Goal: Contribute content: Contribute content

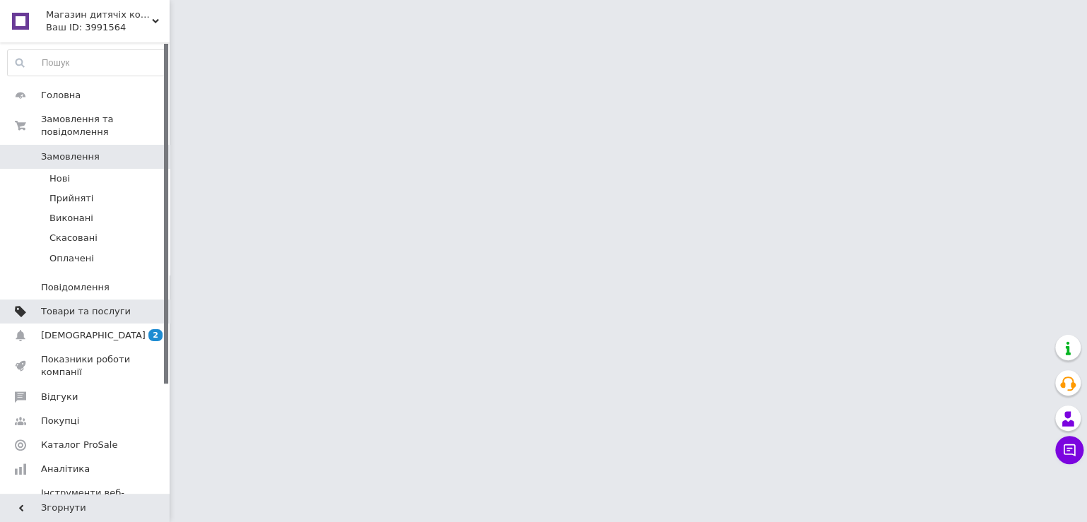
click at [105, 305] on span "Товари та послуги" at bounding box center [86, 311] width 90 height 13
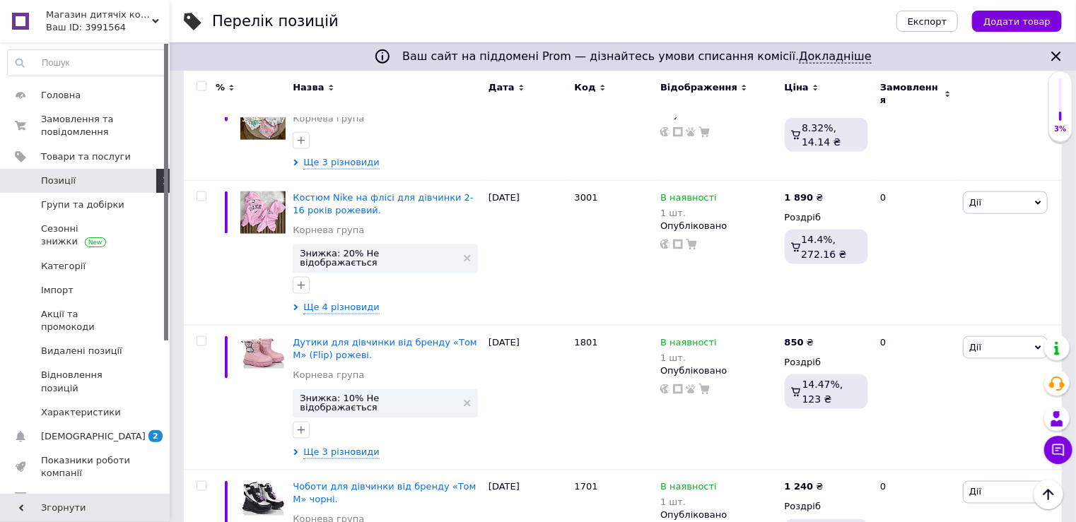
scroll to position [990, 0]
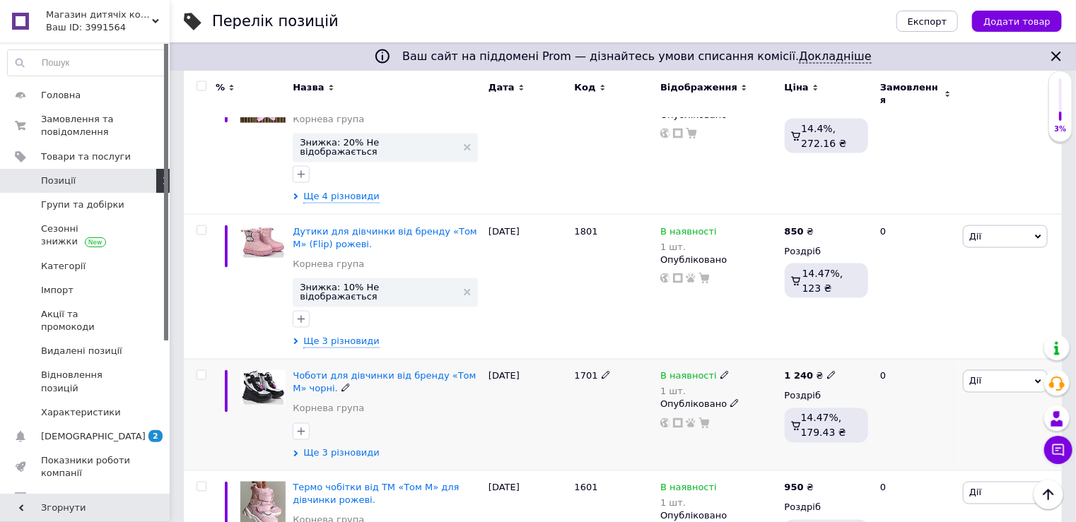
click at [338, 447] on span "Ще 3 різновиди" at bounding box center [341, 453] width 76 height 13
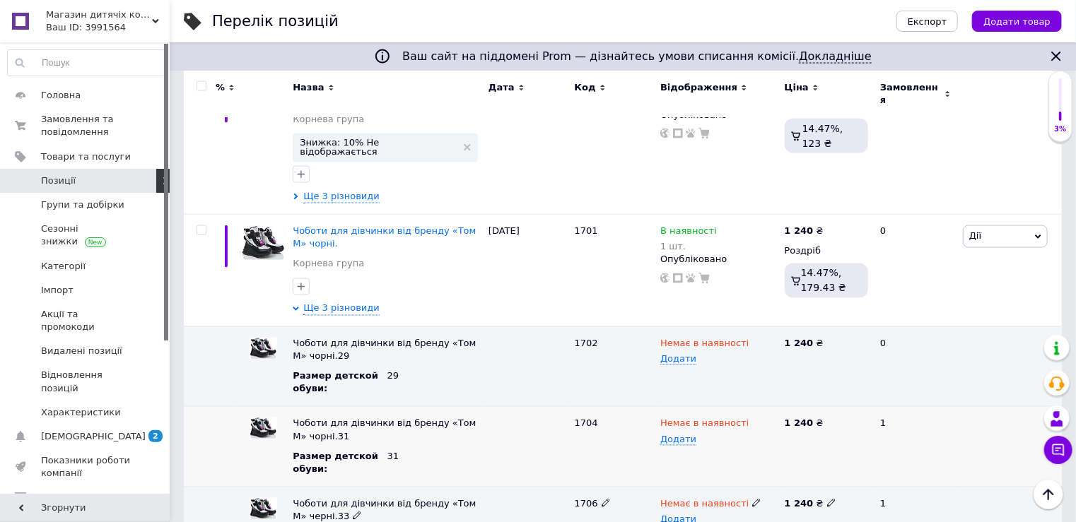
scroll to position [1131, 0]
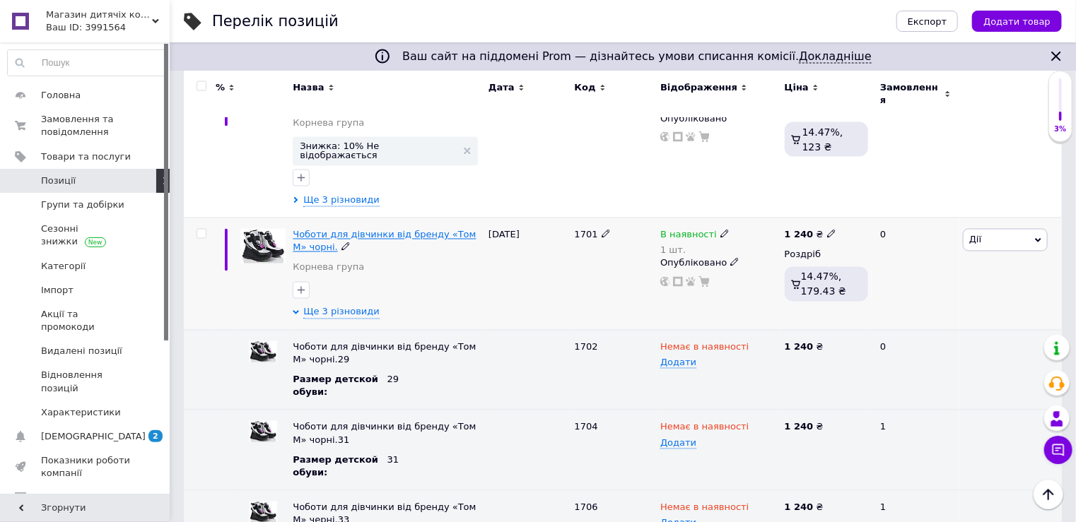
click at [294, 230] on span "Чоботи для дівчинки від бренду «Том М» чорні." at bounding box center [384, 241] width 183 height 23
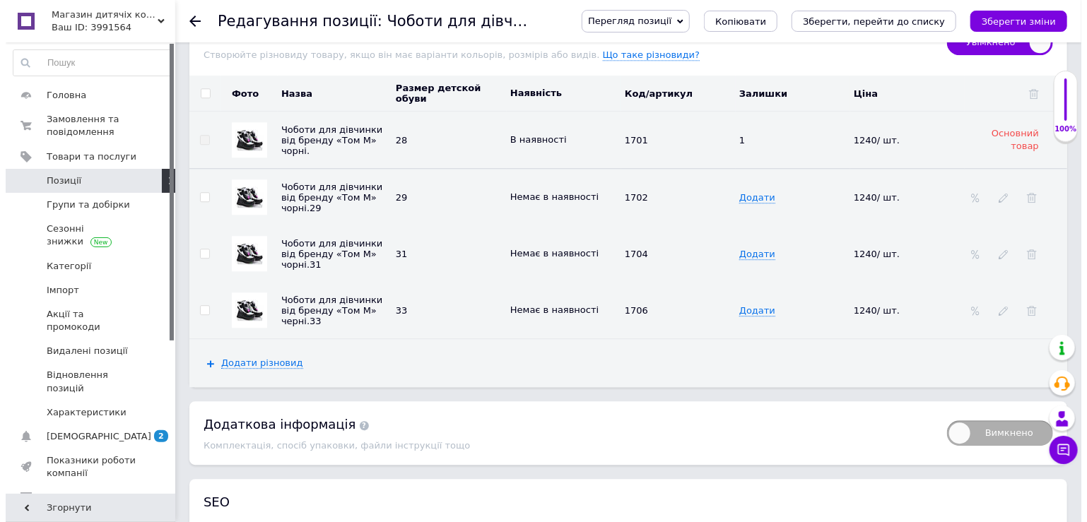
scroll to position [1838, 0]
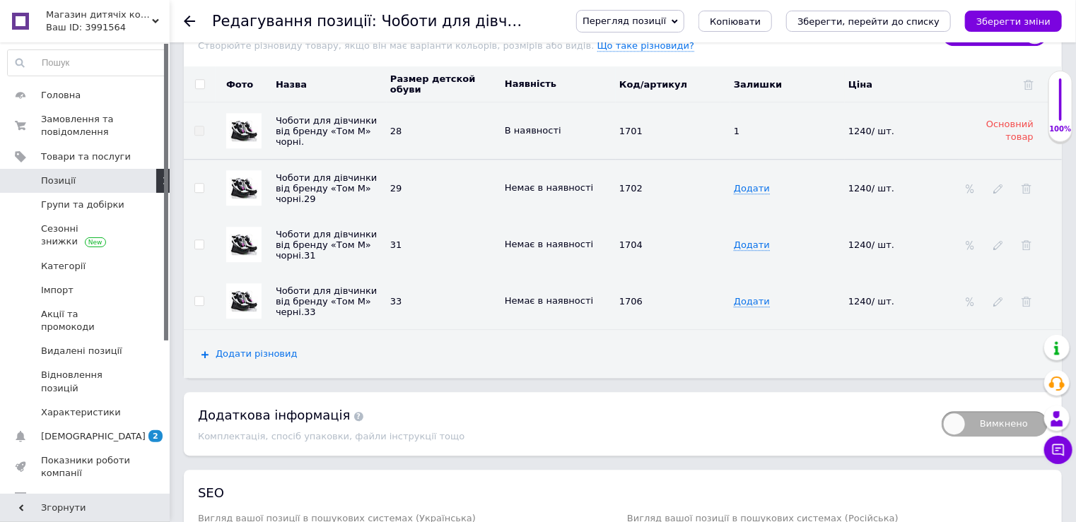
click at [258, 349] on span "Додати різновид" at bounding box center [257, 354] width 82 height 11
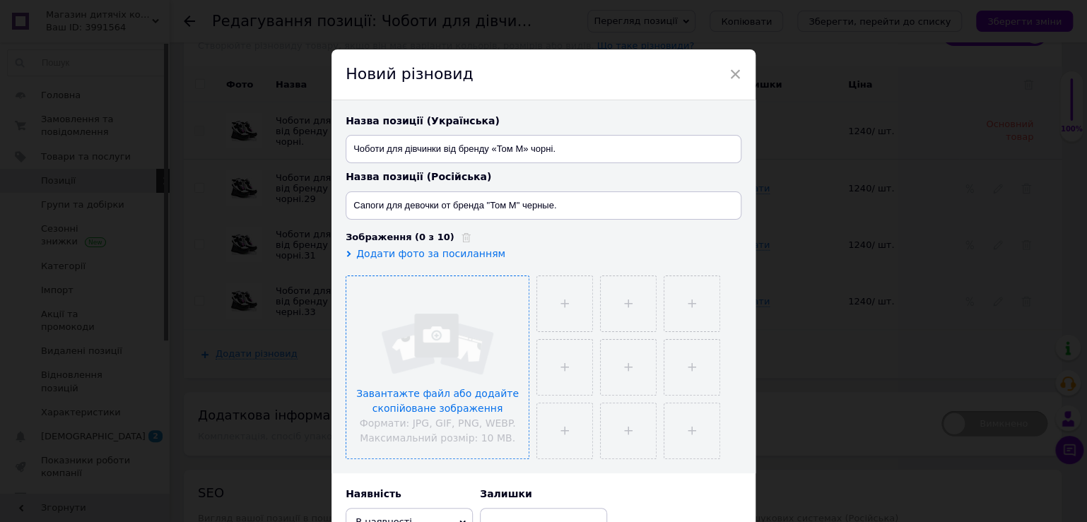
click at [450, 322] on input "file" at bounding box center [437, 367] width 182 height 182
drag, startPoint x: 457, startPoint y: 354, endPoint x: 352, endPoint y: 388, distance: 110.7
click at [352, 388] on input "file" at bounding box center [437, 367] width 182 height 182
drag, startPoint x: 438, startPoint y: 404, endPoint x: 421, endPoint y: 414, distance: 19.3
click at [421, 414] on input "file" at bounding box center [437, 367] width 182 height 182
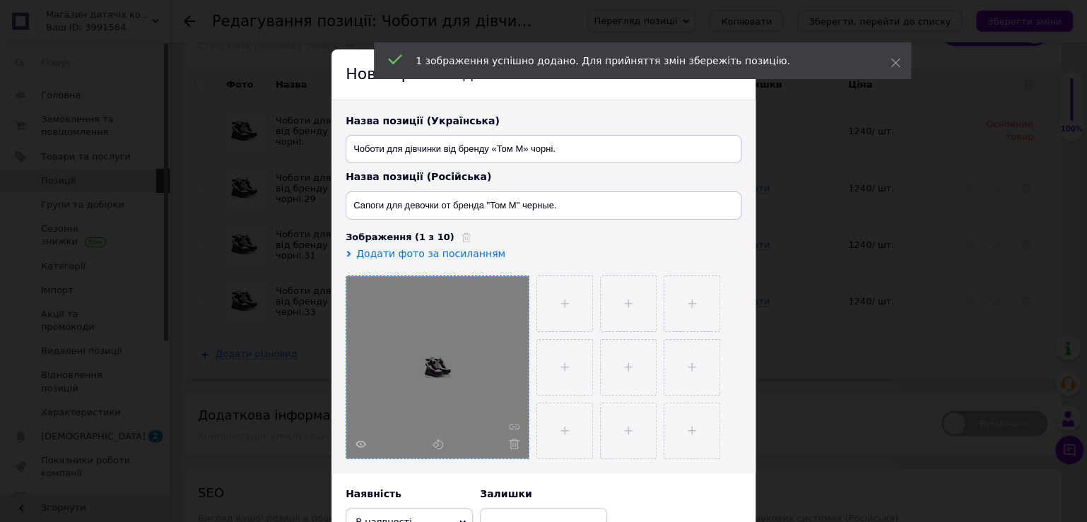
click at [899, 54] on div "1 зображення успішно додано. Для прийняття змін збережіть позицію." at bounding box center [642, 60] width 537 height 37
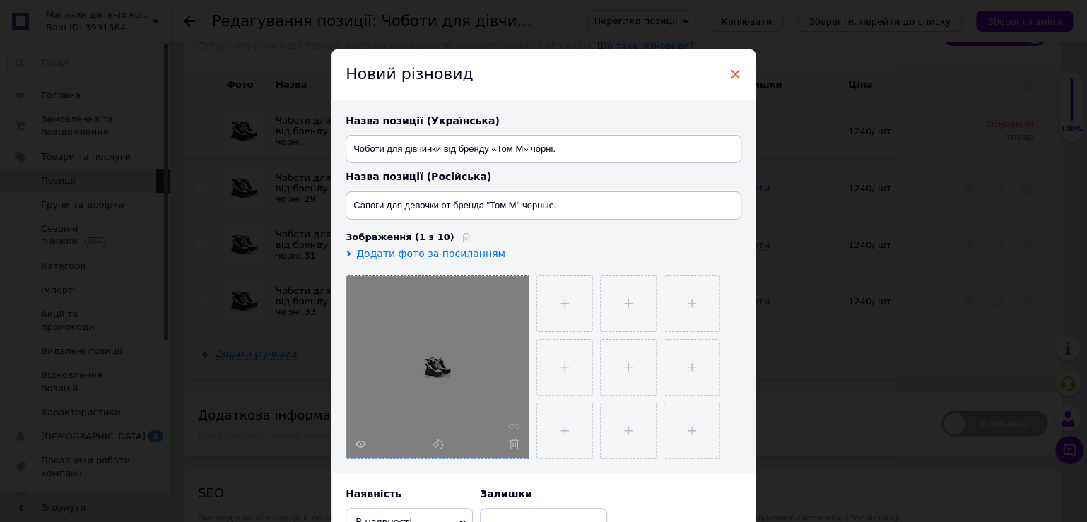
click at [735, 74] on span "×" at bounding box center [735, 74] width 13 height 24
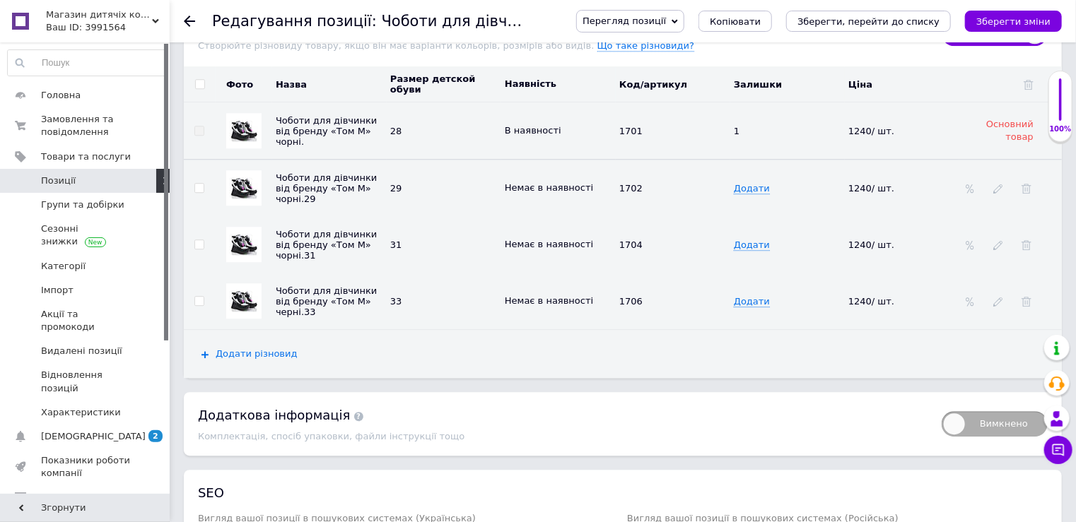
click at [240, 349] on span "Додати різновид" at bounding box center [257, 354] width 82 height 11
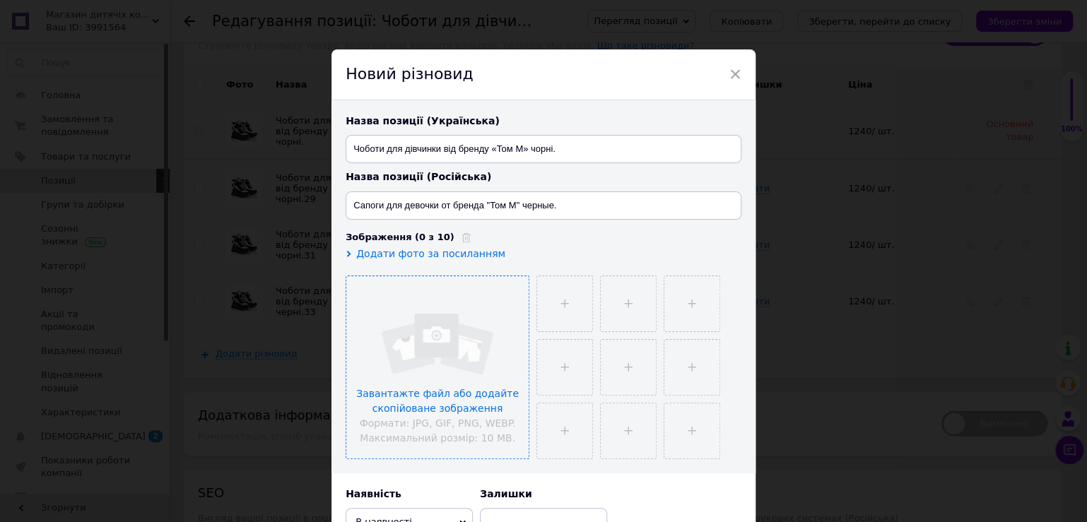
click at [423, 327] on input "file" at bounding box center [437, 367] width 182 height 182
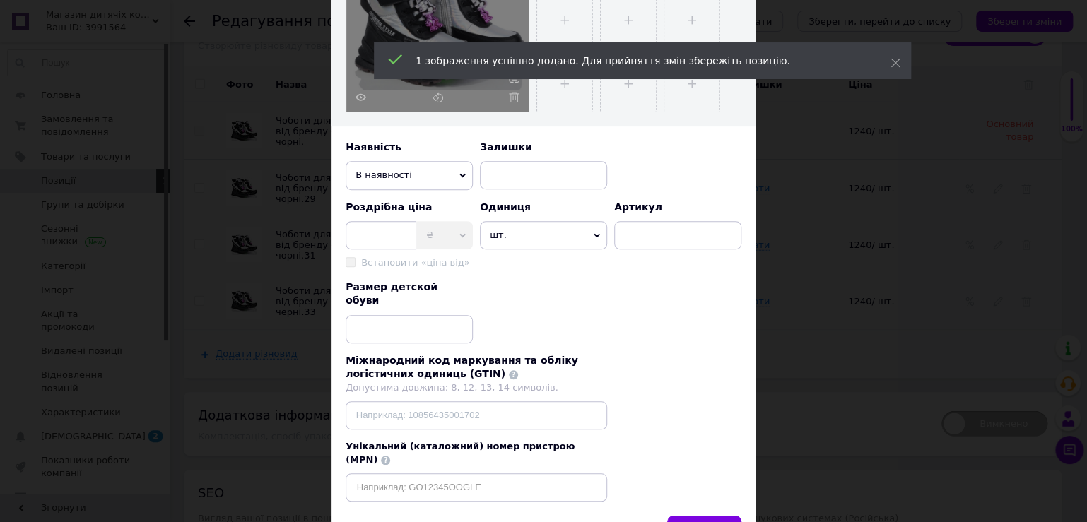
scroll to position [353, 0]
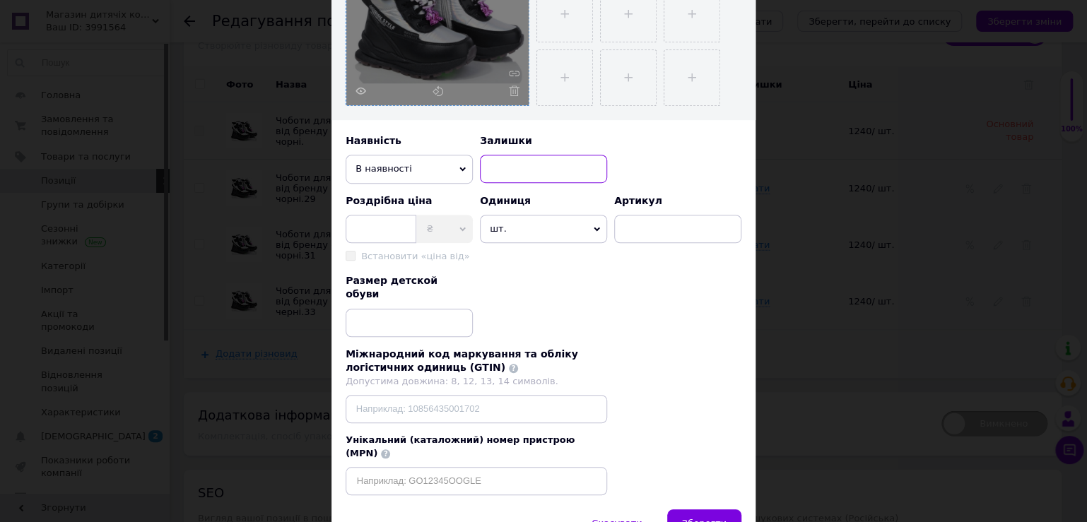
click at [511, 170] on input at bounding box center [543, 169] width 127 height 28
type input "1"
click at [378, 230] on input at bounding box center [381, 229] width 71 height 28
type input "1140"
click at [537, 233] on span "шт." at bounding box center [543, 229] width 127 height 28
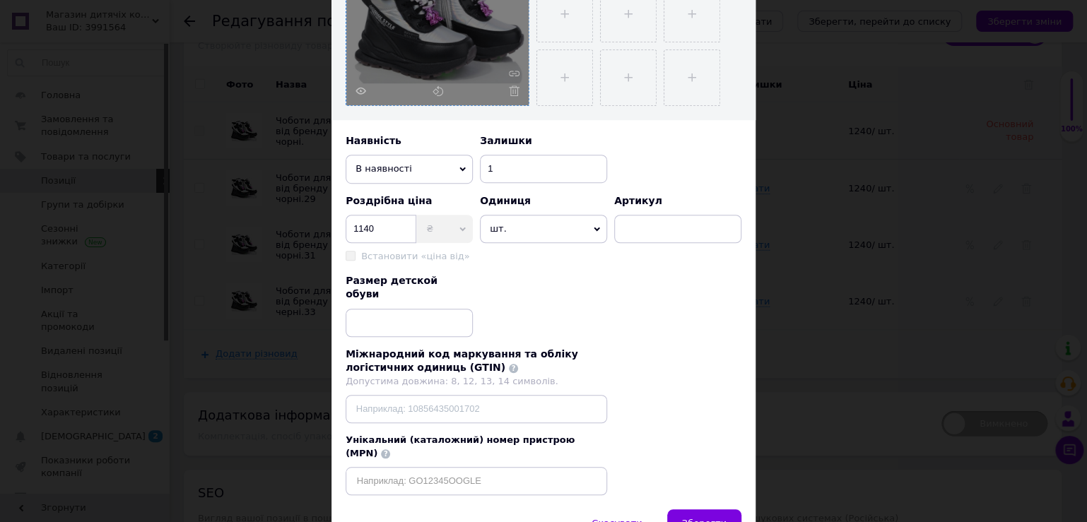
click at [670, 276] on div "Размер детской обуви" at bounding box center [544, 305] width 396 height 63
click at [387, 315] on input at bounding box center [409, 323] width 127 height 28
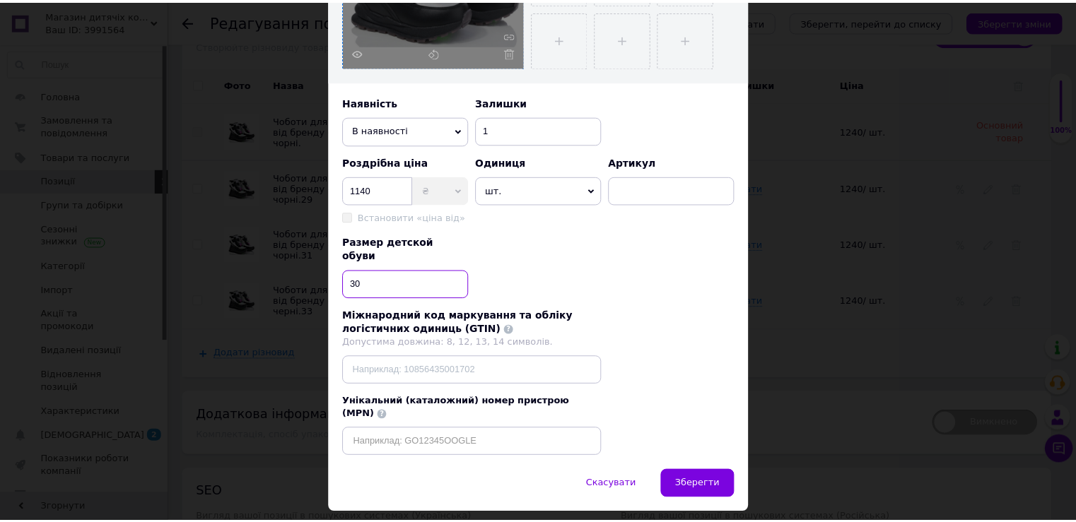
scroll to position [404, 0]
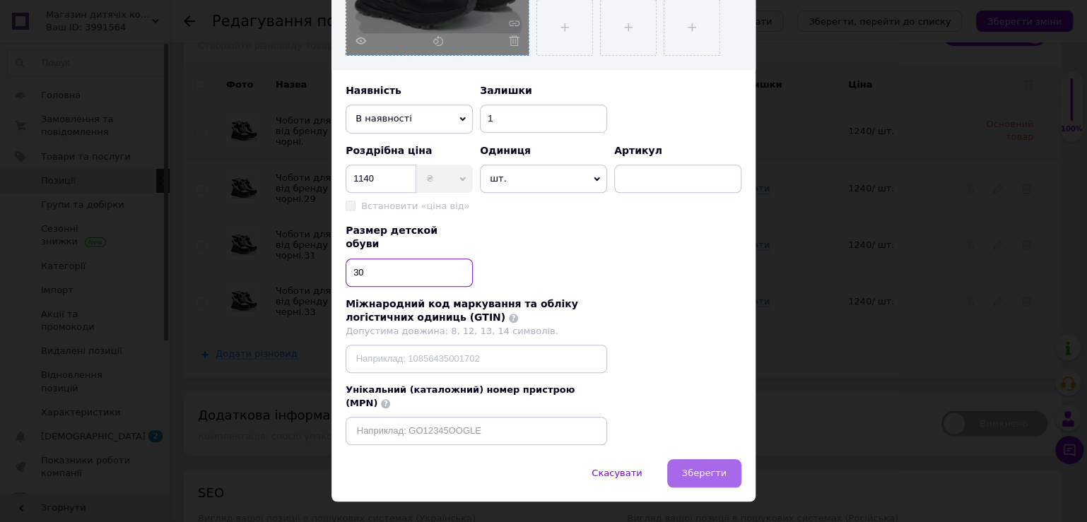
type input "30"
click at [721, 468] on span "Зберегти" at bounding box center [704, 473] width 45 height 11
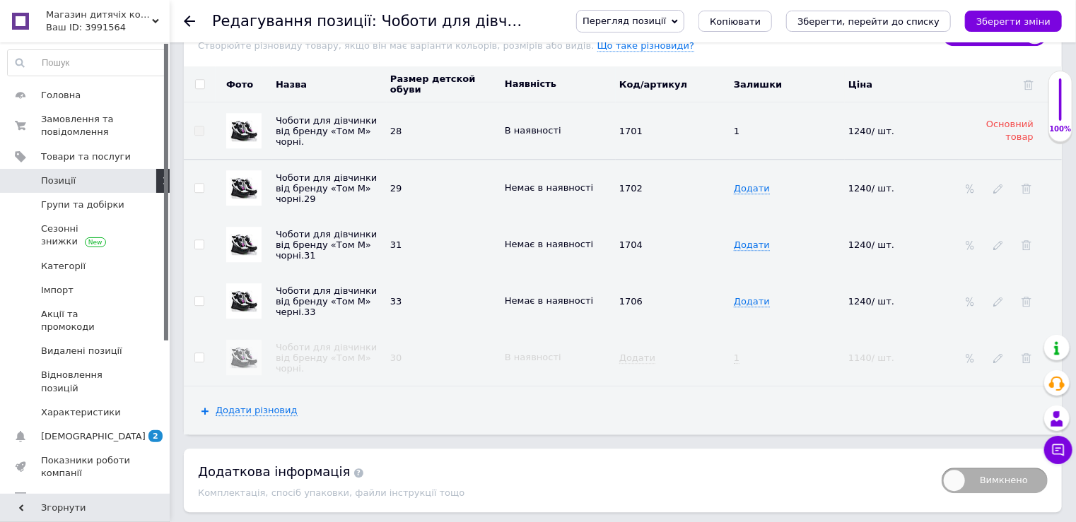
click at [631, 351] on td "Додати" at bounding box center [673, 357] width 115 height 57
click at [584, 289] on span "Немає в наявності" at bounding box center [549, 300] width 88 height 23
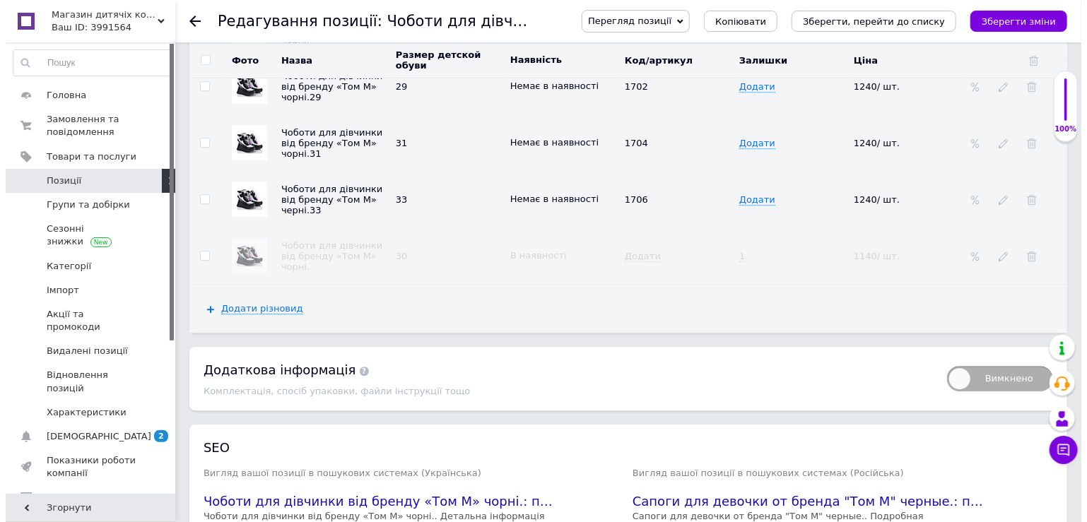
scroll to position [1767, 0]
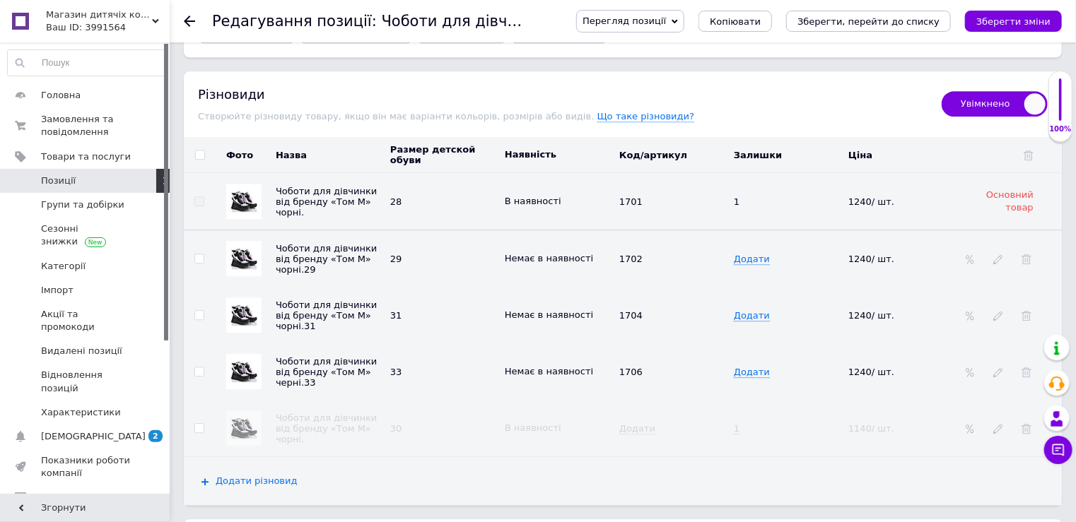
click at [235, 476] on span "Додати різновид" at bounding box center [257, 481] width 82 height 11
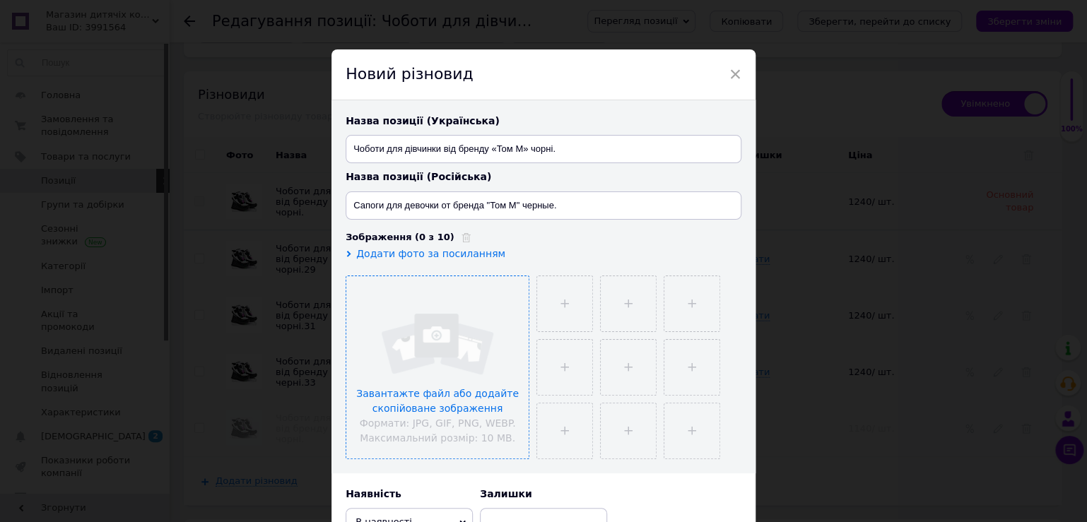
click at [390, 368] on input "file" at bounding box center [437, 367] width 182 height 182
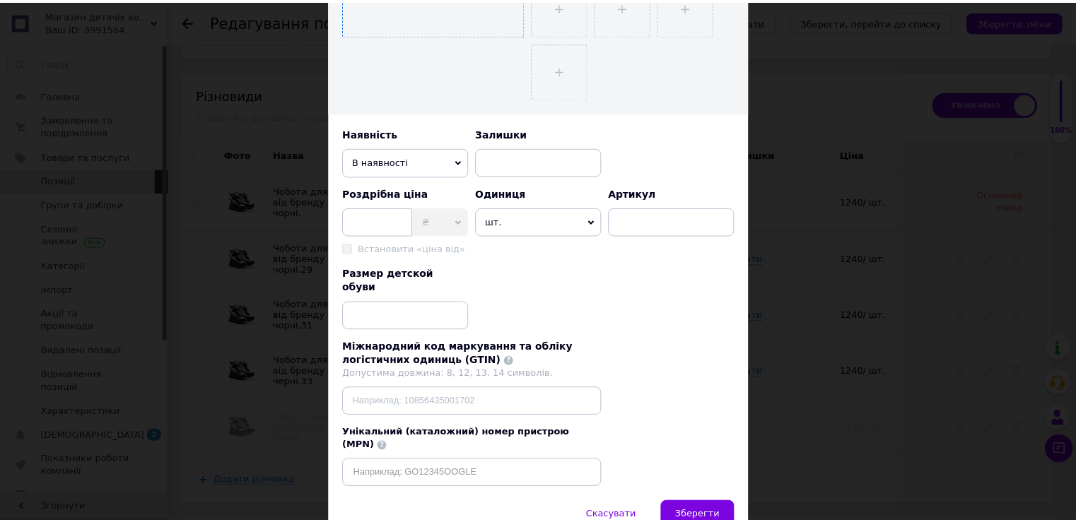
scroll to position [404, 0]
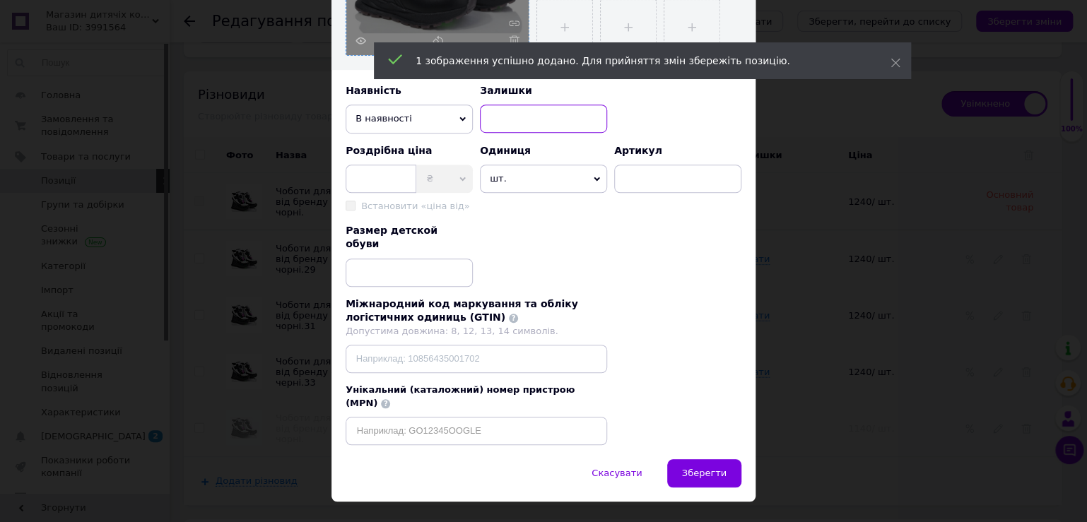
click at [505, 124] on input at bounding box center [543, 119] width 127 height 28
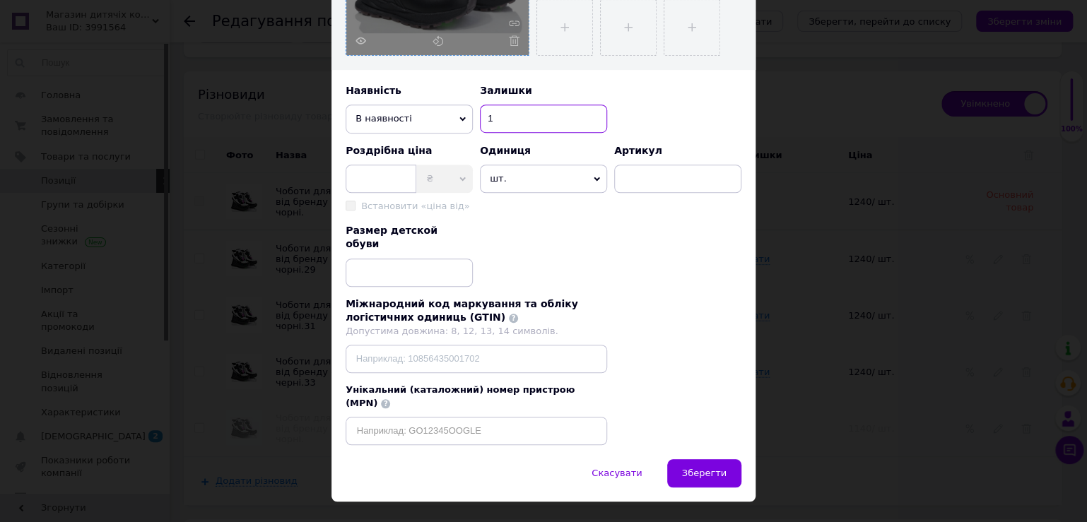
type input "1"
click at [382, 175] on input at bounding box center [381, 179] width 71 height 28
type input "1140"
click at [375, 267] on input at bounding box center [409, 273] width 127 height 28
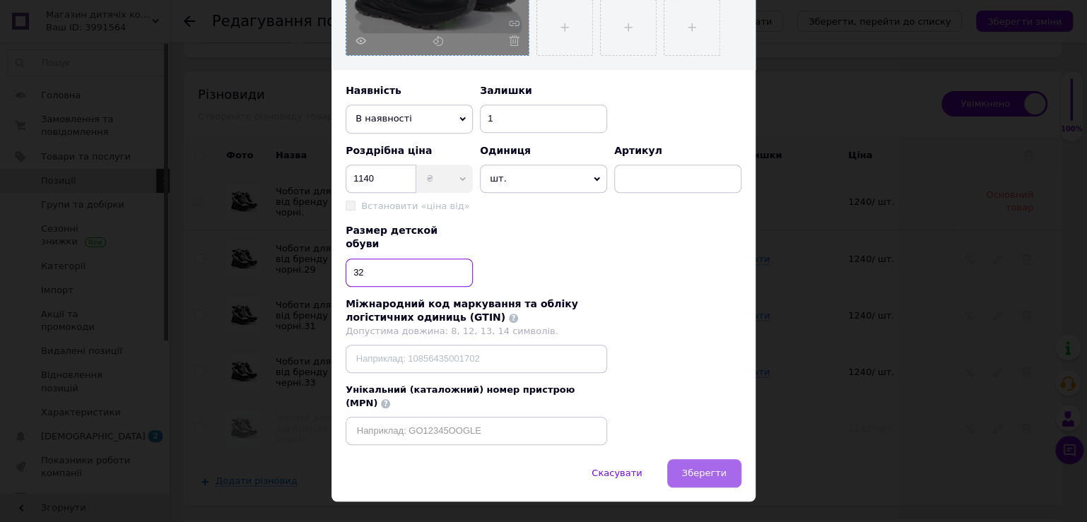
type input "32"
click at [698, 468] on span "Зберегти" at bounding box center [704, 473] width 45 height 11
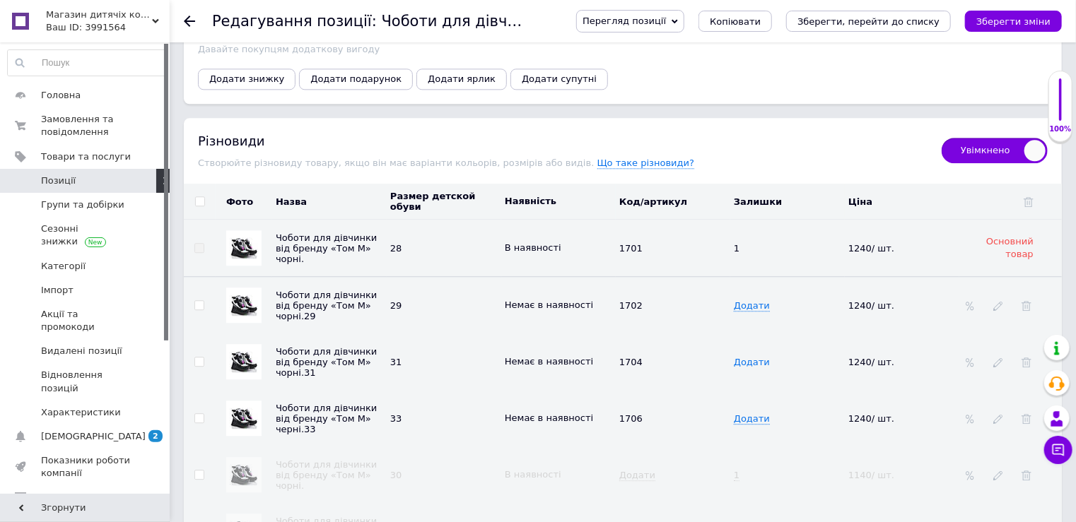
scroll to position [1697, 0]
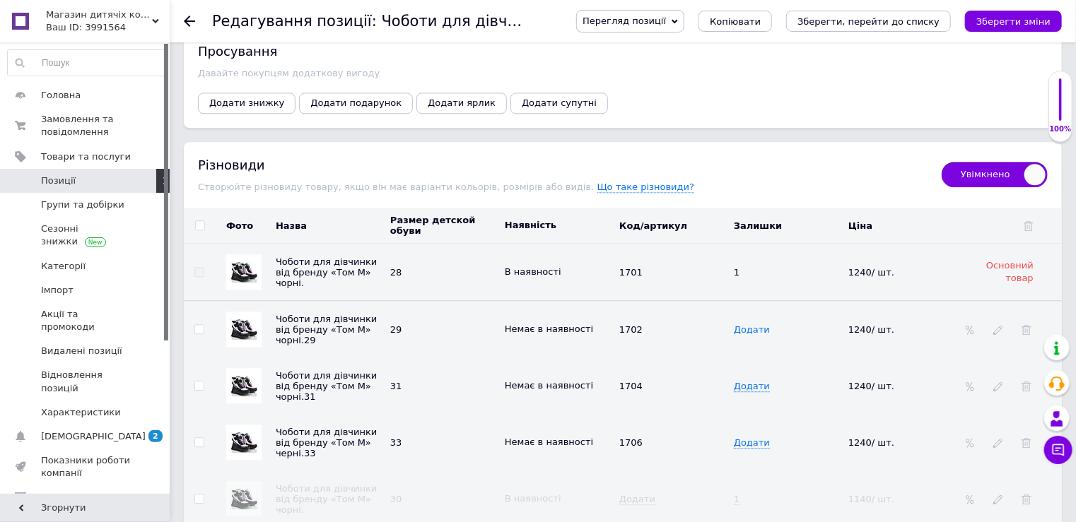
click at [749, 324] on span "Додати" at bounding box center [752, 329] width 36 height 11
type input "1"
click at [749, 381] on span "Додати" at bounding box center [752, 386] width 36 height 11
type input "1"
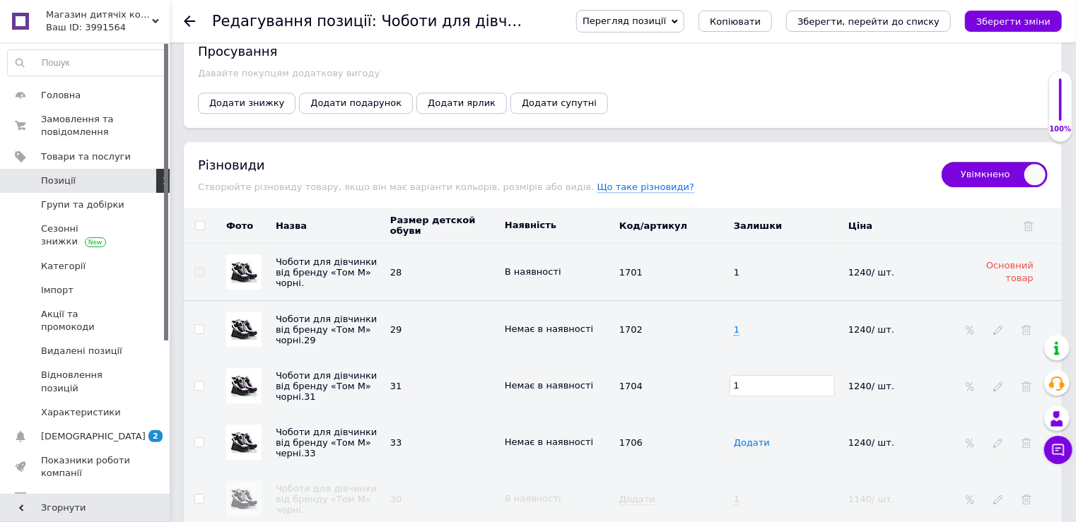
click at [744, 438] on span "Додати" at bounding box center [752, 443] width 36 height 11
click at [747, 438] on span "Додати" at bounding box center [752, 443] width 36 height 11
type input "1"
click at [773, 380] on td "1" at bounding box center [787, 386] width 115 height 57
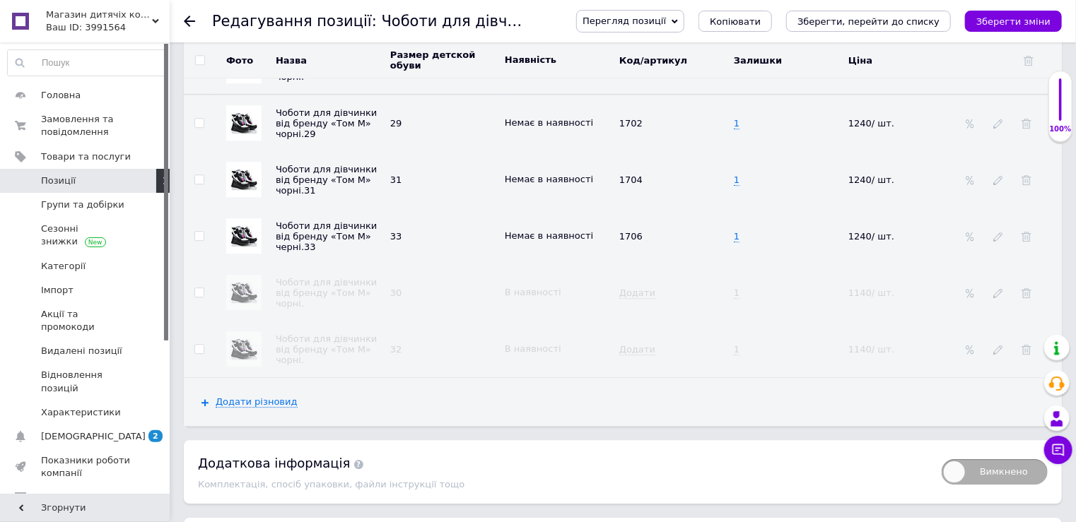
scroll to position [1909, 0]
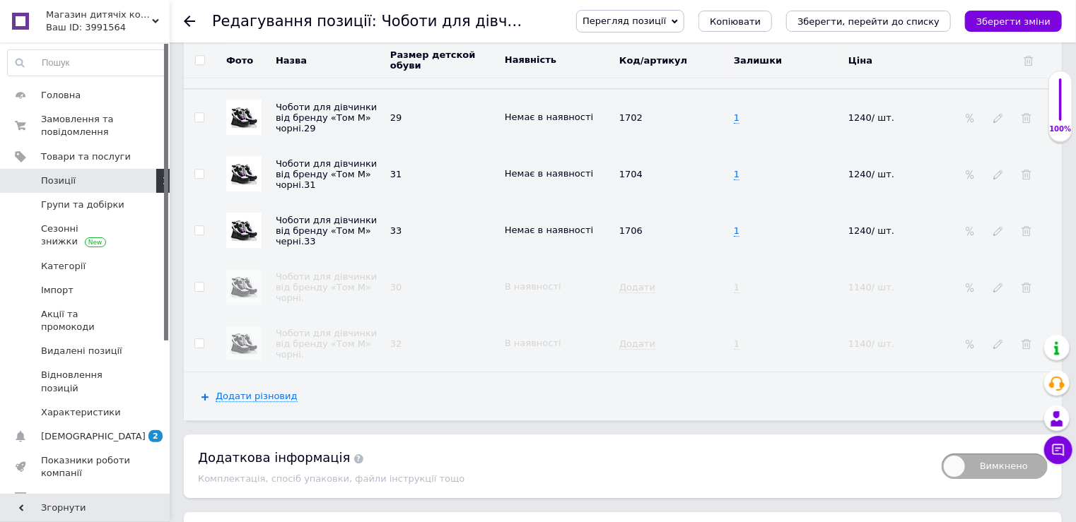
click at [287, 271] on span "Чоботи для дівчинки від бренду «Том М» чорні." at bounding box center [326, 287] width 101 height 32
click at [375, 275] on td "Чоботи для дівчинки від бренду «Том М» чорні." at bounding box center [329, 287] width 115 height 57
click at [409, 283] on use at bounding box center [410, 287] width 8 height 8
click at [450, 315] on td "32" at bounding box center [444, 343] width 115 height 57
click at [448, 315] on td "32" at bounding box center [444, 343] width 115 height 57
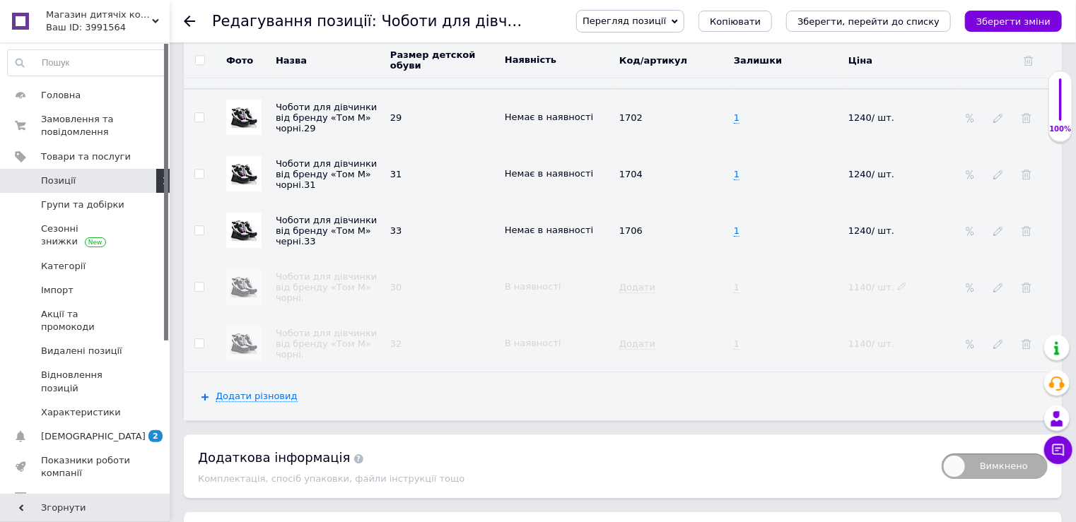
click at [868, 282] on span "1140/ шт." at bounding box center [877, 287] width 59 height 11
click at [898, 282] on icon at bounding box center [902, 286] width 8 height 8
type input "1"
type input "1240"
click at [868, 339] on span "1140/ шт." at bounding box center [877, 344] width 59 height 11
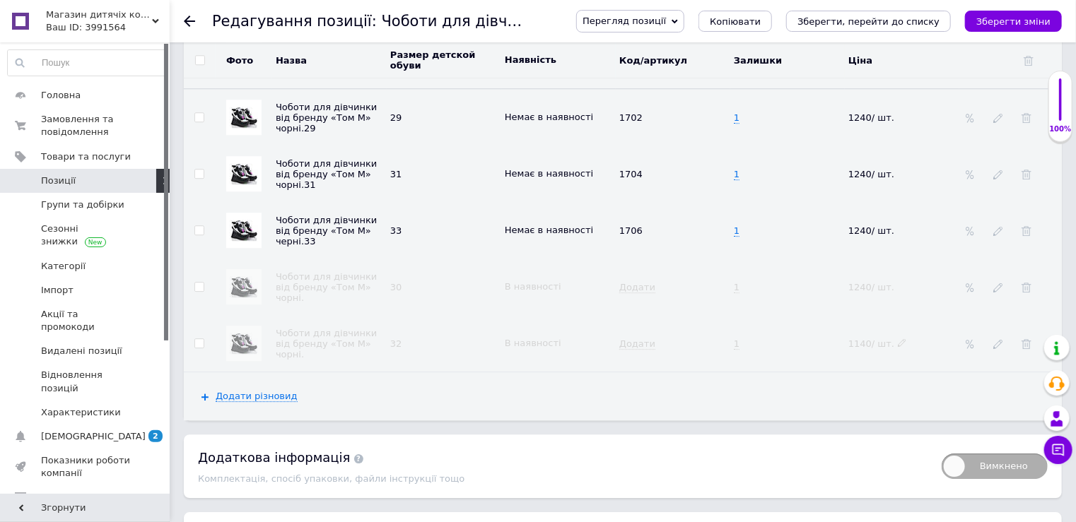
click at [898, 339] on icon at bounding box center [902, 343] width 8 height 8
type input "1"
type input "1240"
click at [841, 373] on div "Додати різновид" at bounding box center [623, 397] width 878 height 48
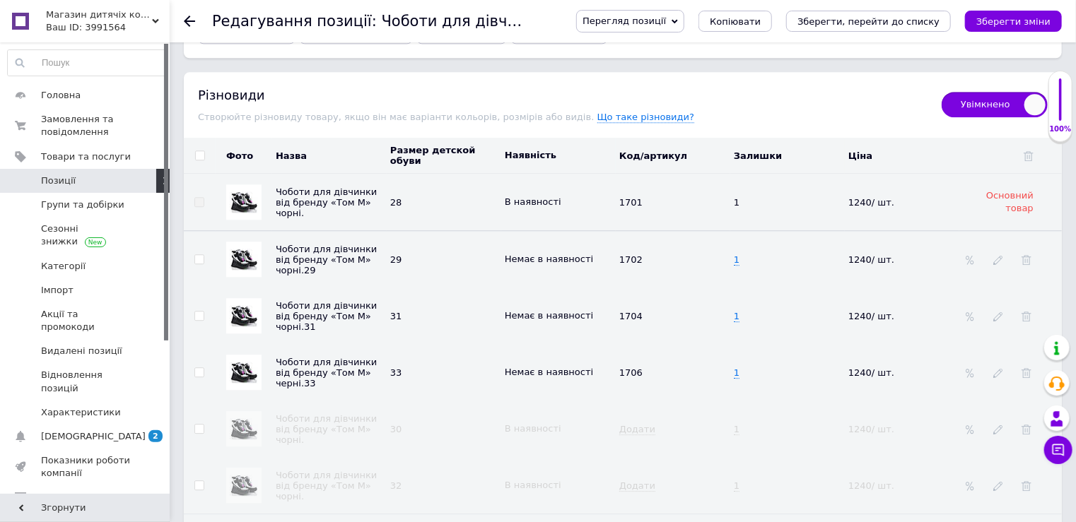
scroll to position [1767, 0]
click at [991, 25] on icon "Зберегти зміни" at bounding box center [1013, 21] width 74 height 11
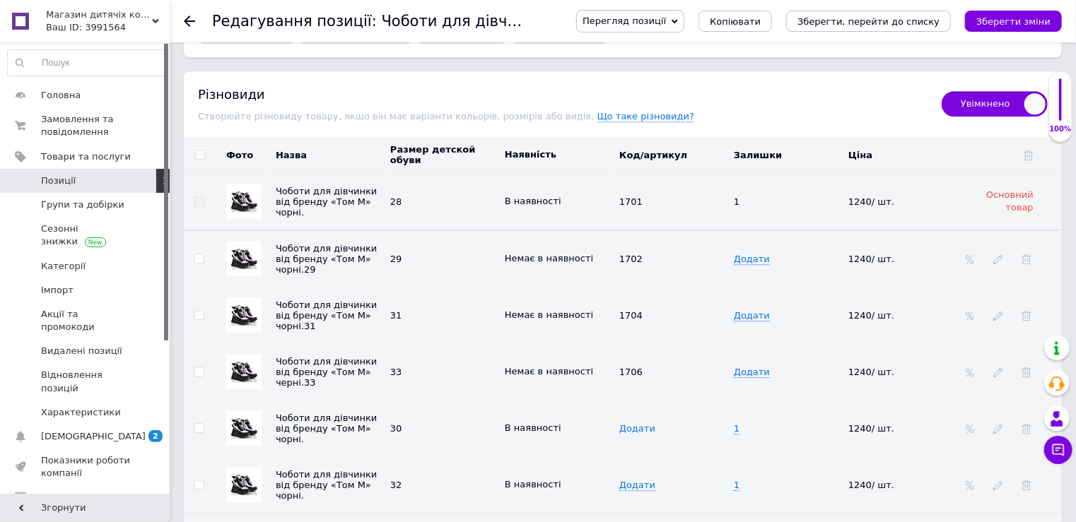
click at [631, 423] on span "Додати" at bounding box center [637, 428] width 36 height 11
type input "1703"
click at [592, 457] on td "В наявності" at bounding box center [558, 485] width 115 height 57
click at [640, 482] on td "Додати" at bounding box center [673, 485] width 115 height 57
click at [636, 480] on span "Додати" at bounding box center [637, 485] width 36 height 11
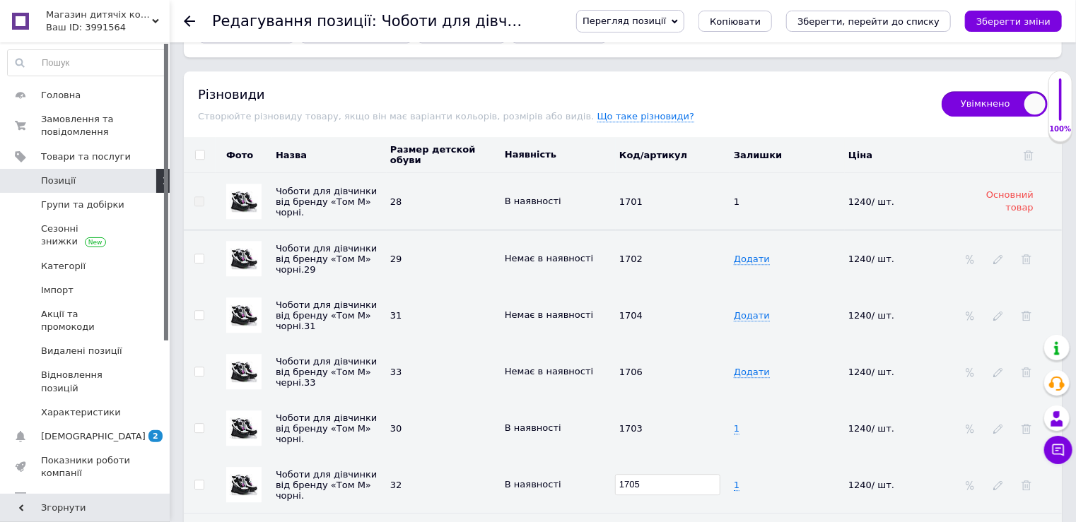
type input "1705"
click at [475, 484] on td "32" at bounding box center [444, 485] width 115 height 57
click at [1006, 26] on icon "Зберегти зміни" at bounding box center [1013, 21] width 74 height 11
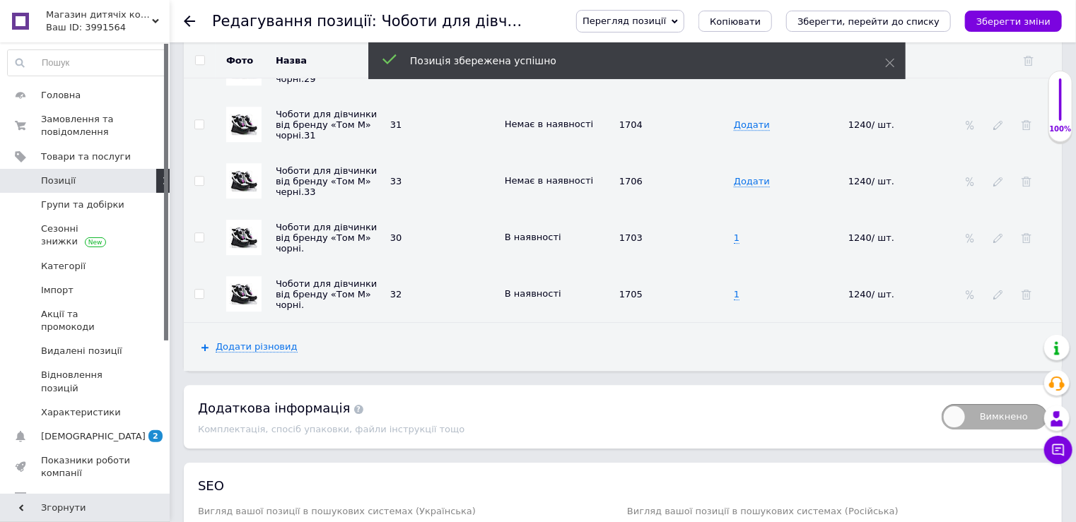
scroll to position [1979, 0]
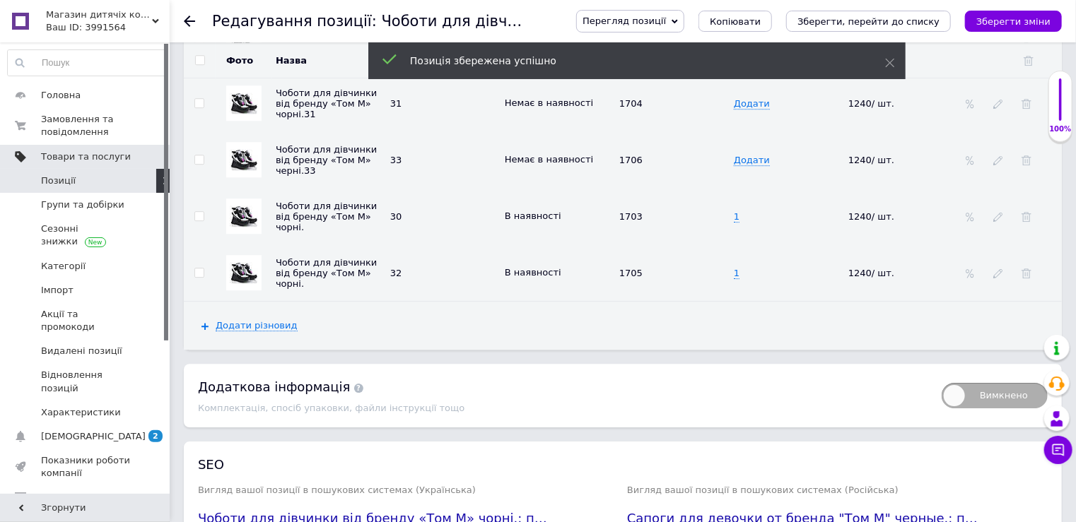
click at [49, 151] on span "Товари та послуги" at bounding box center [86, 157] width 90 height 13
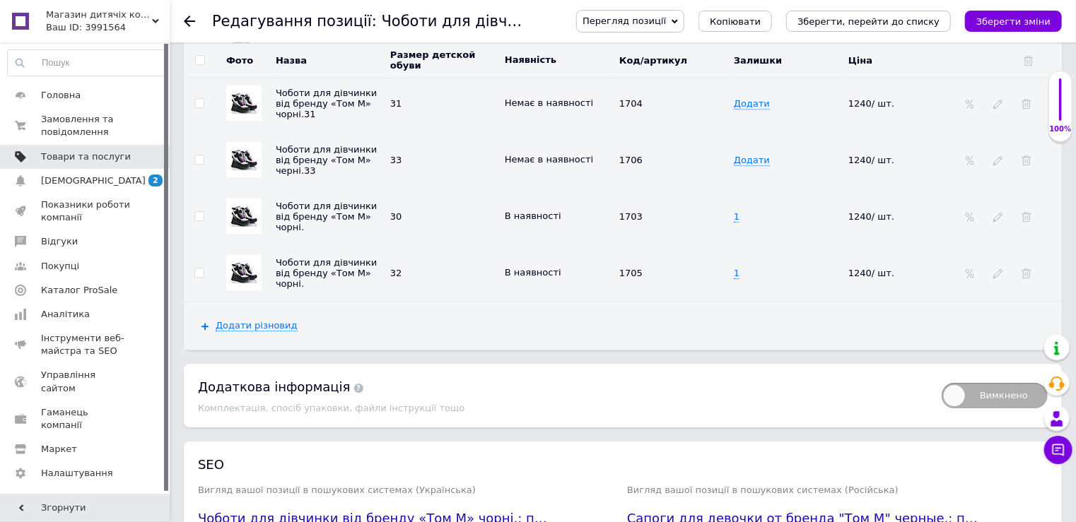
click at [66, 159] on span "Товари та послуги" at bounding box center [86, 157] width 90 height 13
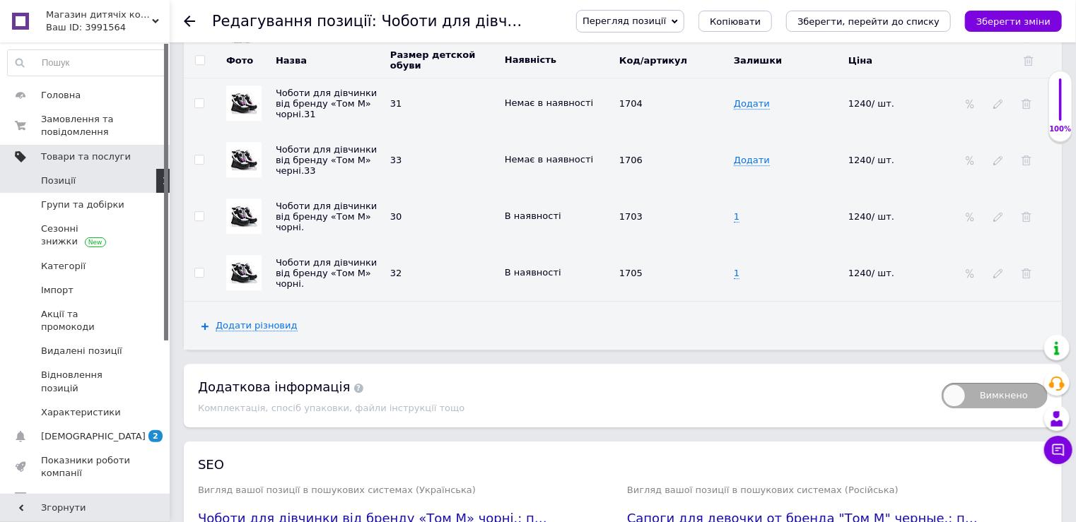
click at [66, 159] on span "Товари та послуги" at bounding box center [86, 157] width 90 height 13
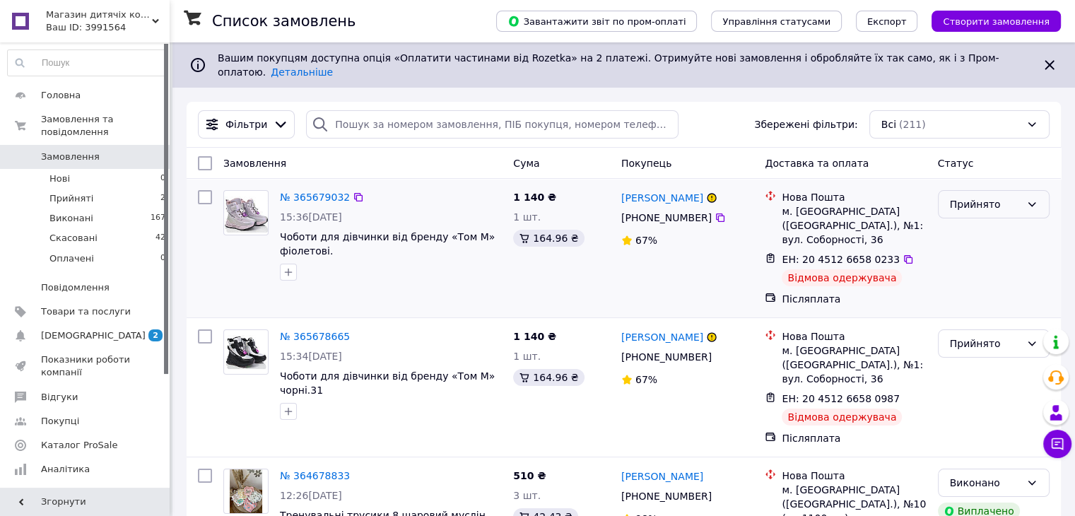
click at [987, 202] on div "Прийнято" at bounding box center [994, 204] width 112 height 28
click at [981, 244] on li "Скасовано" at bounding box center [993, 249] width 110 height 25
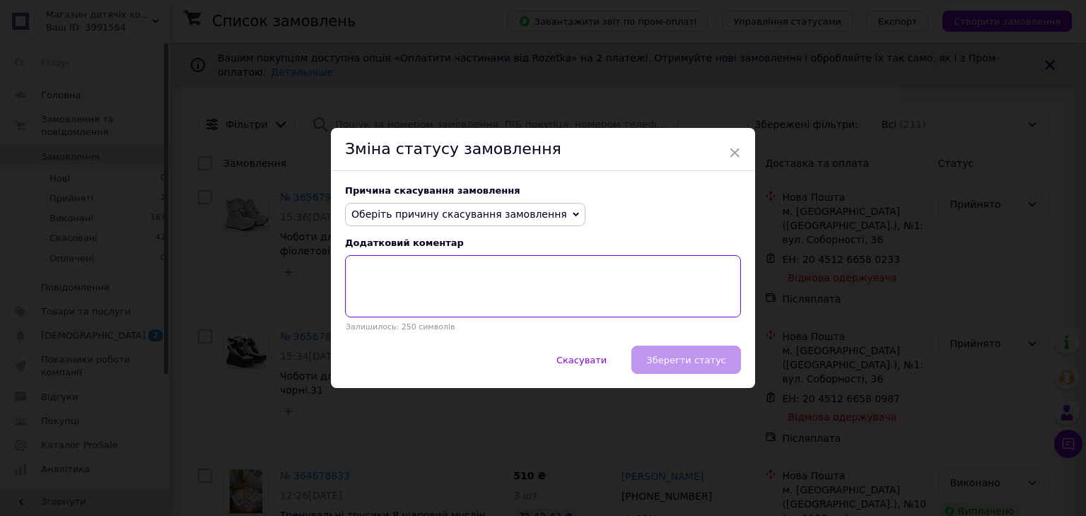
click at [382, 289] on textarea at bounding box center [543, 286] width 396 height 62
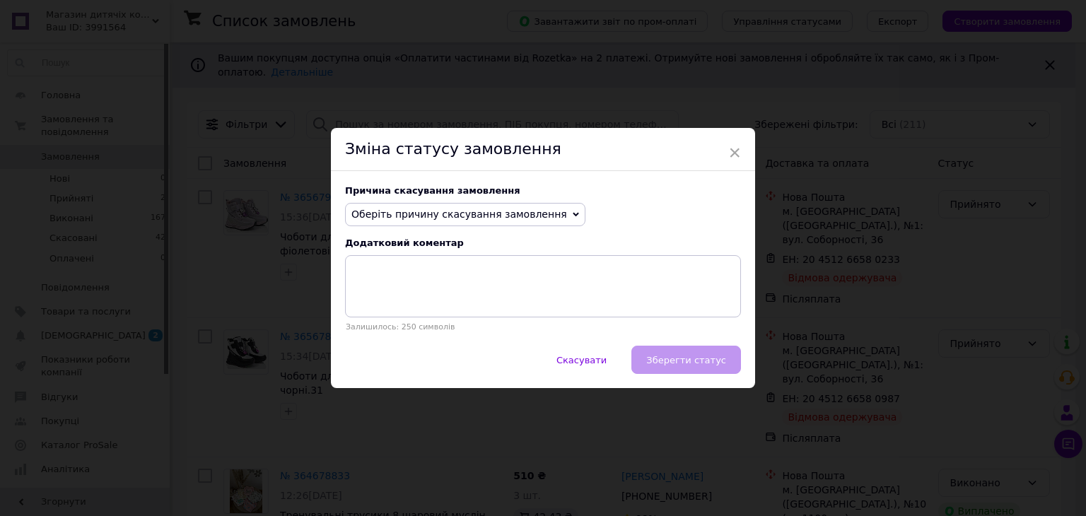
click at [431, 201] on div "Причина скасування замовлення Оберіть причину скасування замовлення Немає в ная…" at bounding box center [543, 258] width 424 height 175
click at [414, 216] on span "Оберіть причину скасування замовлення" at bounding box center [459, 214] width 216 height 11
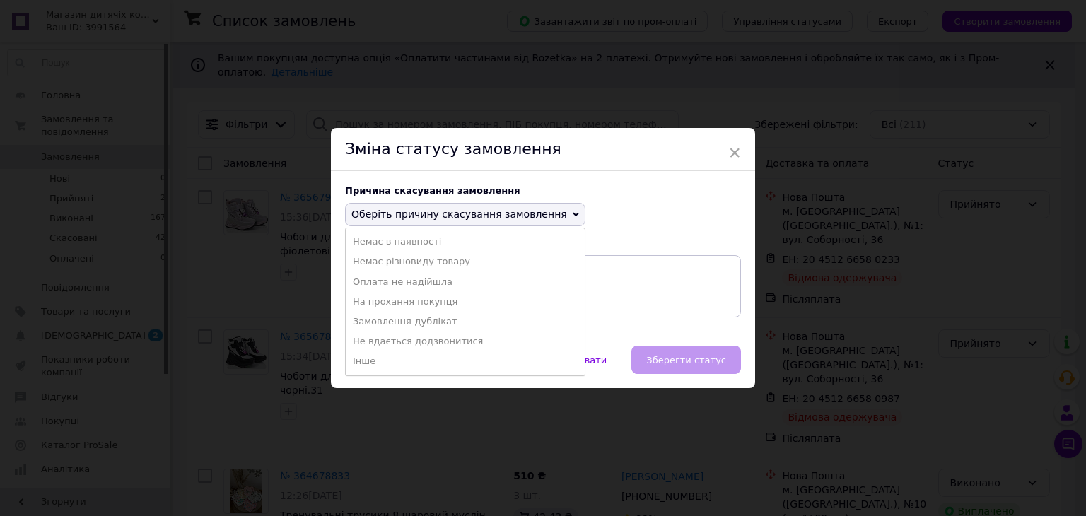
click at [834, 277] on div "× Зміна статусу замовлення Причина скасування замовлення Оберіть причину скасув…" at bounding box center [543, 258] width 1086 height 516
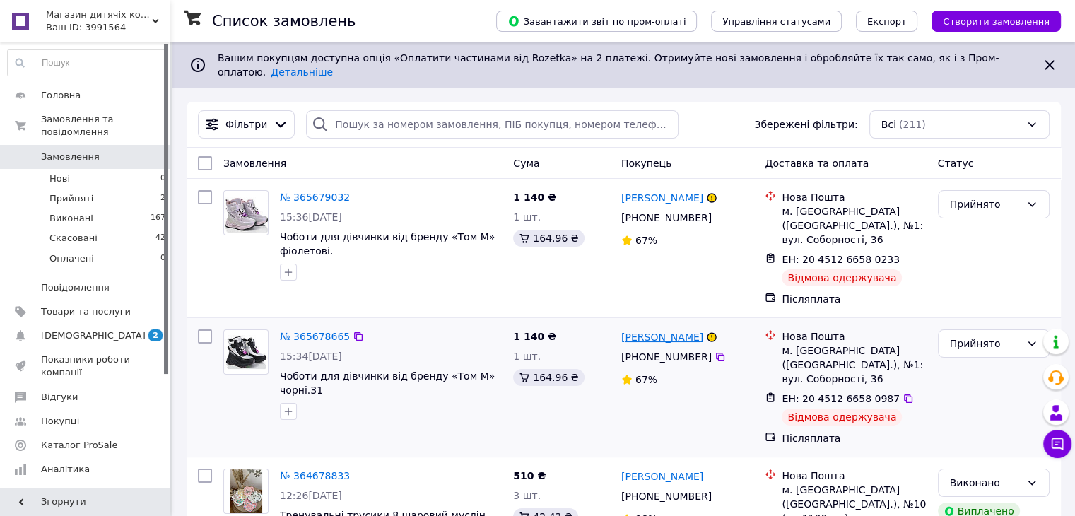
click at [640, 330] on link "[PERSON_NAME]" at bounding box center [662, 337] width 82 height 14
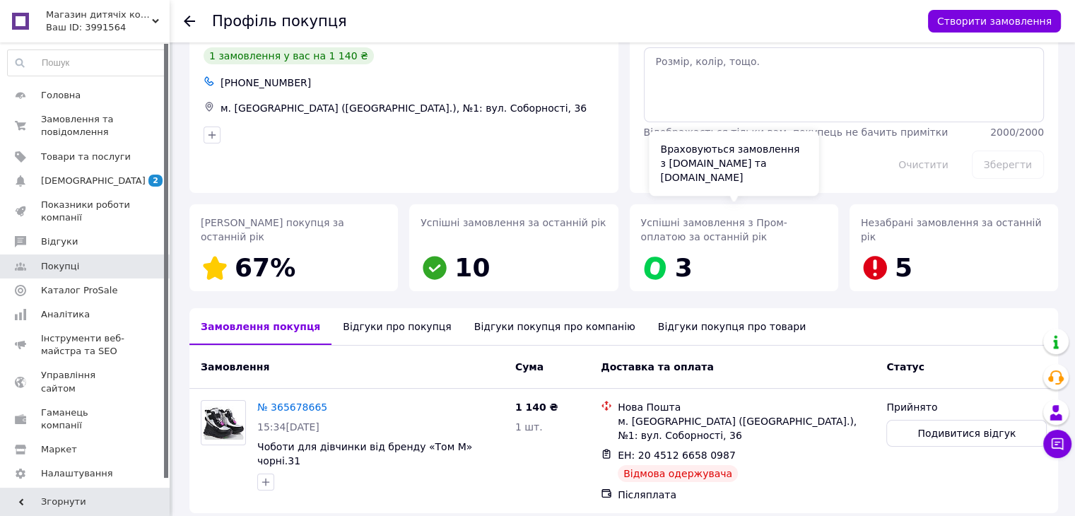
scroll to position [99, 0]
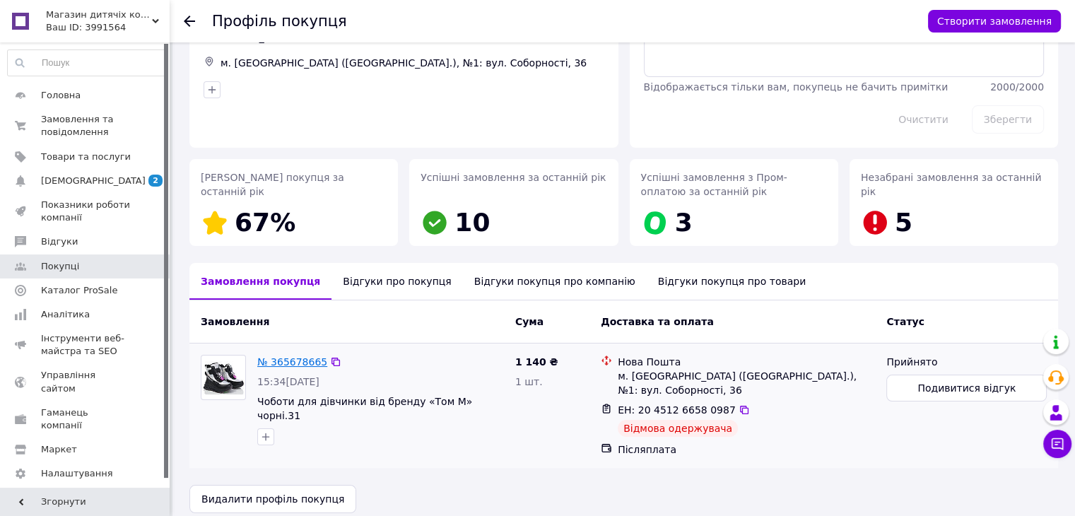
click at [266, 360] on link "№ 365678665" at bounding box center [292, 361] width 70 height 11
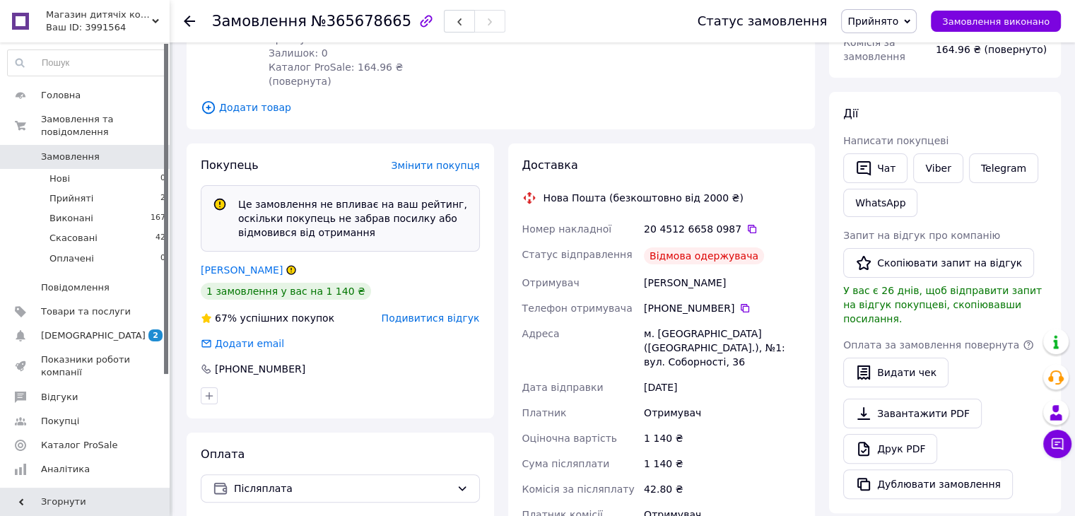
scroll to position [225, 0]
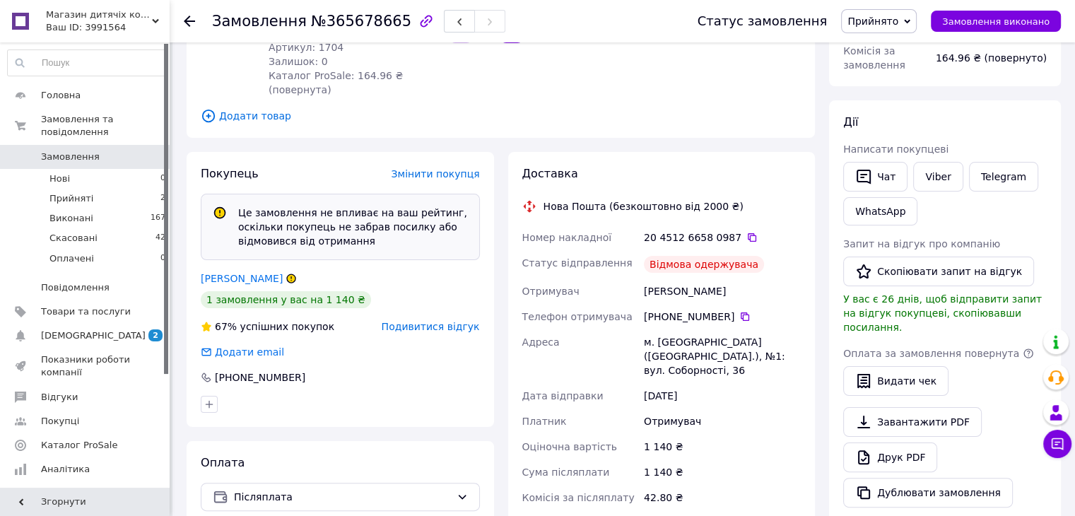
click at [247, 320] on div "67% успішних покупок" at bounding box center [268, 327] width 134 height 14
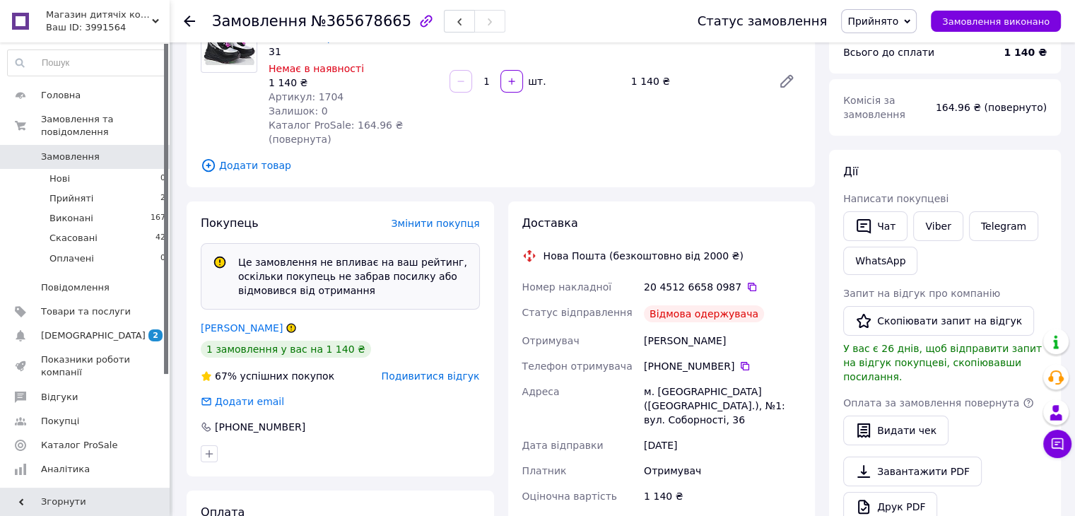
scroll to position [154, 0]
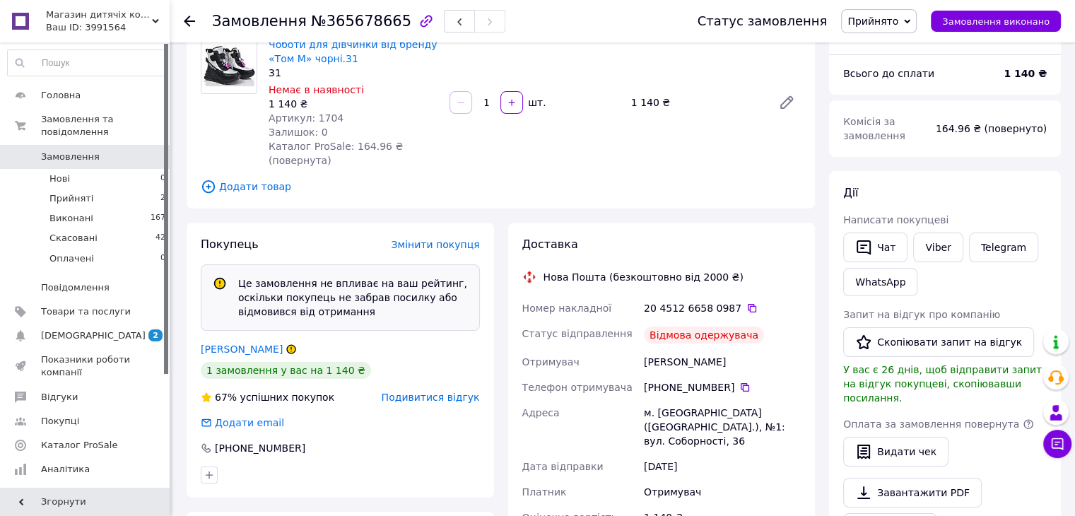
click at [414, 239] on span "Змінити покупця" at bounding box center [436, 244] width 88 height 11
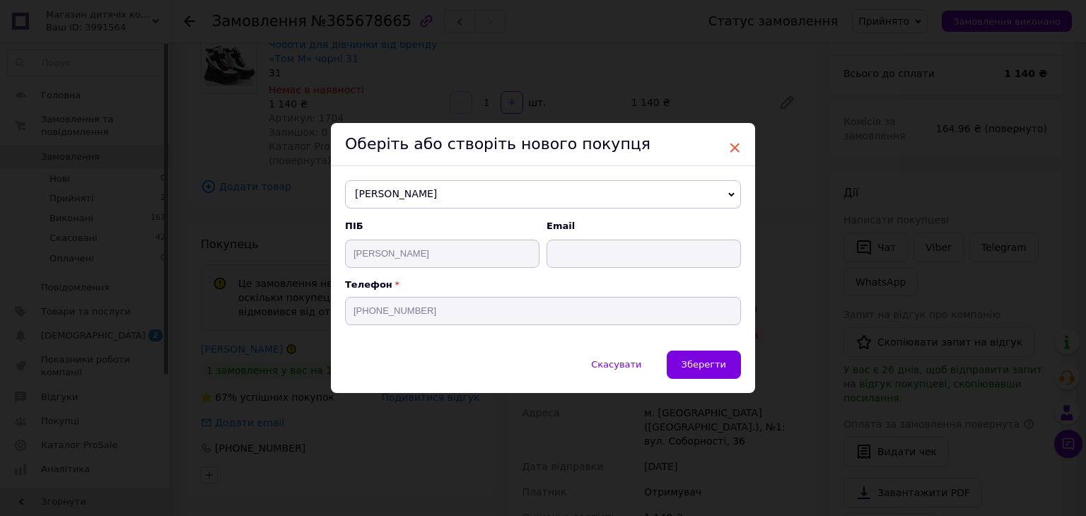
click at [735, 148] on span "×" at bounding box center [734, 148] width 13 height 24
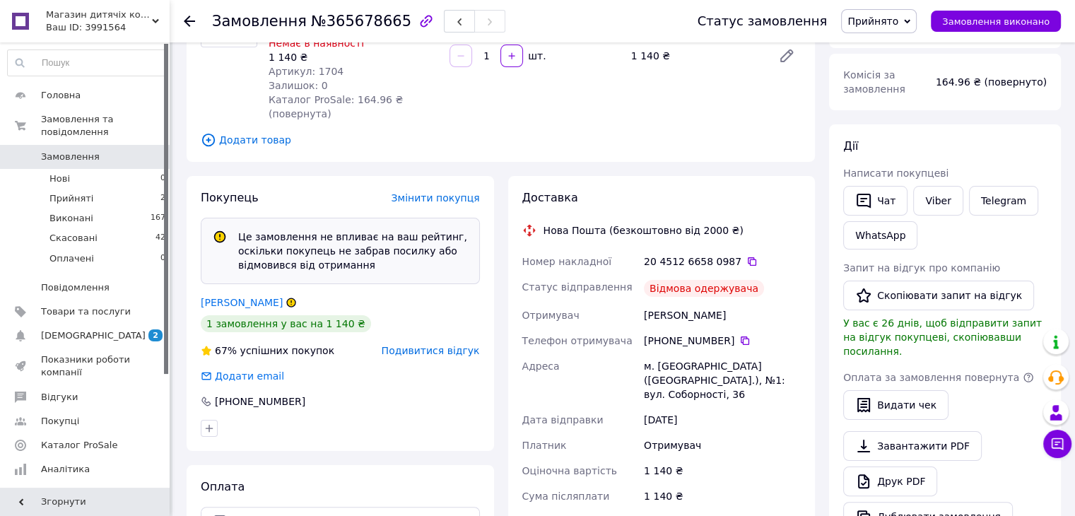
scroll to position [225, 0]
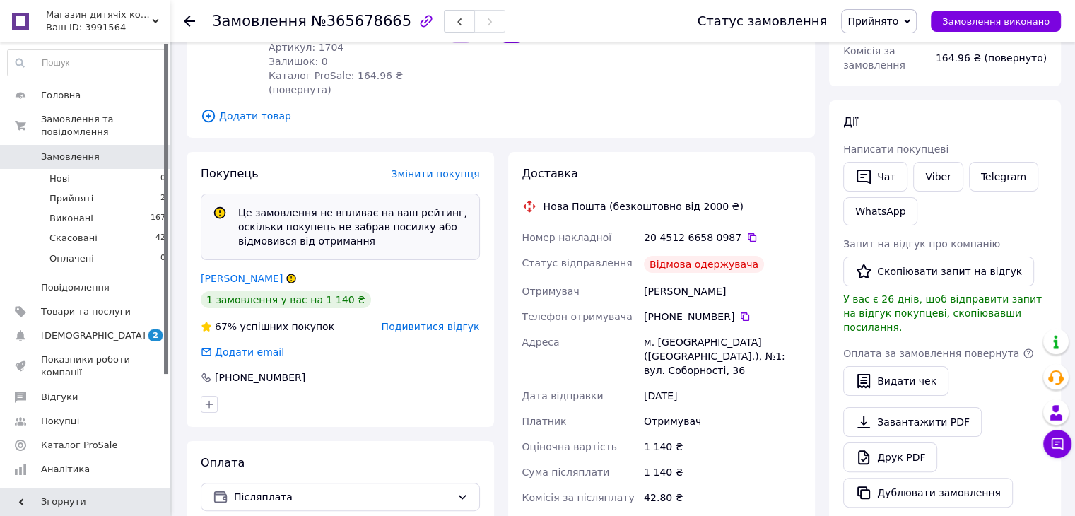
click at [206, 273] on link "[PERSON_NAME]" at bounding box center [242, 278] width 82 height 11
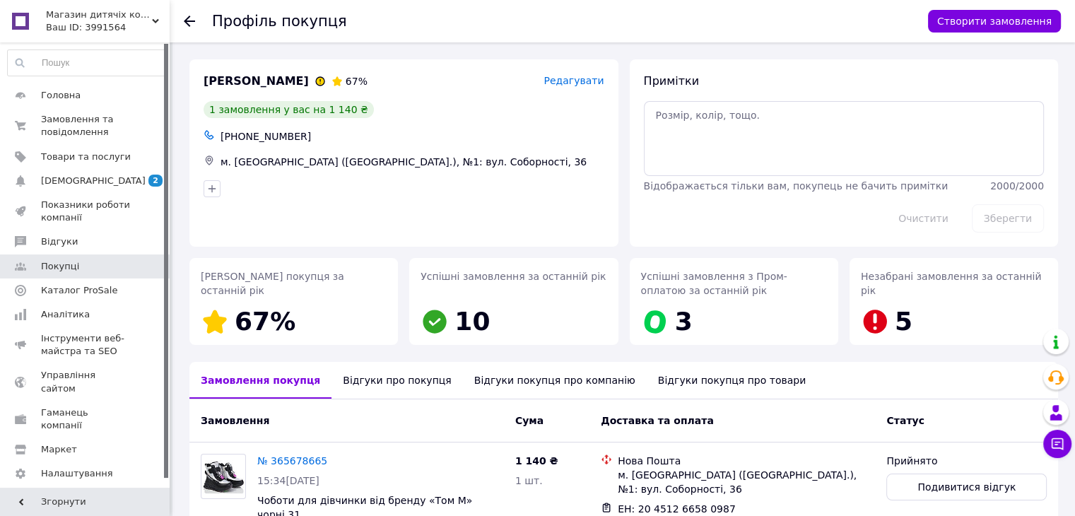
click at [212, 86] on span "[PERSON_NAME]" at bounding box center [256, 82] width 105 height 16
click at [235, 74] on span "[PERSON_NAME]" at bounding box center [256, 82] width 105 height 16
click at [235, 86] on span "[PERSON_NAME]" at bounding box center [256, 82] width 105 height 16
click at [209, 92] on div "[PERSON_NAME]" at bounding box center [256, 82] width 111 height 22
click at [211, 85] on span "[PERSON_NAME]" at bounding box center [256, 82] width 105 height 16
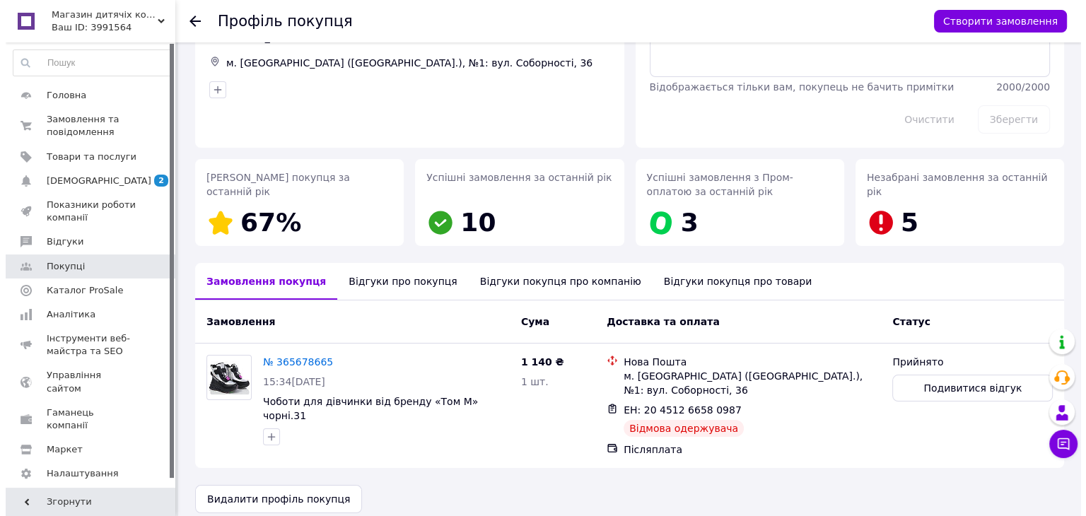
scroll to position [99, 0]
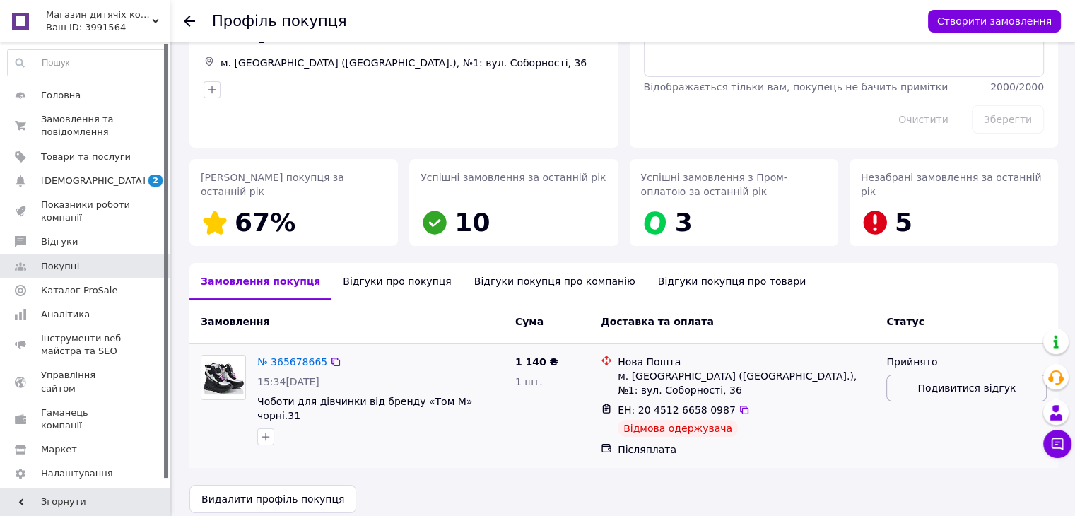
click at [923, 388] on span "Подивитися відгук" at bounding box center [967, 388] width 98 height 14
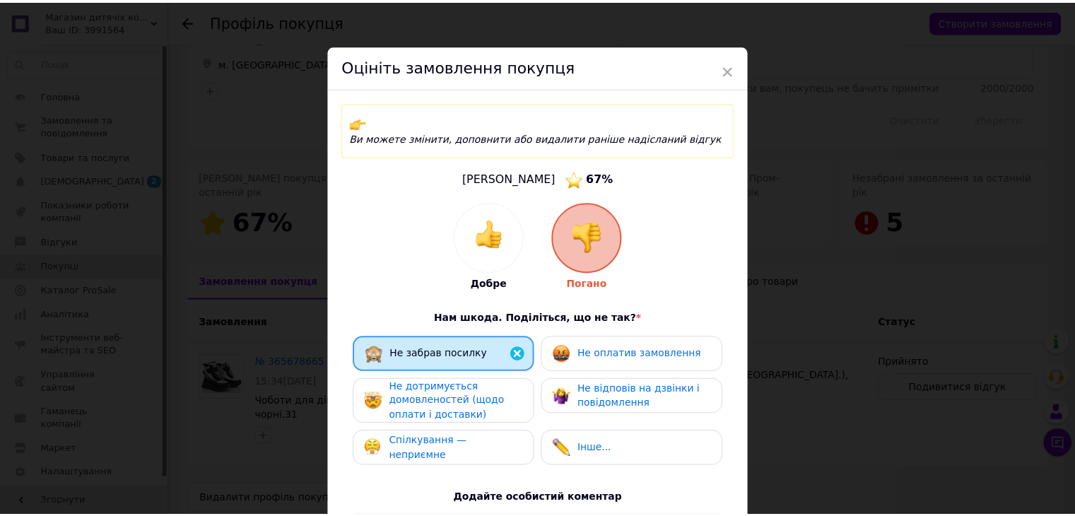
scroll to position [0, 0]
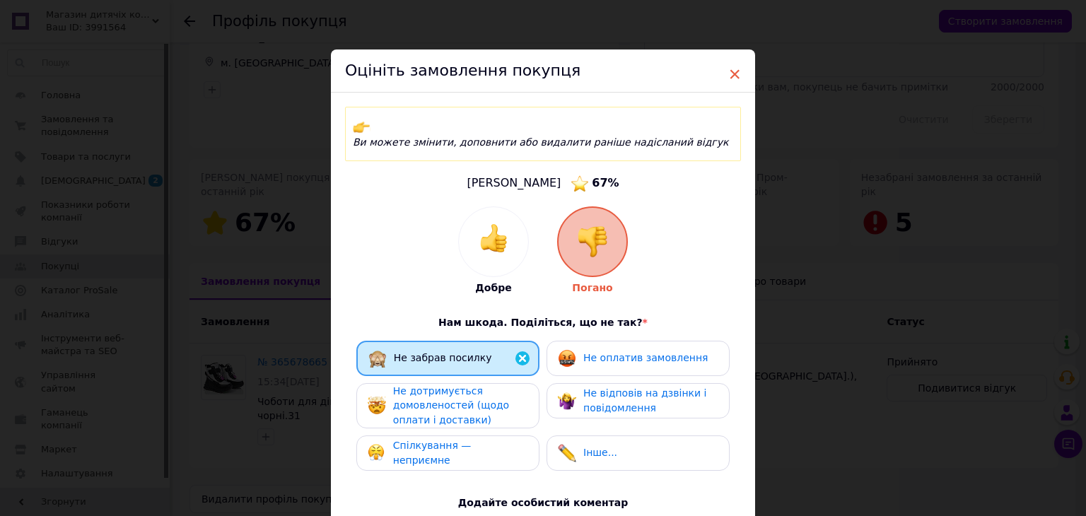
click at [734, 80] on span "×" at bounding box center [734, 74] width 13 height 24
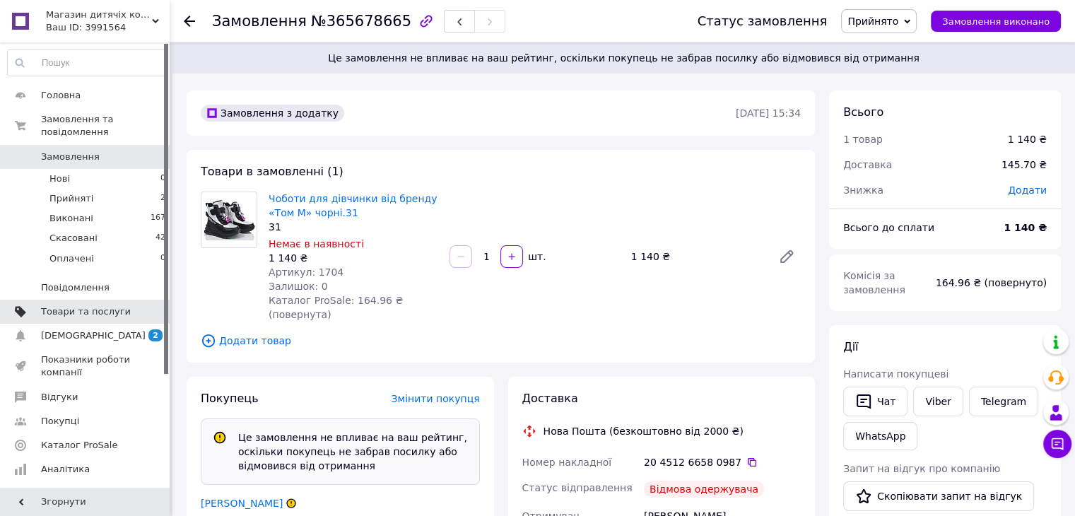
click at [84, 305] on span "Товари та послуги" at bounding box center [86, 311] width 90 height 13
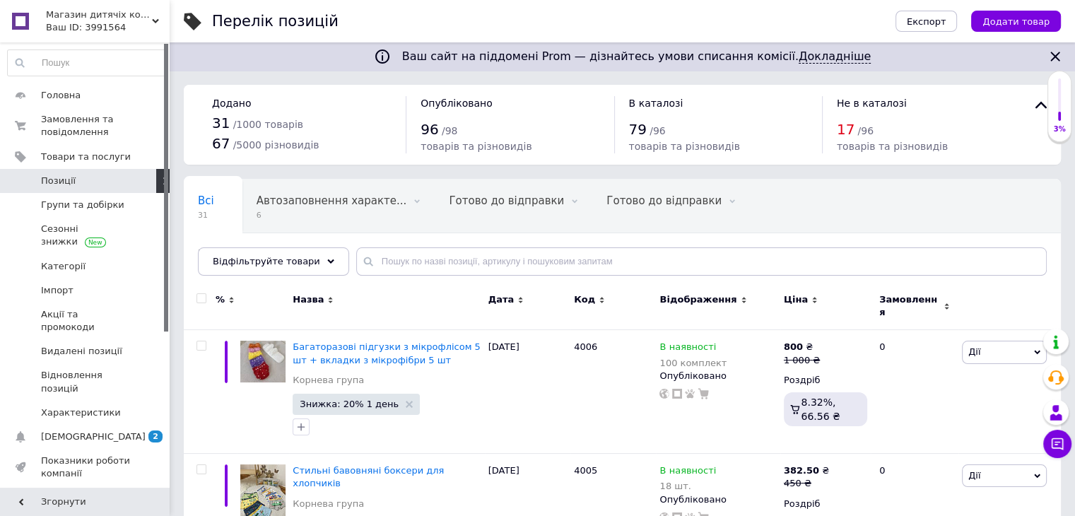
click at [1004, 36] on div "Експорт Додати товар" at bounding box center [964, 21] width 194 height 42
click at [1002, 27] on span "Додати товар" at bounding box center [1016, 21] width 67 height 11
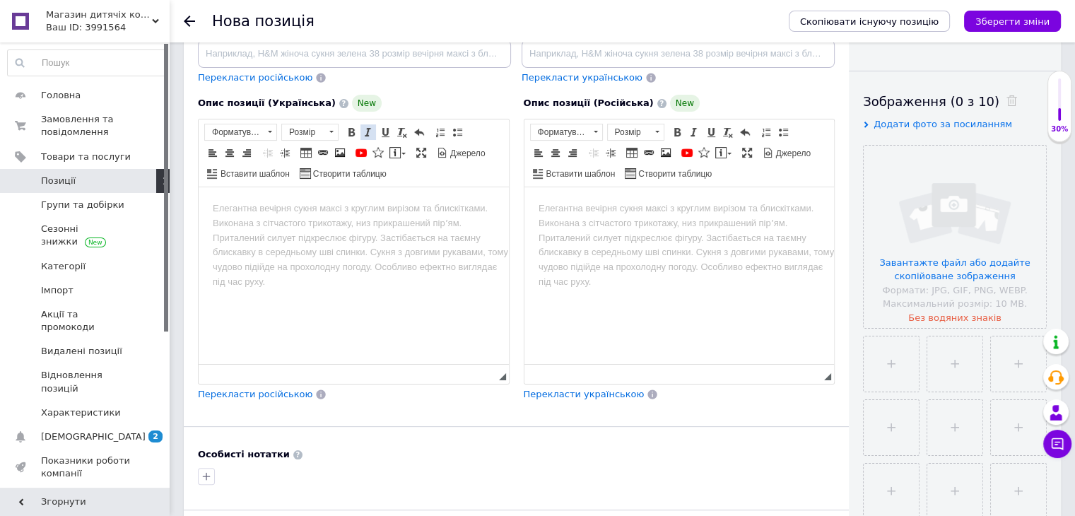
scroll to position [212, 0]
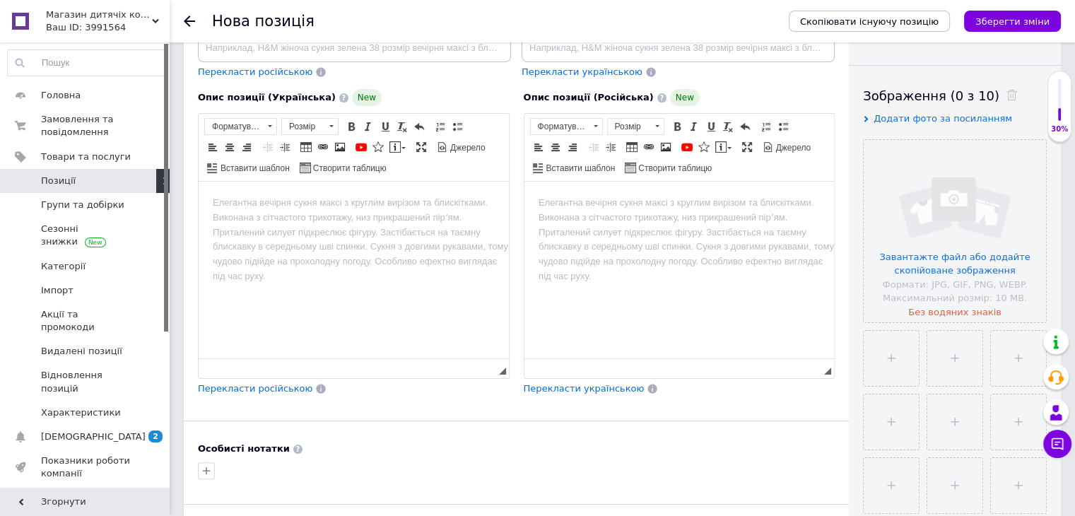
drag, startPoint x: 220, startPoint y: 236, endPoint x: 225, endPoint y: 229, distance: 8.6
click at [220, 225] on html at bounding box center [354, 203] width 310 height 43
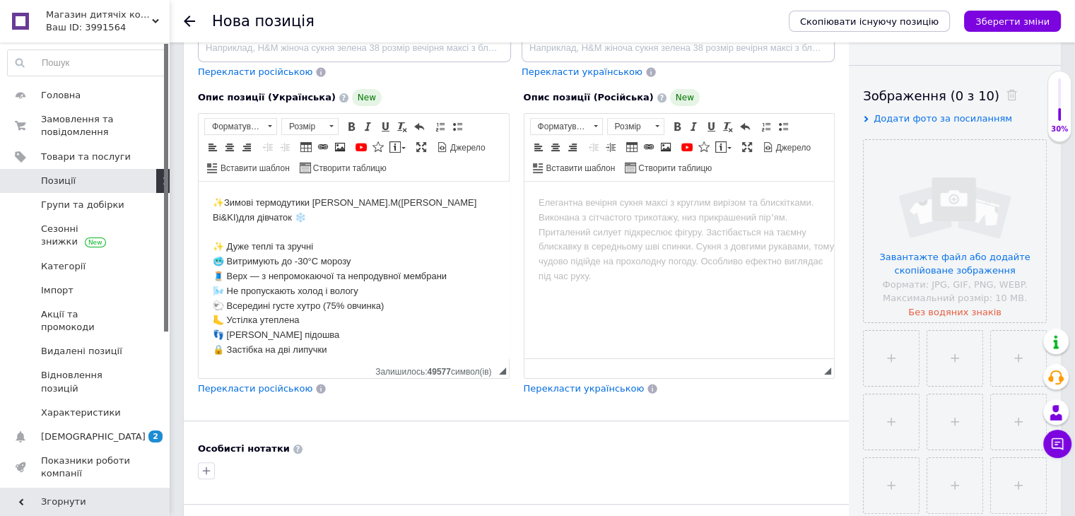
click at [254, 387] on span "Перекласти російською" at bounding box center [255, 388] width 115 height 11
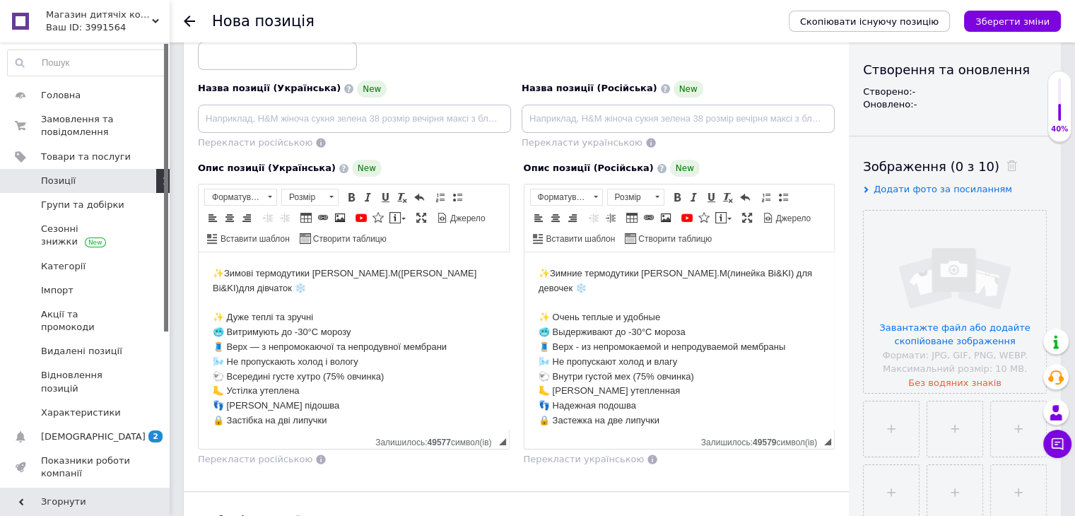
scroll to position [141, 0]
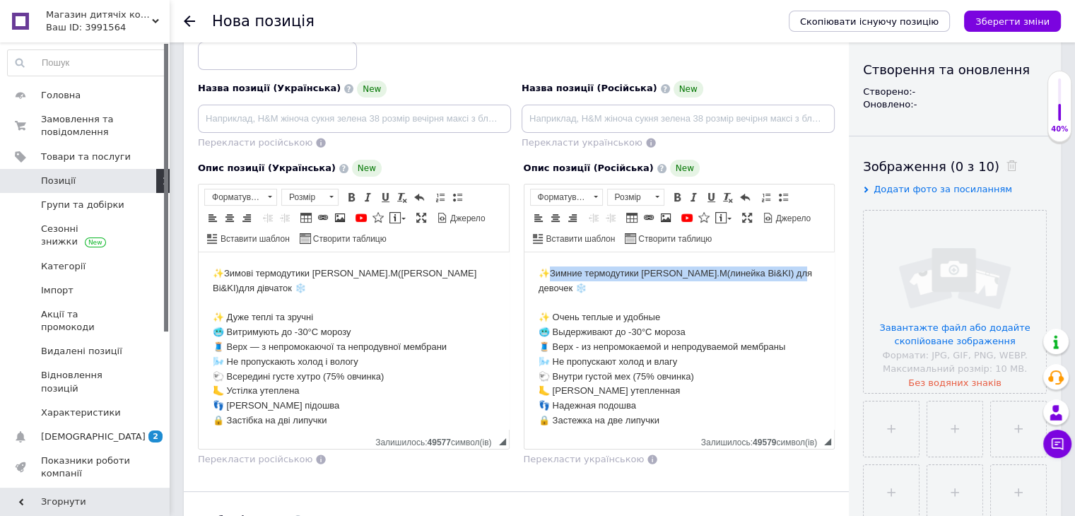
drag, startPoint x: 553, startPoint y: 270, endPoint x: 796, endPoint y: 270, distance: 243.2
click at [796, 270] on body "✨Зимние термодутики [PERSON_NAME].M(линейка Bi&KI) для девочек ❄️ ✨ Очень теплы…" at bounding box center [679, 421] width 282 height 309
copy body "Зимние термодутики [PERSON_NAME].M(линейка Bi&KI) для девочек"
drag, startPoint x: 600, startPoint y: 283, endPoint x: 596, endPoint y: 257, distance: 26.5
click at [596, 257] on html "✨Зимние термодутики [PERSON_NAME].M(линейка Bi&KI) для девочек ❄️ ✨ Очень теплы…" at bounding box center [679, 420] width 310 height 337
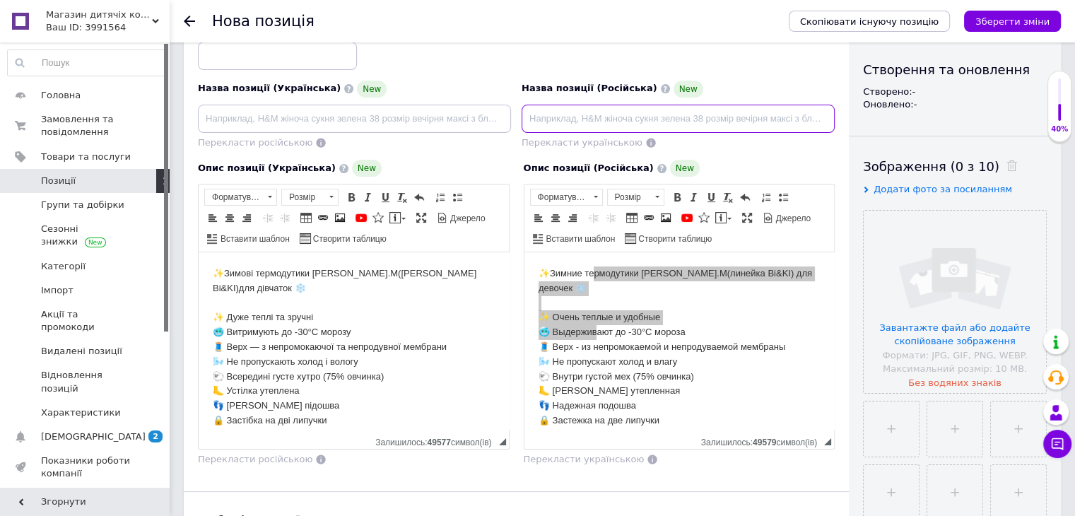
click at [567, 118] on input at bounding box center [678, 119] width 313 height 28
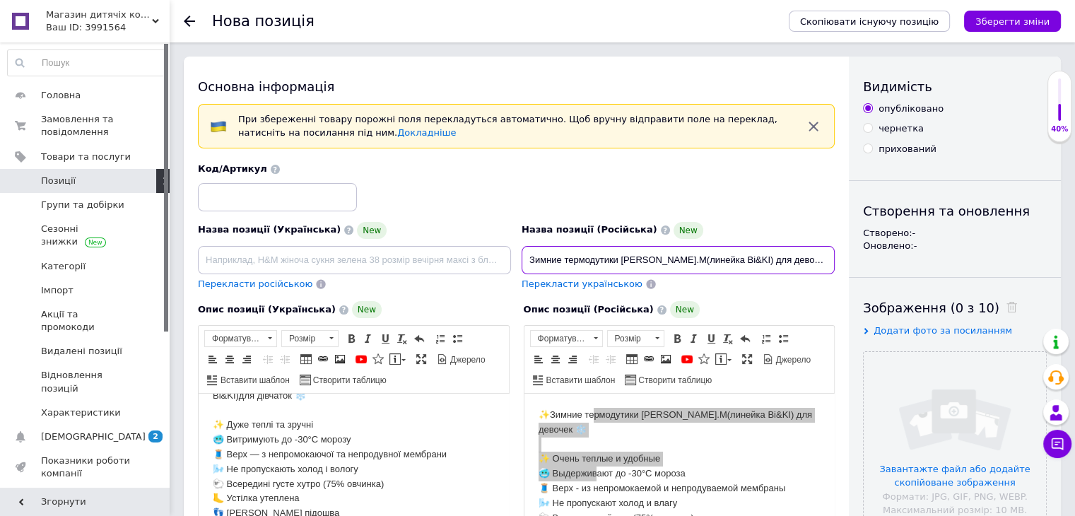
scroll to position [0, 0]
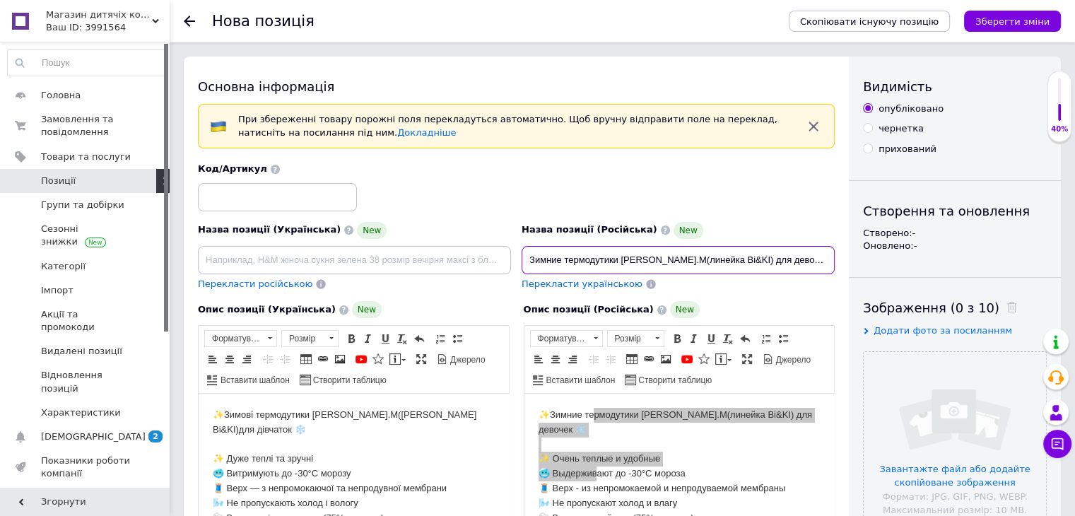
type input "Зимние термодутики [PERSON_NAME].M(линейка Bi&KI) для девочек 27-32"
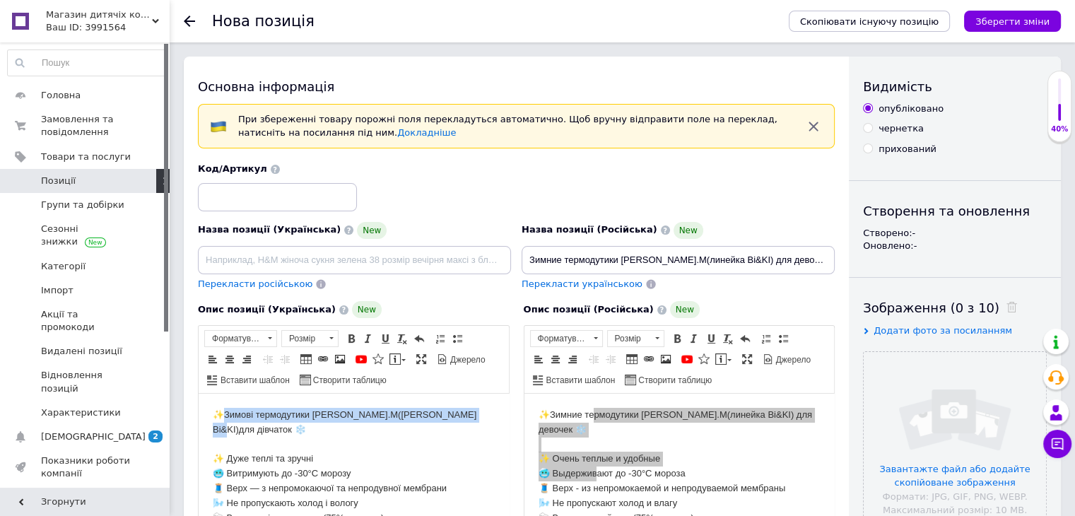
drag, startPoint x: 227, startPoint y: 416, endPoint x: 457, endPoint y: 422, distance: 230.5
copy body "Зимові термодутики [PERSON_NAME].M([PERSON_NAME] Bi&KI)для дівчаток"
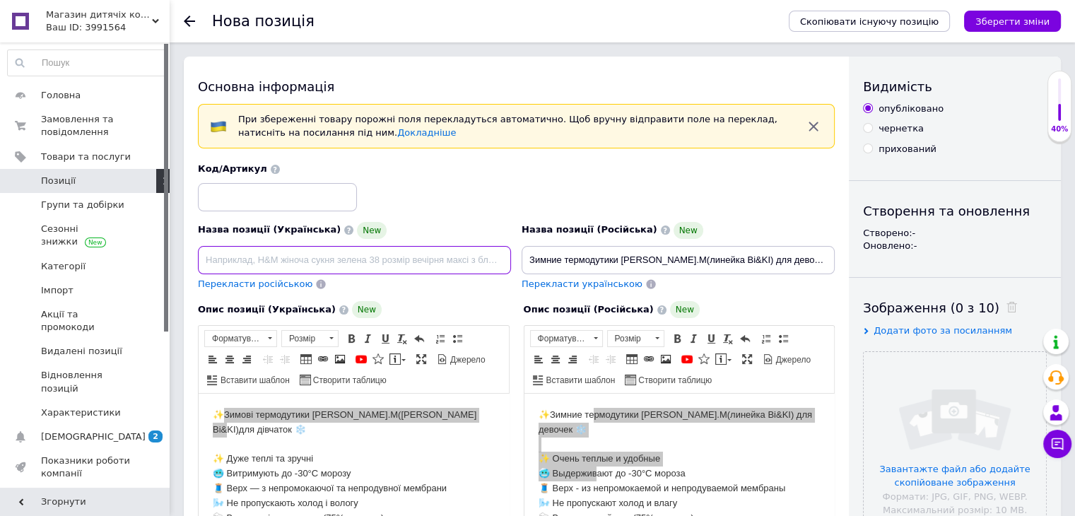
click at [232, 262] on input at bounding box center [354, 260] width 313 height 28
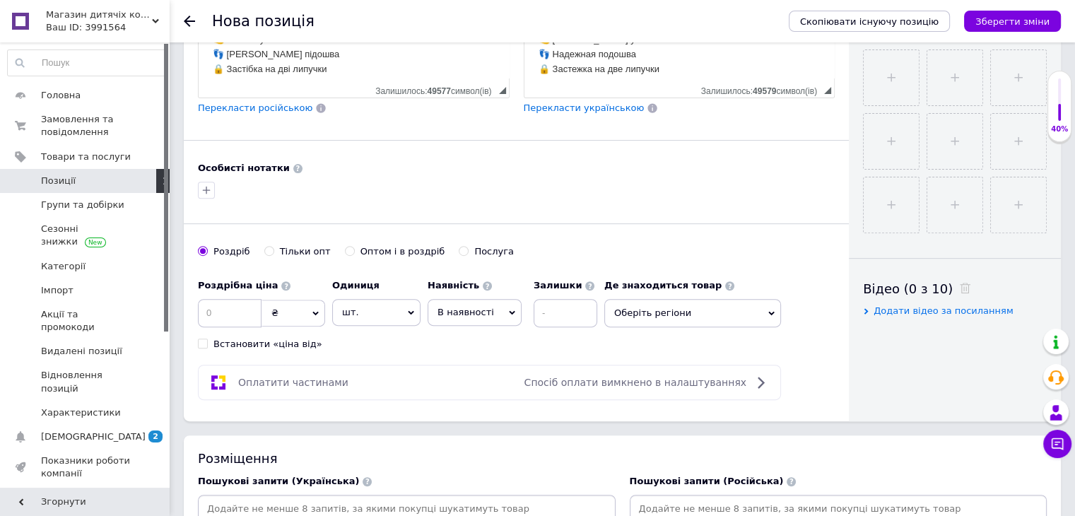
scroll to position [495, 0]
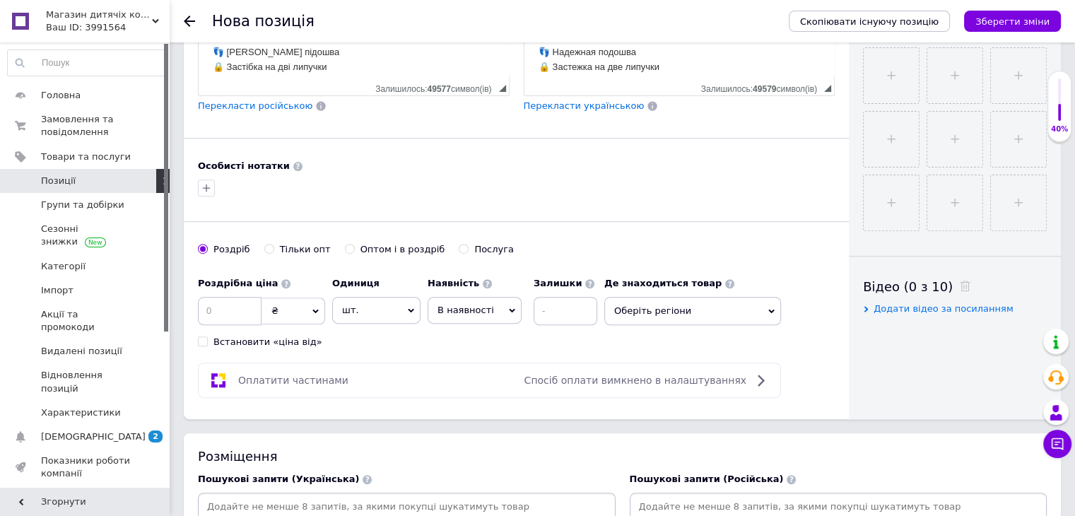
type input "Зимові термодутики [PERSON_NAME].M([PERSON_NAME] Bi&KI)для дівчаток 27-32"
click at [596, 160] on div "Особисті нотатки" at bounding box center [516, 166] width 637 height 13
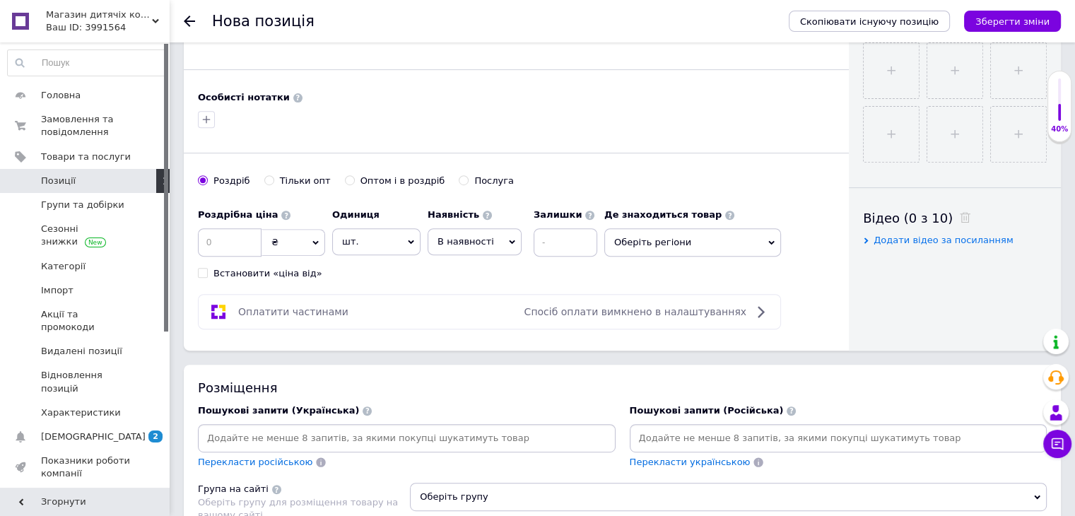
scroll to position [636, 0]
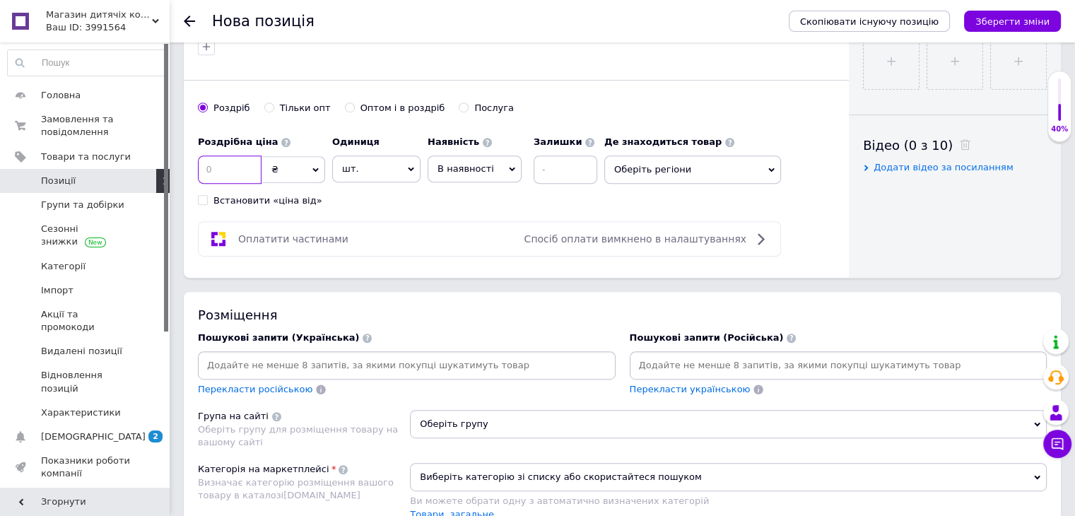
click at [226, 166] on input at bounding box center [230, 170] width 64 height 28
type input "1240"
click at [561, 163] on input at bounding box center [566, 170] width 64 height 28
type input "1"
click at [713, 165] on span "Оберіть регіони" at bounding box center [692, 170] width 177 height 28
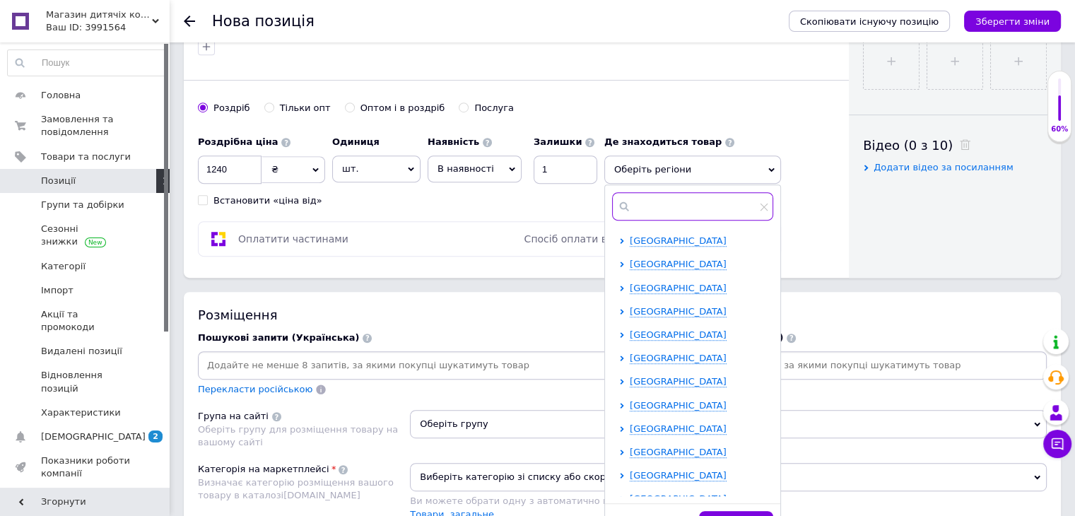
click at [648, 200] on input "text" at bounding box center [692, 206] width 161 height 28
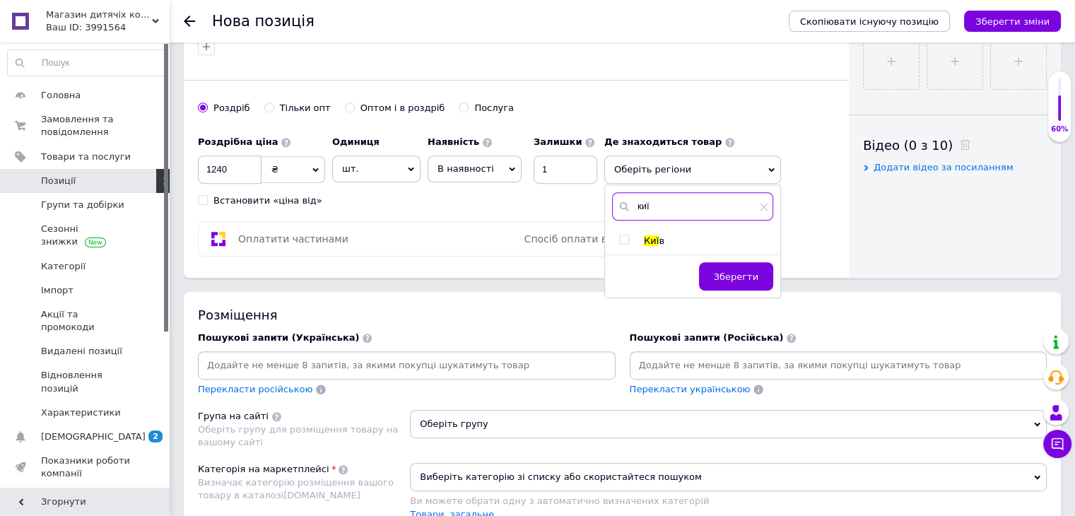
type input "киї"
click at [622, 235] on input "checkbox" at bounding box center [623, 239] width 9 height 9
checkbox input "true"
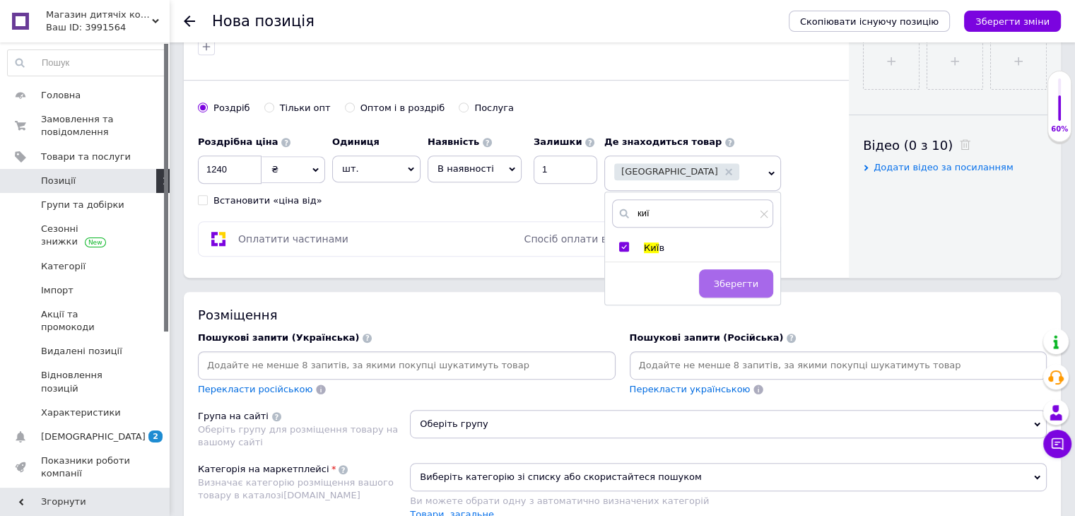
click at [718, 279] on button "Зберегти" at bounding box center [736, 283] width 74 height 28
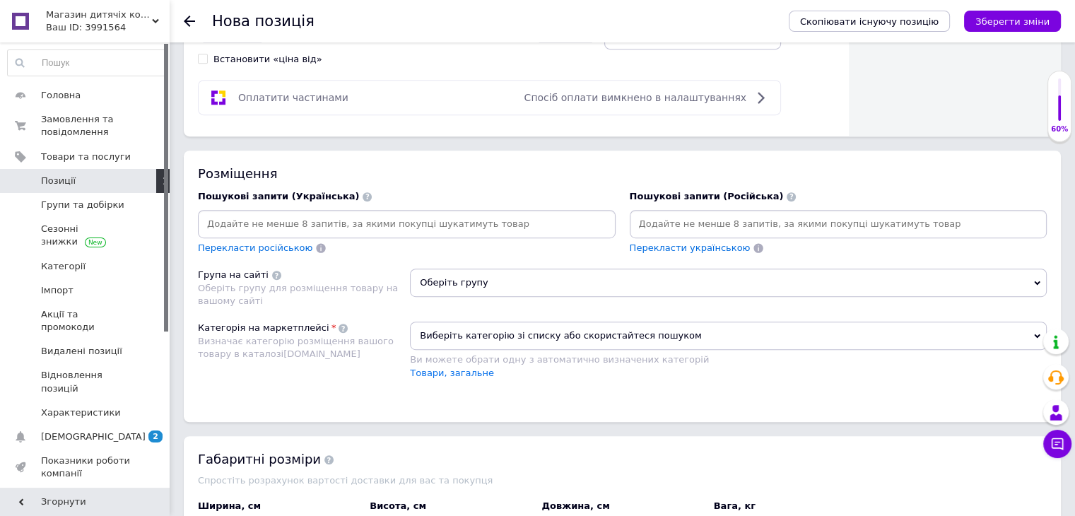
scroll to position [848, 0]
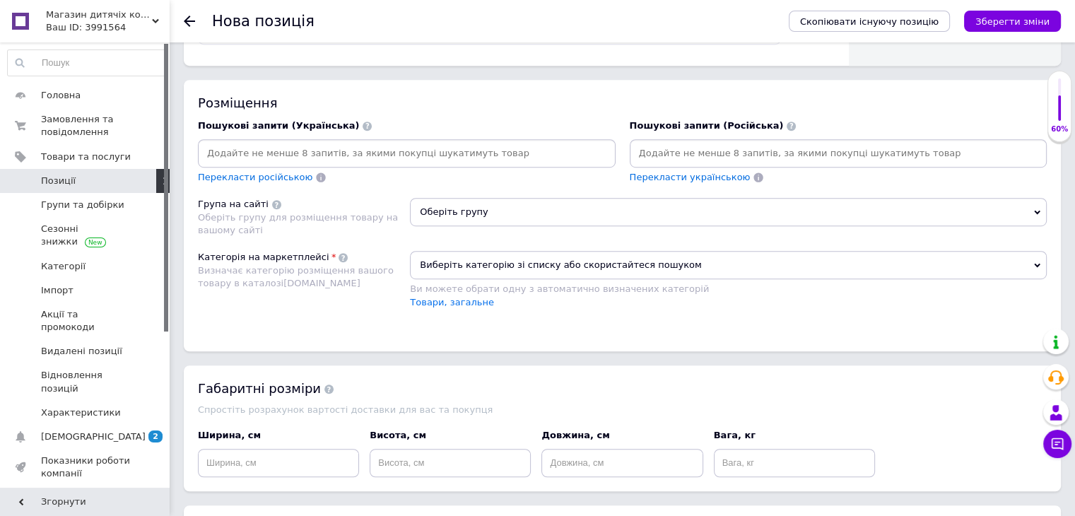
click at [268, 147] on input at bounding box center [407, 153] width 412 height 21
paste input "термодутики [PERSON_NAME]"
type input "термодутики [PERSON_NAME]"
click at [416, 190] on div "Розміщення Пошукові запити (Українська) термодутики [PERSON_NAME] Перекласти ро…" at bounding box center [622, 215] width 877 height 271
click at [320, 151] on input "термодутики [PERSON_NAME]" at bounding box center [407, 153] width 412 height 21
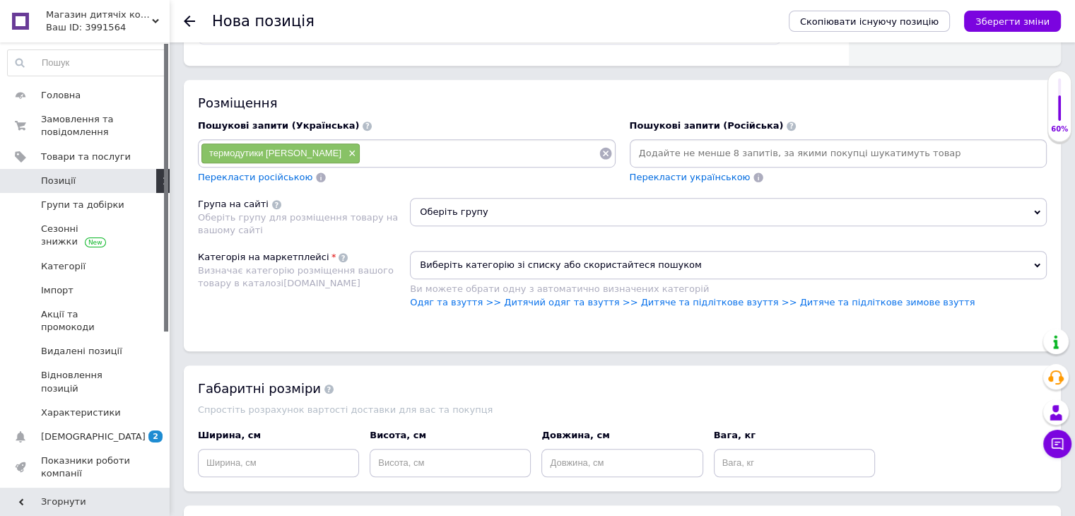
paste input "зимові чоботи для дівчинки"
type input "зимові чоботи для дівчинки"
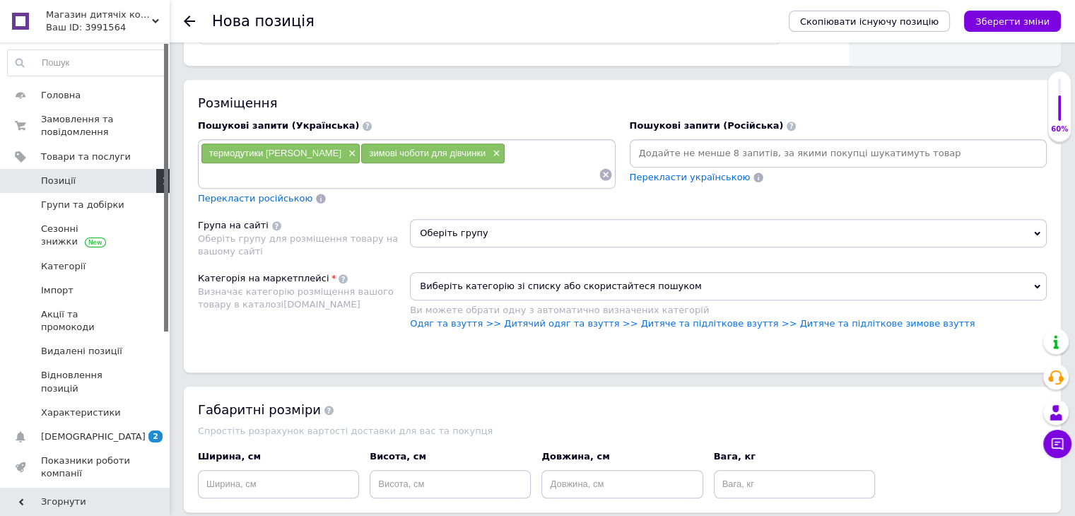
paste input "рожеві термочоботи"
type input "рожеві термочоботи"
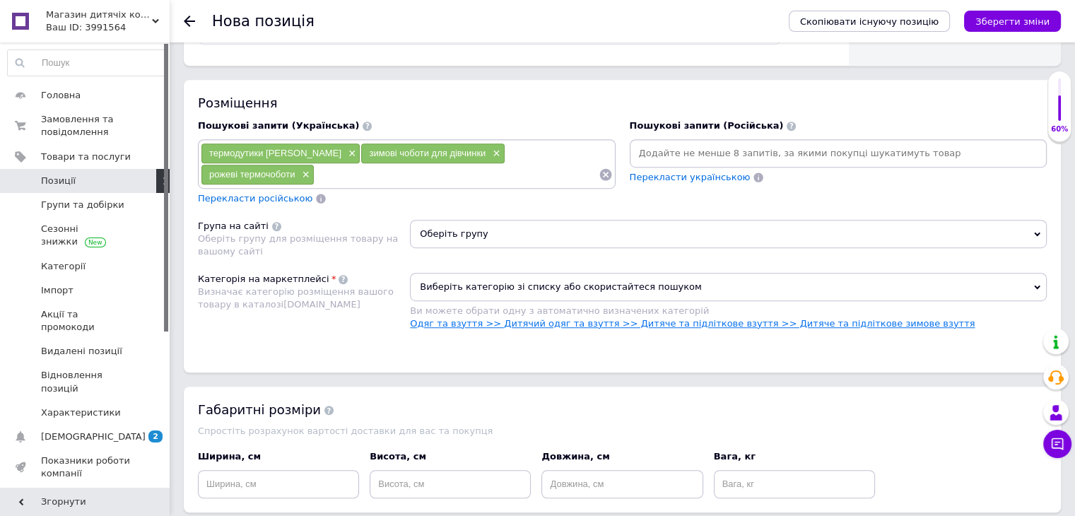
paste input "дитячі зимові дутики"
type input "дитячі зимові дутики"
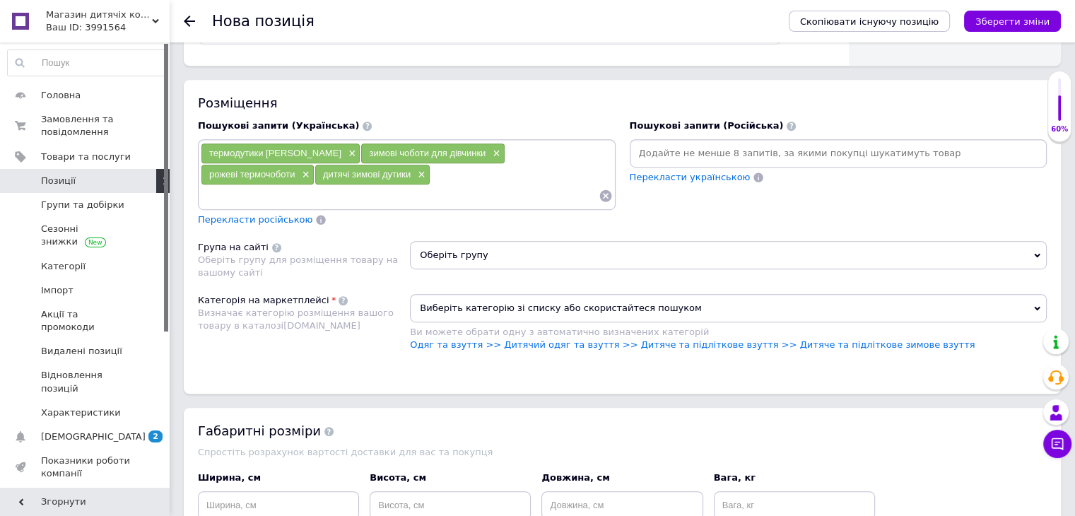
paste input "теплі чоботи для дівчинки"
type input "теплі чоботи для дівчинки"
paste input "водонепроникні чоботи дитячі"
type input "водонепроникні чоботи дитячі"
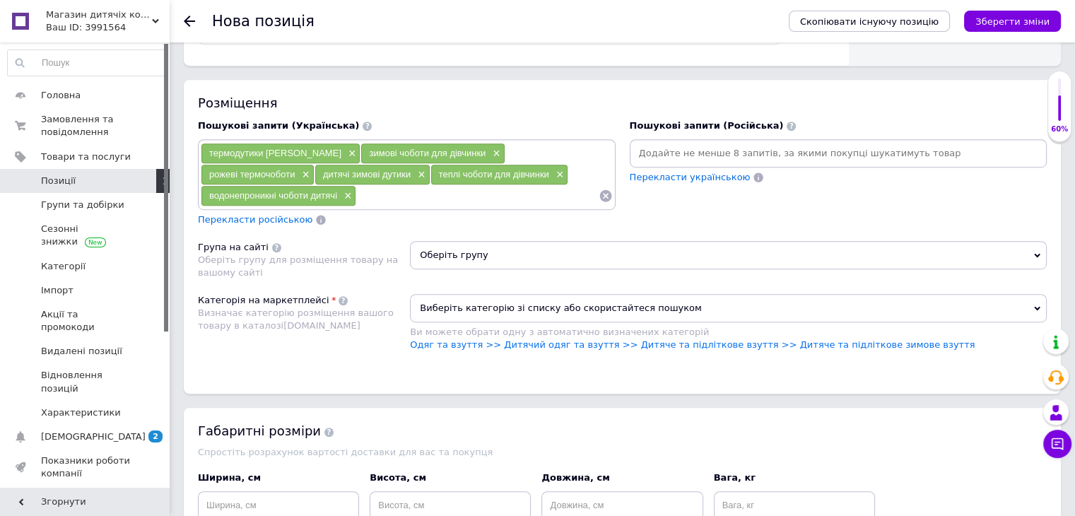
paste input "зимове взуття [PERSON_NAME]"
type input "зимове взуття [PERSON_NAME]"
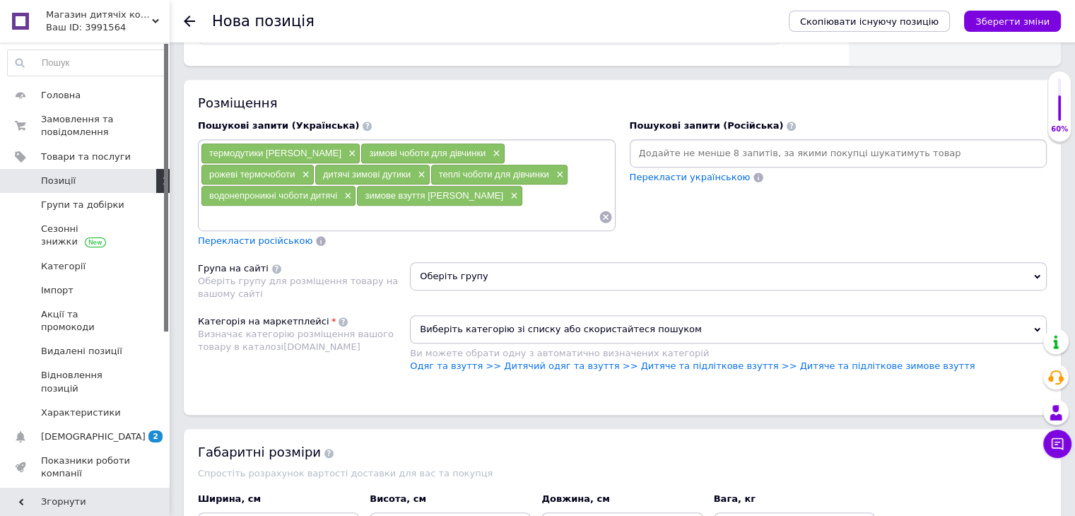
paste input "рожеві дутики для дівчинки"
type input "рожеві дутики для дівчинки"
click at [679, 182] on div "Перекласти українською" at bounding box center [690, 178] width 124 height 16
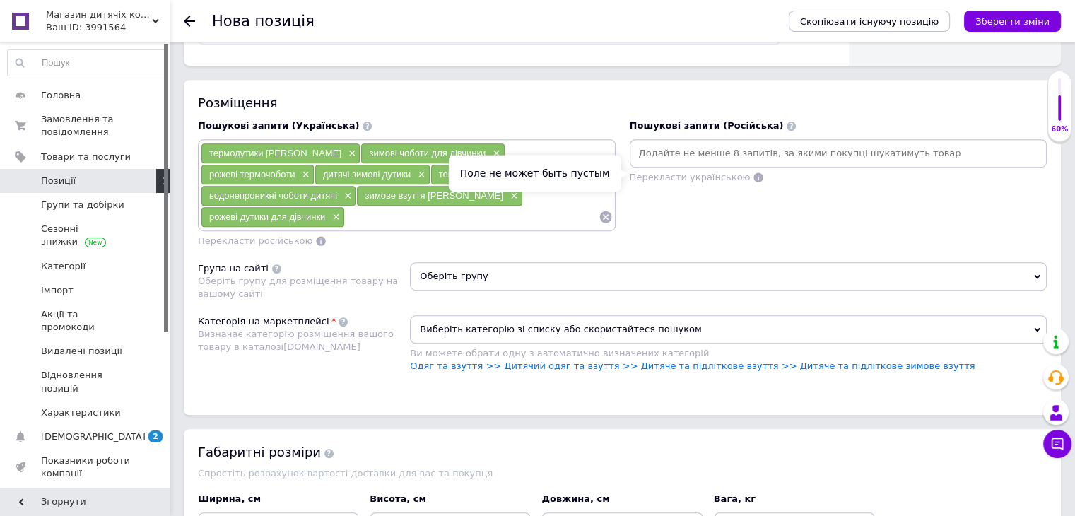
click at [666, 172] on span "Перекласти українською" at bounding box center [690, 177] width 121 height 11
click at [662, 172] on span "Перекласти українською" at bounding box center [690, 177] width 121 height 11
click at [823, 216] on div "Пошукові запити (Російська) Перекласти українською" at bounding box center [839, 183] width 432 height 143
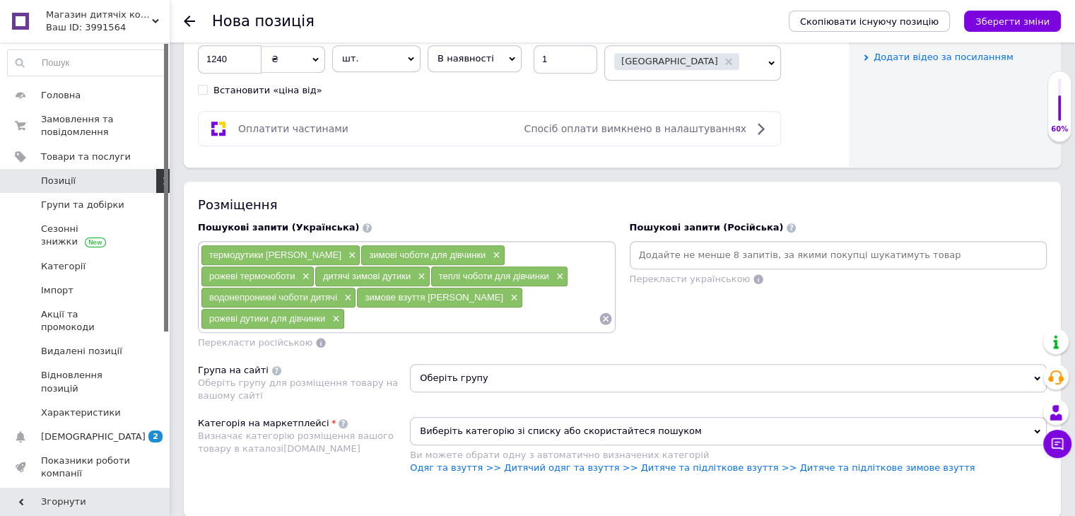
scroll to position [778, 0]
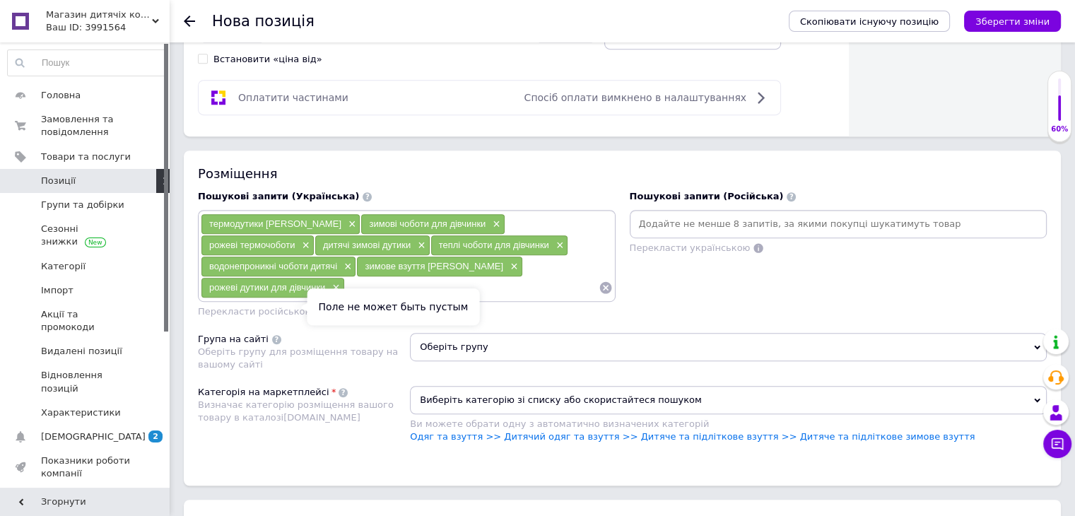
click at [274, 310] on span "Перекласти російською" at bounding box center [255, 311] width 115 height 11
click at [272, 310] on span "Перекласти російською" at bounding box center [255, 311] width 115 height 11
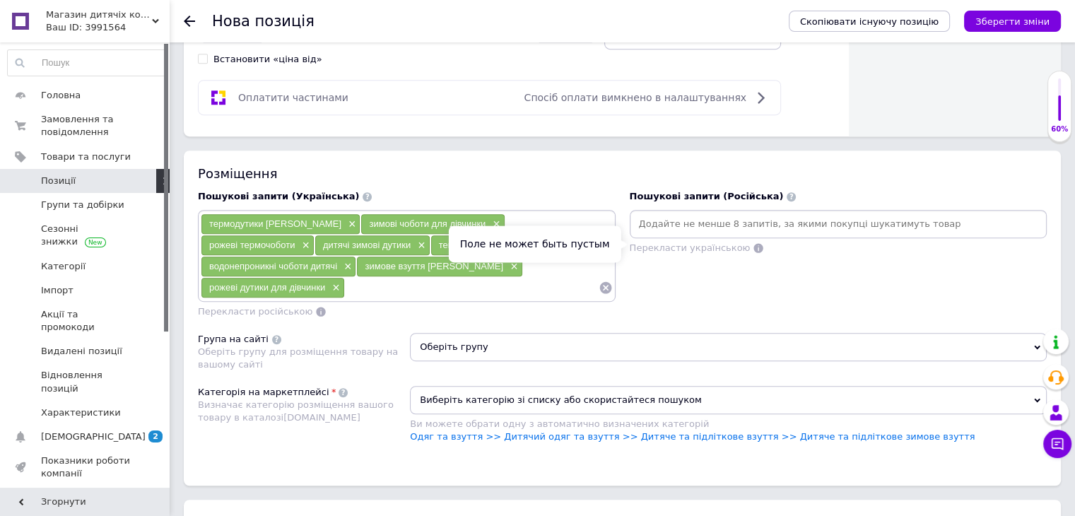
click at [650, 249] on span "Перекласти українською" at bounding box center [690, 247] width 121 height 11
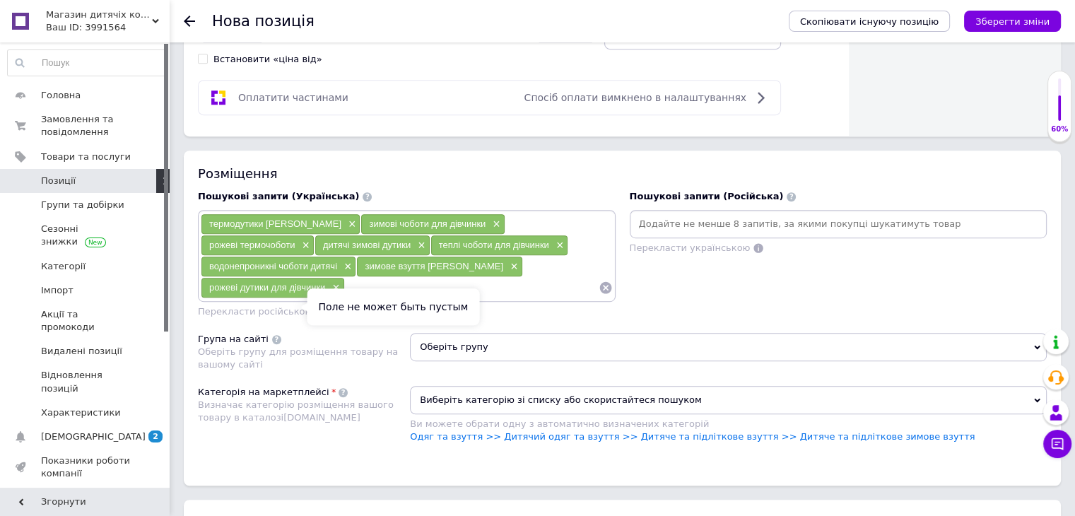
click at [265, 306] on span "Перекласти російською" at bounding box center [255, 311] width 115 height 11
click at [721, 268] on div "Пошукові запити (Російська) Перекласти українською" at bounding box center [839, 254] width 432 height 143
click at [683, 216] on input at bounding box center [839, 223] width 412 height 21
click at [247, 306] on span "Перекласти російською" at bounding box center [255, 311] width 115 height 11
click at [509, 313] on div "Перекласти російською" at bounding box center [407, 311] width 418 height 13
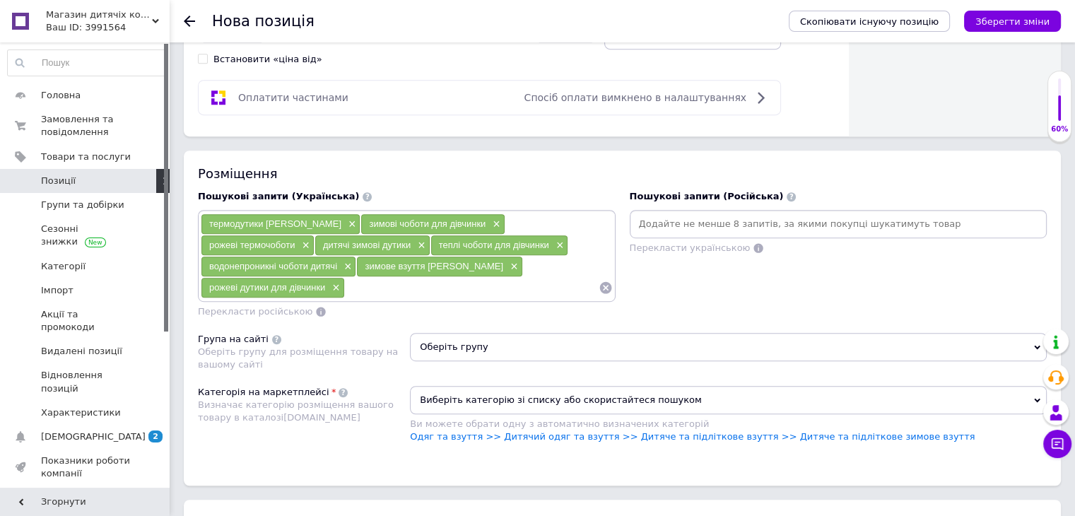
click at [460, 277] on input at bounding box center [472, 287] width 254 height 21
click at [221, 306] on span "Перекласти російською" at bounding box center [255, 311] width 115 height 11
click at [273, 309] on span "Перекласти російською" at bounding box center [255, 311] width 115 height 11
click at [665, 216] on input at bounding box center [839, 223] width 412 height 21
drag, startPoint x: 209, startPoint y: 217, endPoint x: 303, endPoint y: 216, distance: 93.3
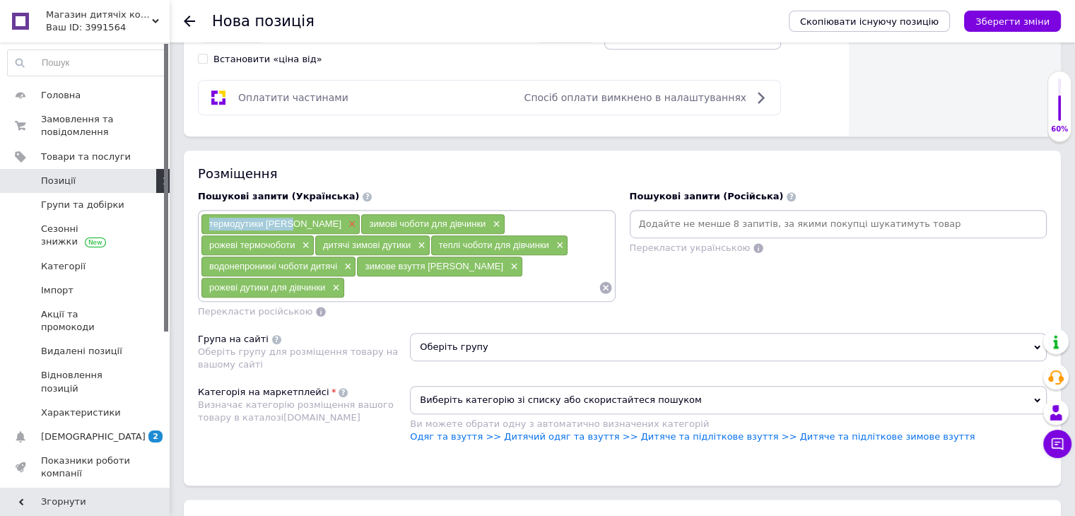
click at [303, 216] on div "термодутики [PERSON_NAME] ×" at bounding box center [280, 224] width 158 height 20
copy span "термодутики [PERSON_NAME]"
click at [656, 221] on input at bounding box center [839, 223] width 412 height 21
paste input "термодутики [PERSON_NAME]"
type input "термодутики [PERSON_NAME]"
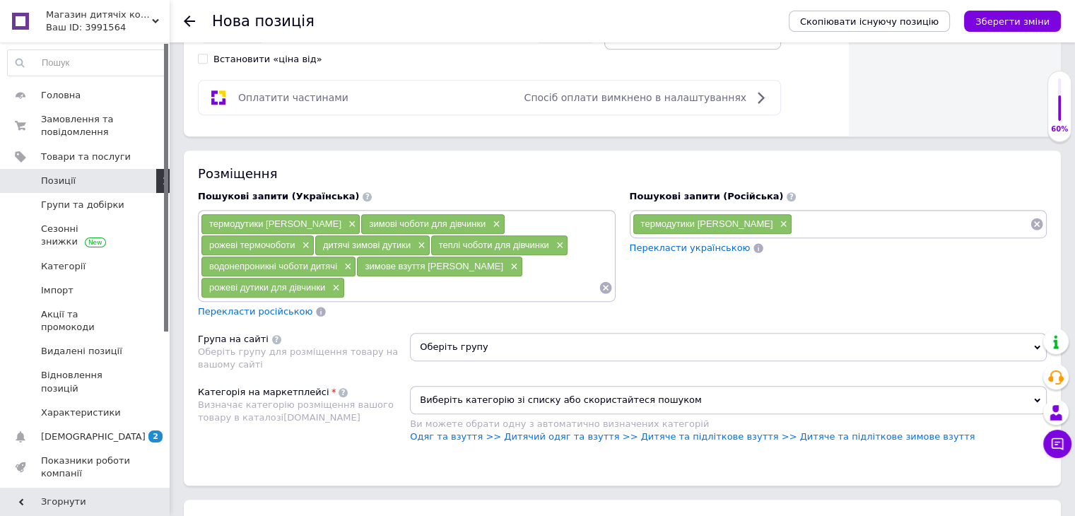
click at [249, 312] on span "Перекласти російською" at bounding box center [255, 311] width 115 height 11
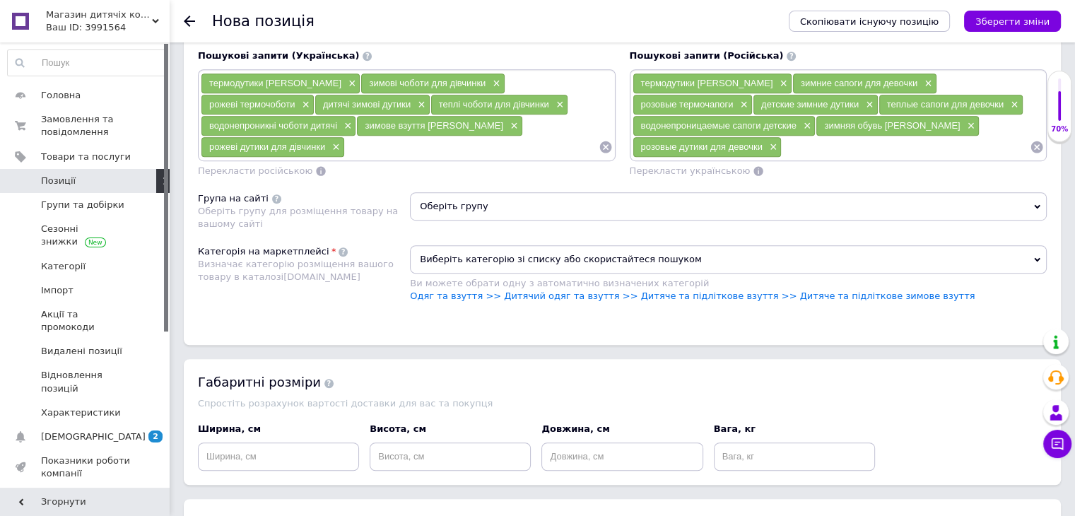
scroll to position [919, 0]
click at [776, 80] on span "×" at bounding box center [781, 83] width 11 height 12
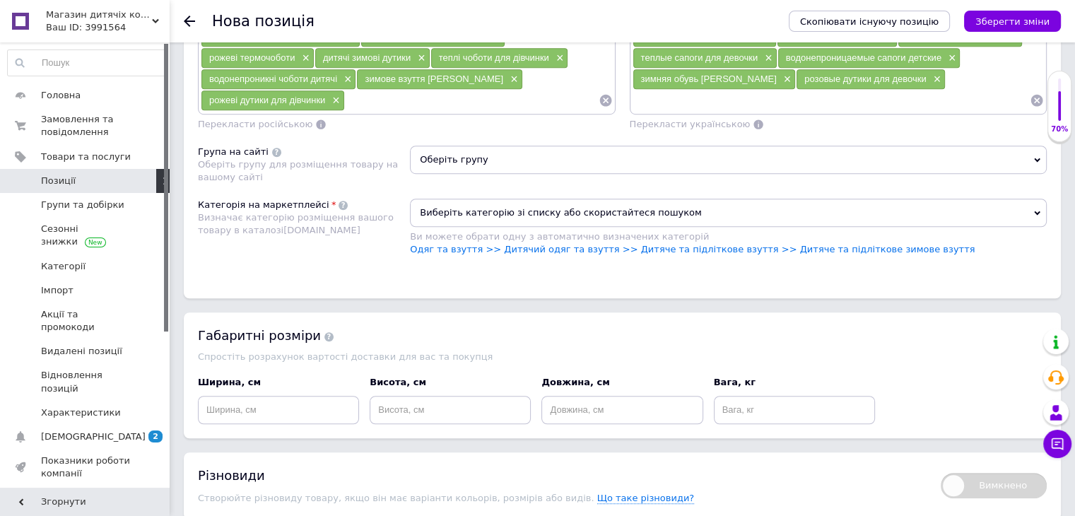
scroll to position [990, 0]
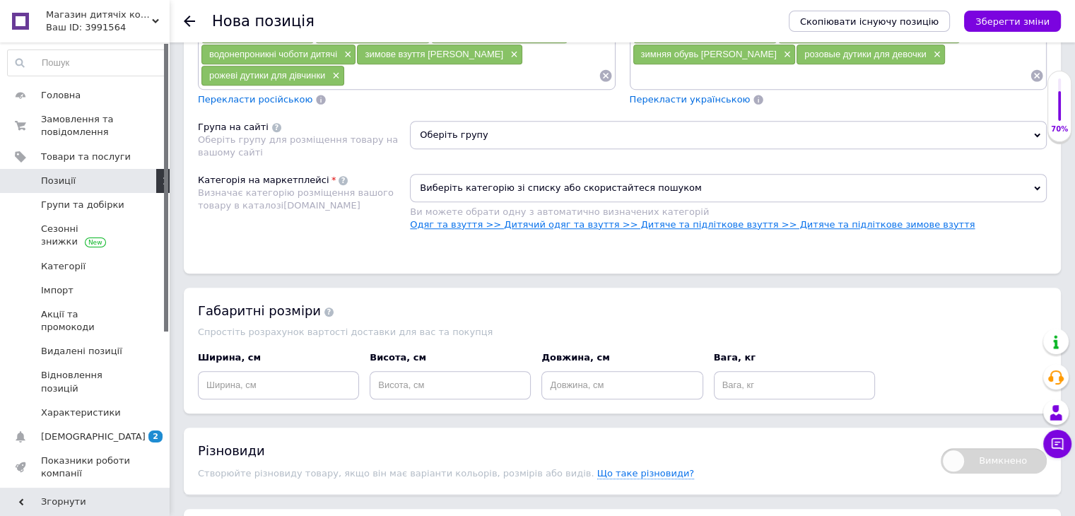
click at [481, 219] on link "Одяг та взуття >> Дитячий одяг та взуття >> Дитяче та підліткове взуття >> Дитя…" at bounding box center [692, 224] width 565 height 11
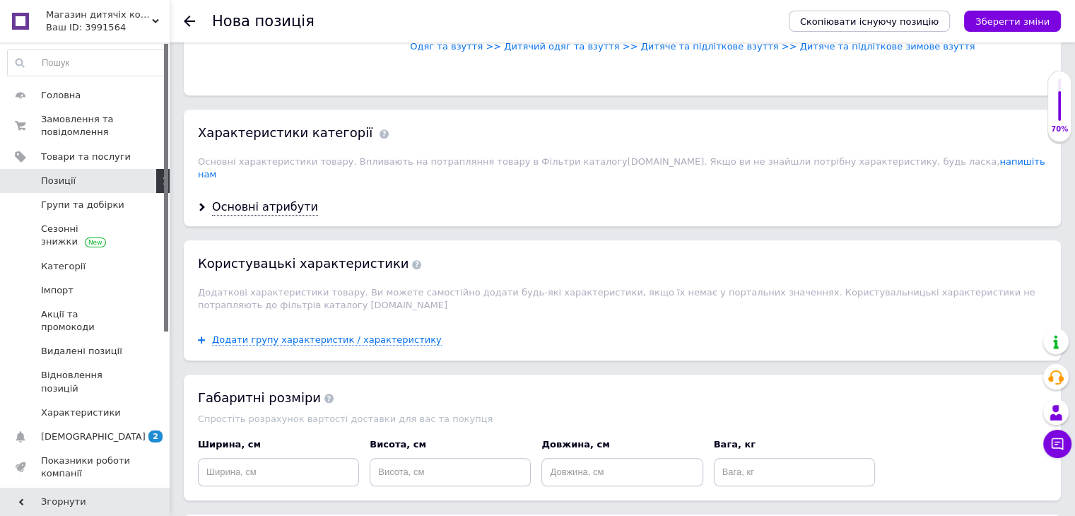
scroll to position [1131, 0]
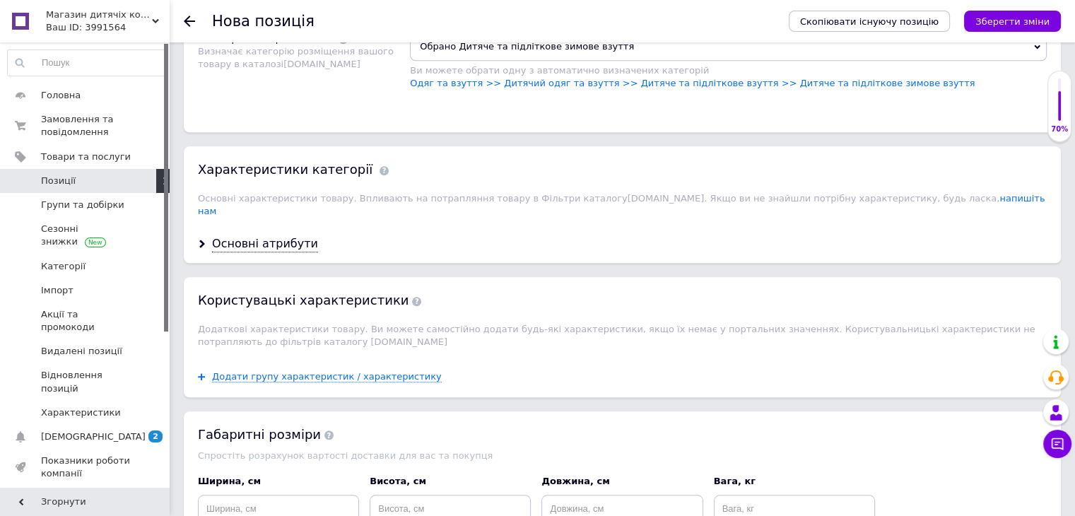
click at [248, 235] on div "Основні атрибути" at bounding box center [622, 244] width 877 height 37
click at [242, 236] on div "Основні атрибути" at bounding box center [265, 244] width 106 height 16
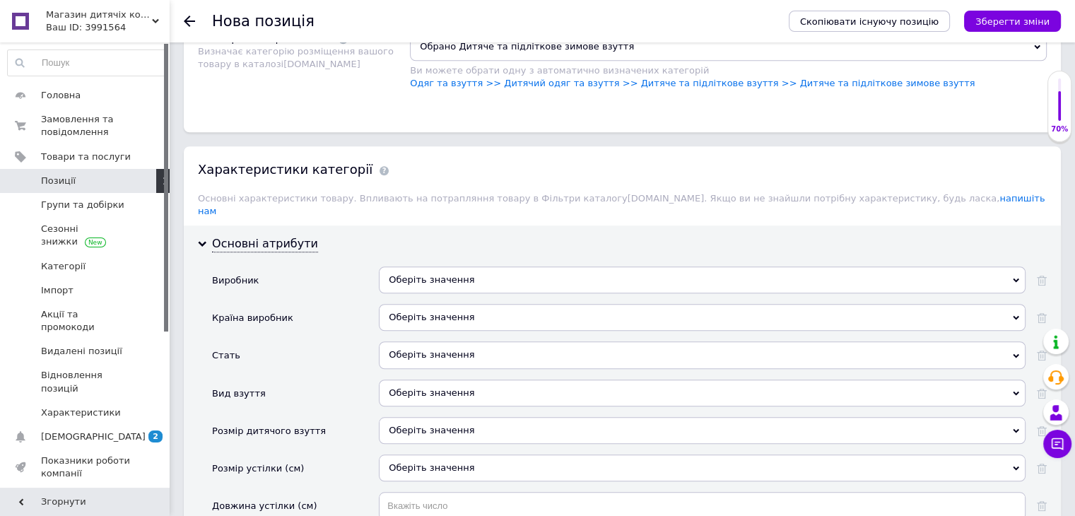
click at [402, 341] on div "Оберіть значення" at bounding box center [702, 354] width 647 height 27
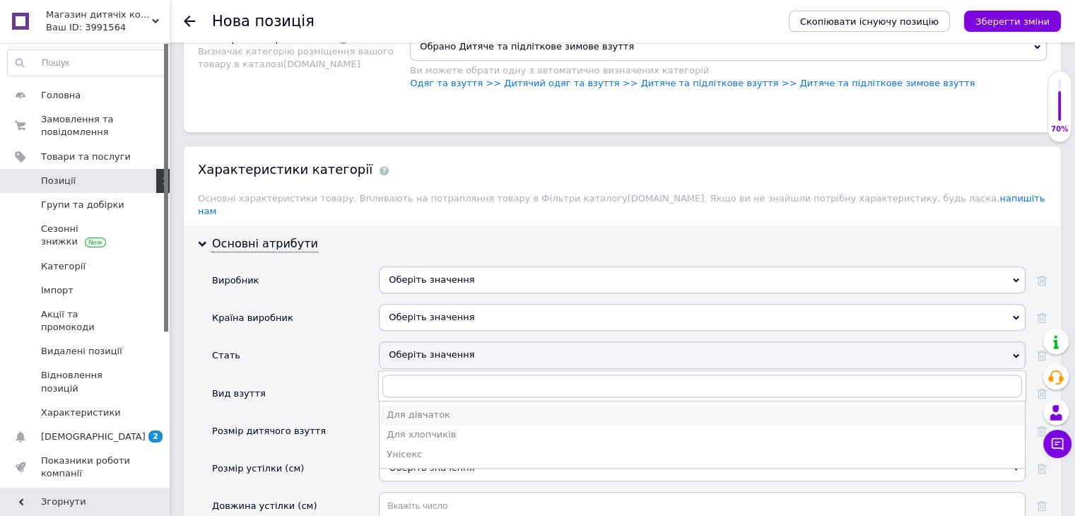
click at [419, 409] on div "Для дівчаток" at bounding box center [702, 415] width 631 height 13
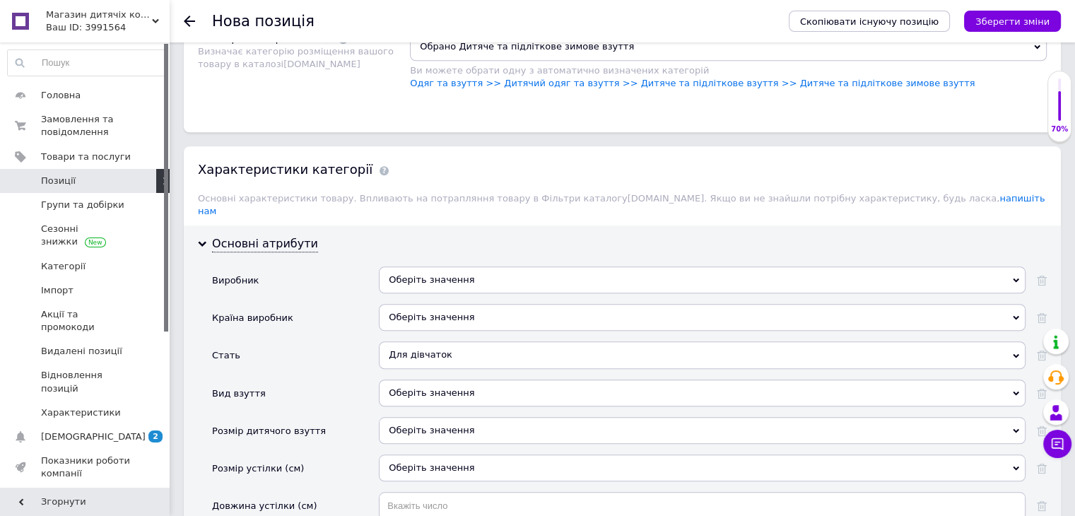
click at [424, 381] on div "Оберіть значення" at bounding box center [702, 393] width 647 height 27
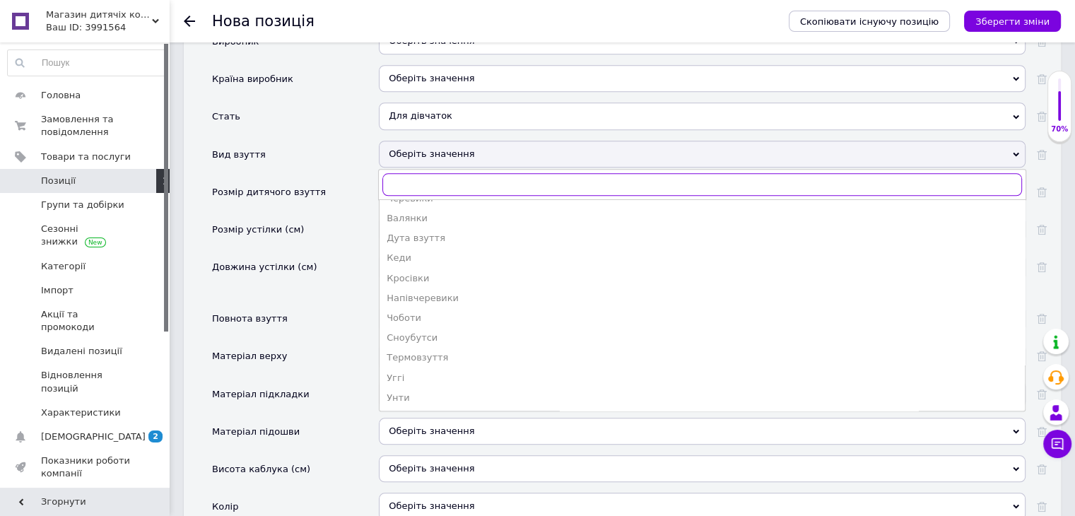
scroll to position [1414, 0]
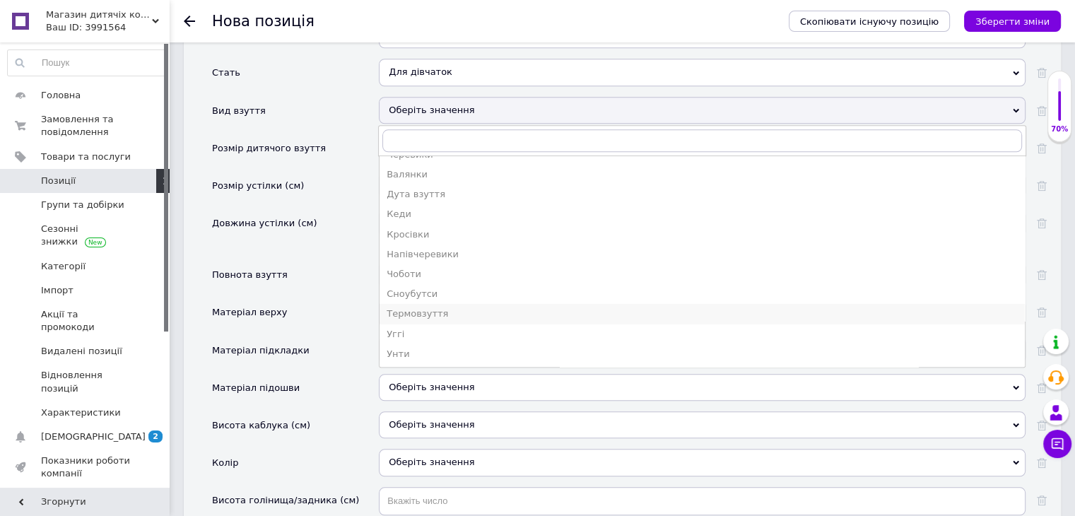
click at [428, 308] on div "Термовзуття" at bounding box center [702, 314] width 631 height 13
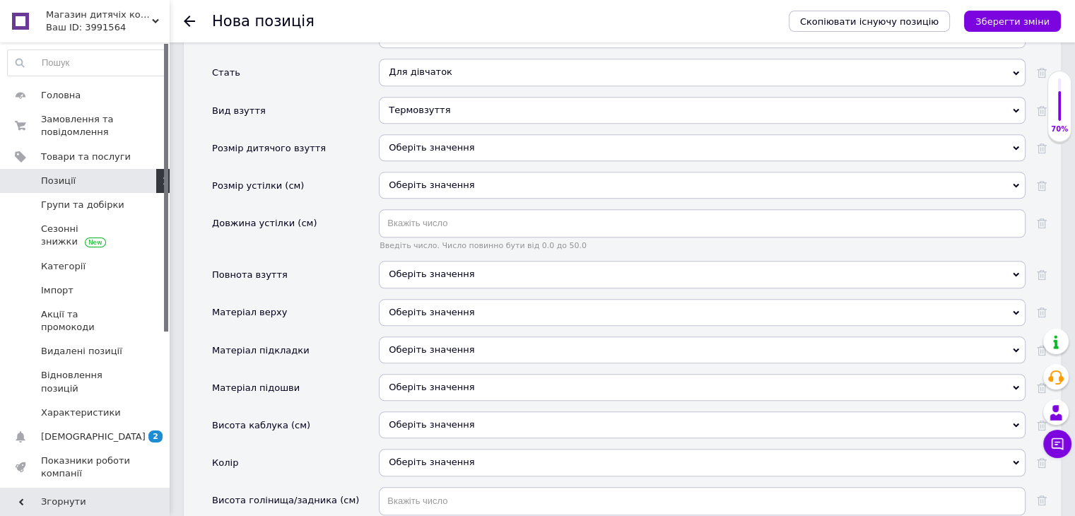
click at [407, 134] on div "Оберіть значення" at bounding box center [702, 147] width 647 height 27
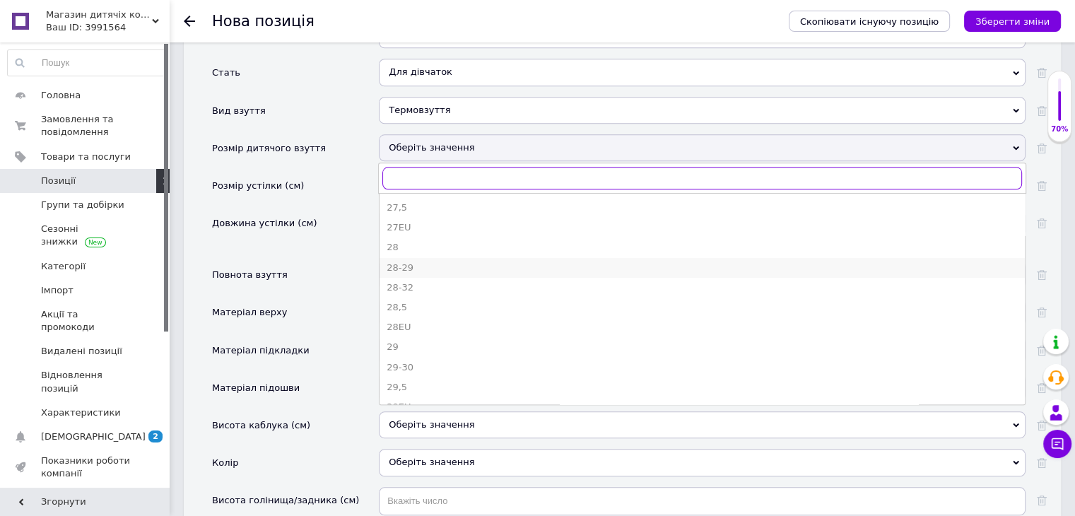
scroll to position [785, 0]
click at [397, 233] on div "27" at bounding box center [702, 239] width 631 height 13
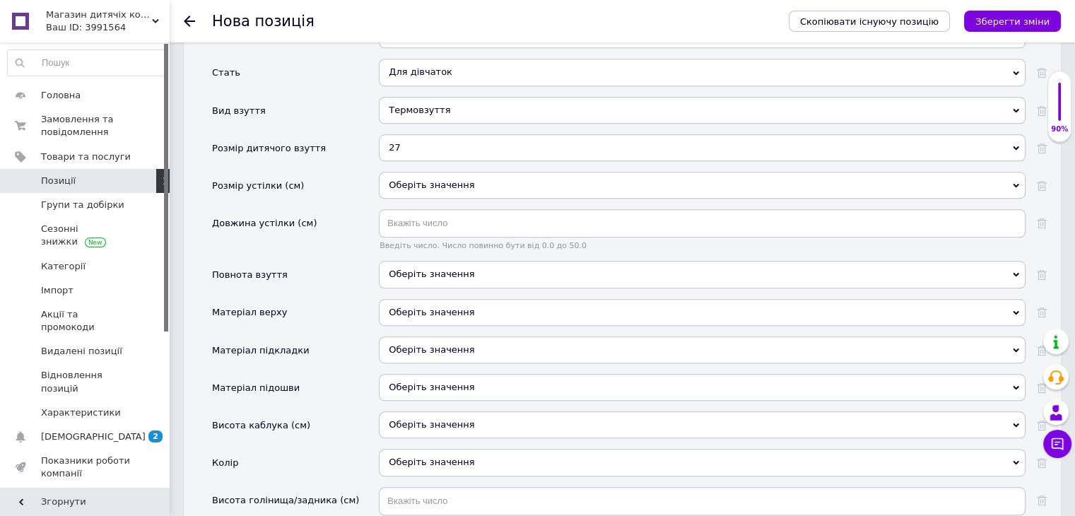
click at [403, 172] on div "Оберіть значення" at bounding box center [702, 185] width 647 height 27
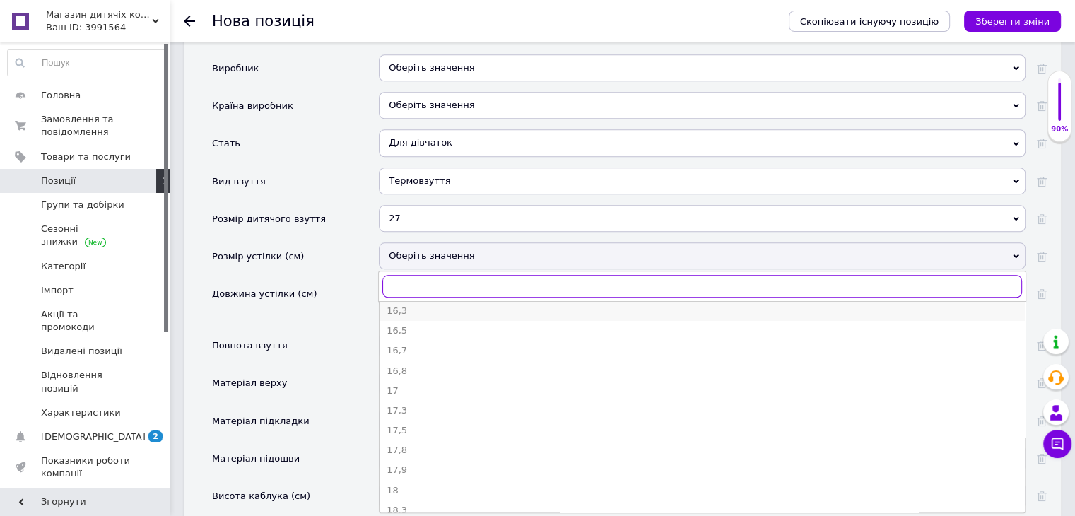
scroll to position [424, 0]
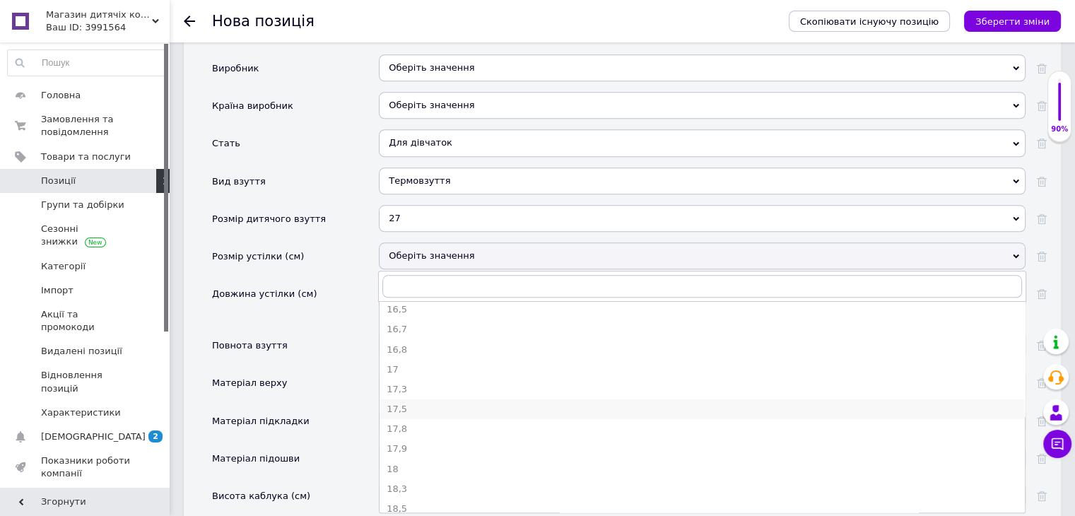
click at [427, 403] on div "17,5" at bounding box center [702, 409] width 631 height 13
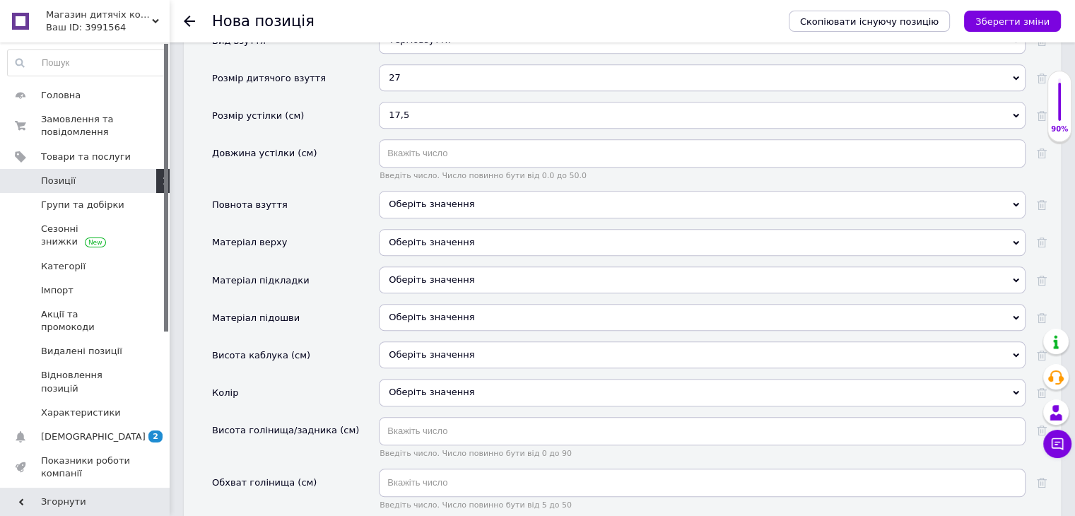
scroll to position [1485, 0]
click at [401, 228] on div "Оберіть значення" at bounding box center [702, 241] width 647 height 27
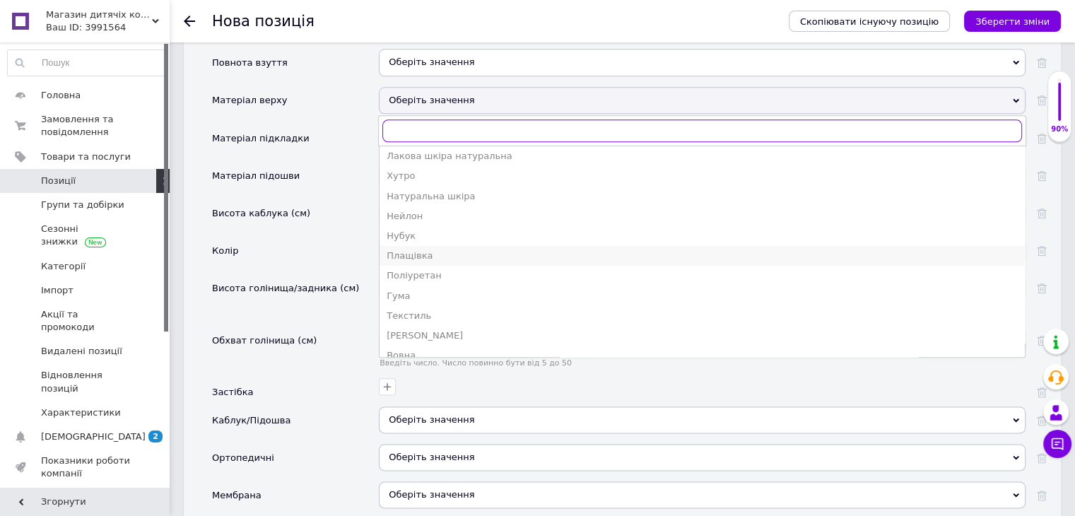
scroll to position [175, 0]
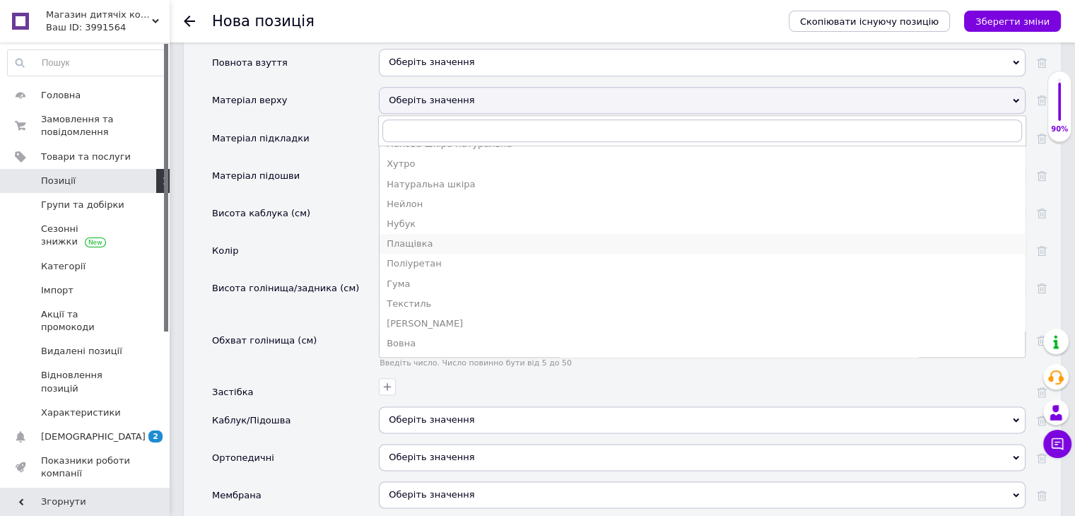
click at [424, 238] on div "Плащівка" at bounding box center [702, 244] width 631 height 13
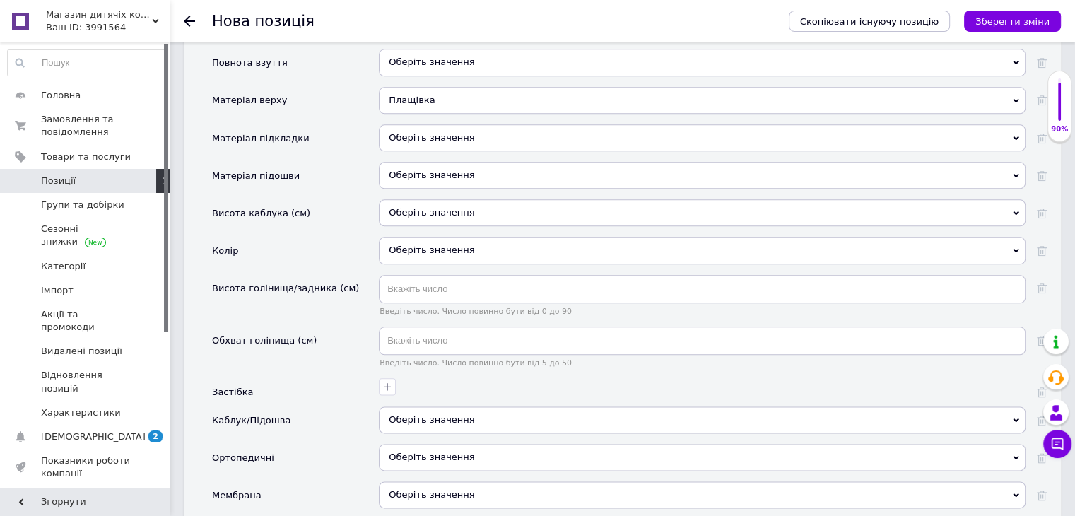
click at [416, 237] on div "Оберіть значення" at bounding box center [702, 250] width 647 height 27
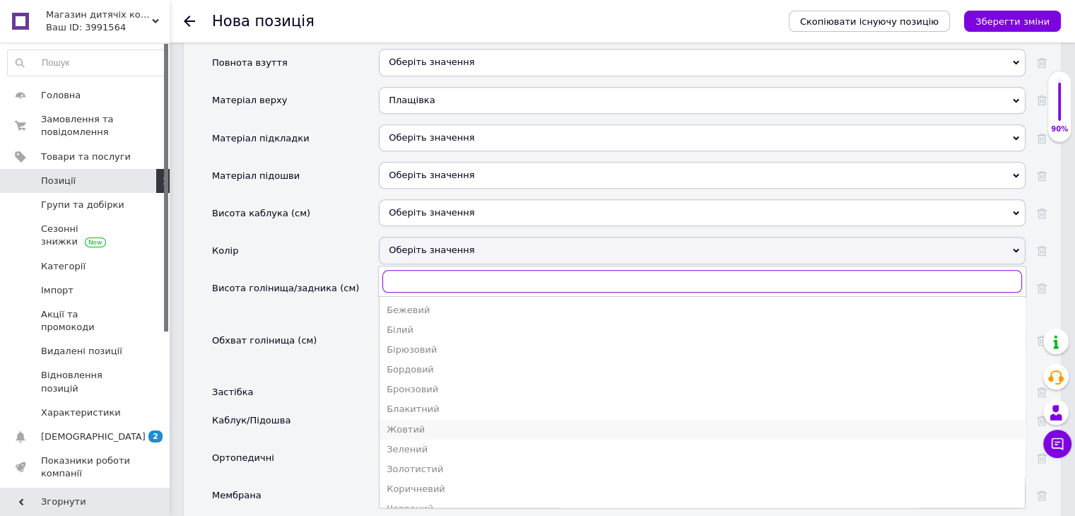
scroll to position [141, 0]
click at [416, 441] on div "Рожевий" at bounding box center [702, 447] width 631 height 13
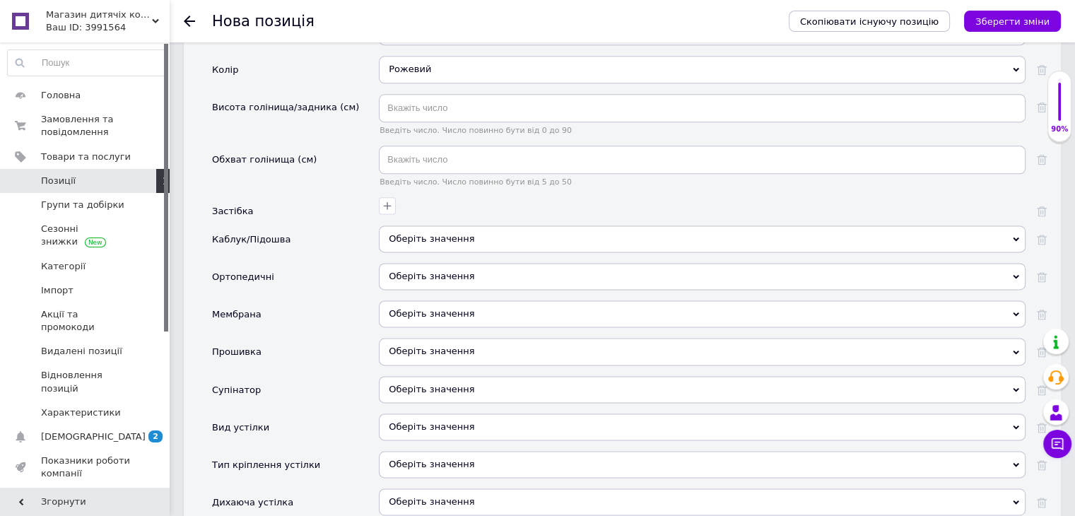
scroll to position [1838, 0]
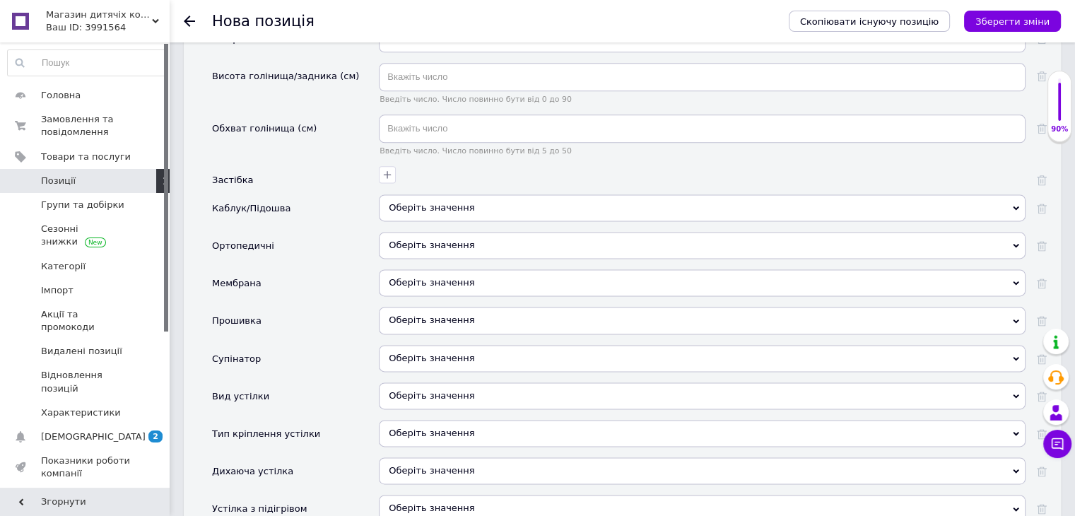
click at [398, 277] on span "Оберіть значення" at bounding box center [432, 282] width 86 height 11
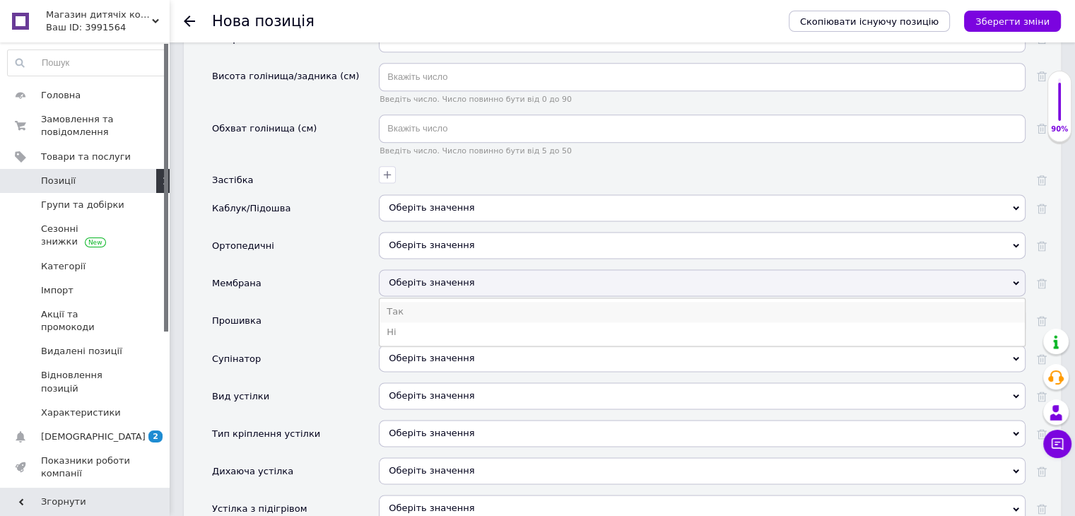
click at [402, 302] on li "Так" at bounding box center [702, 312] width 645 height 20
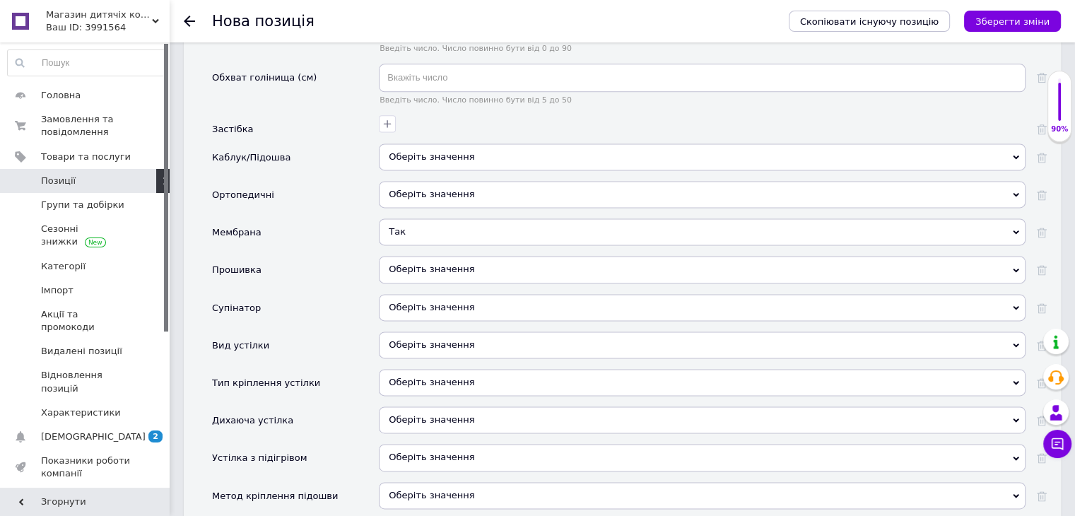
scroll to position [1909, 0]
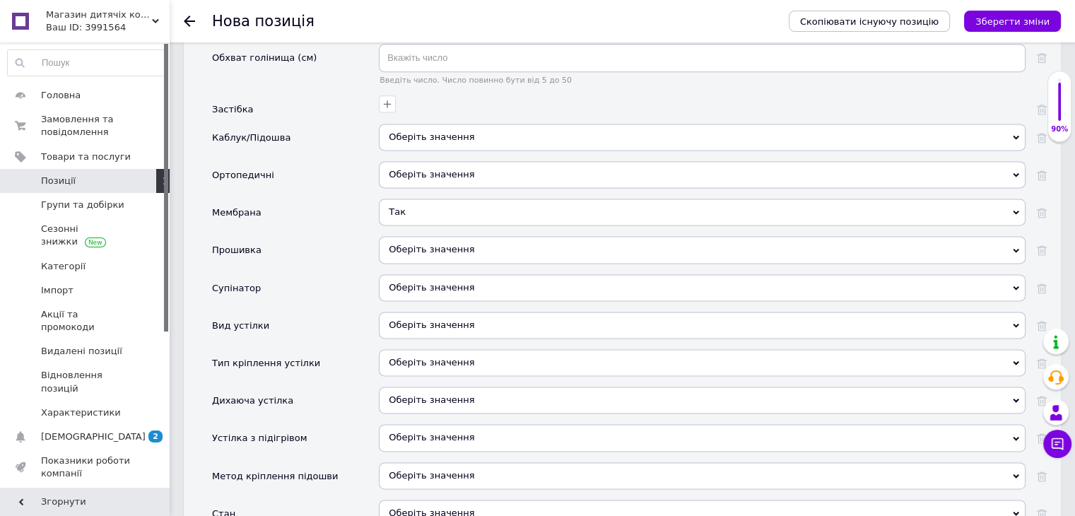
click at [405, 282] on span "Оберіть значення" at bounding box center [432, 287] width 86 height 11
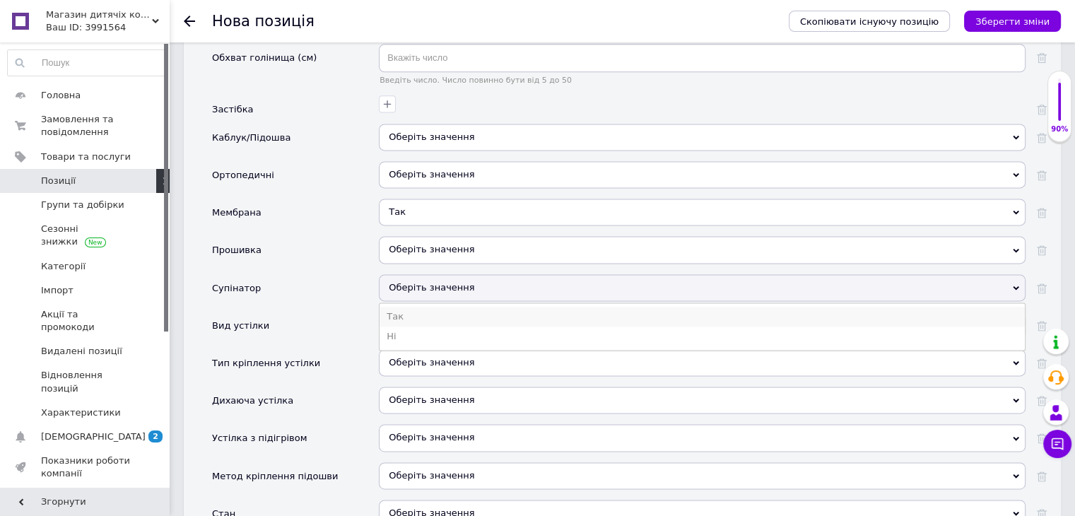
click at [397, 307] on li "Так" at bounding box center [702, 317] width 645 height 20
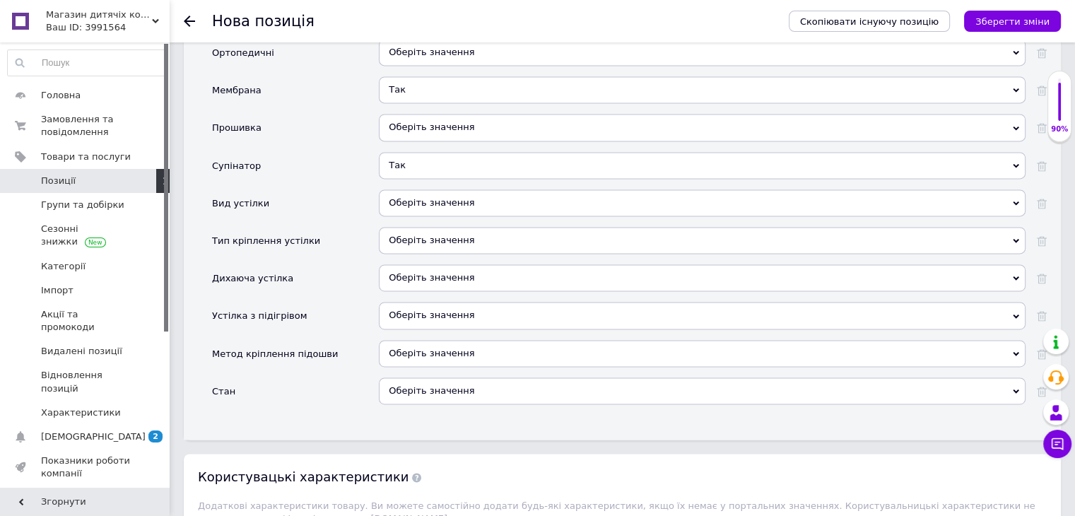
scroll to position [2050, 0]
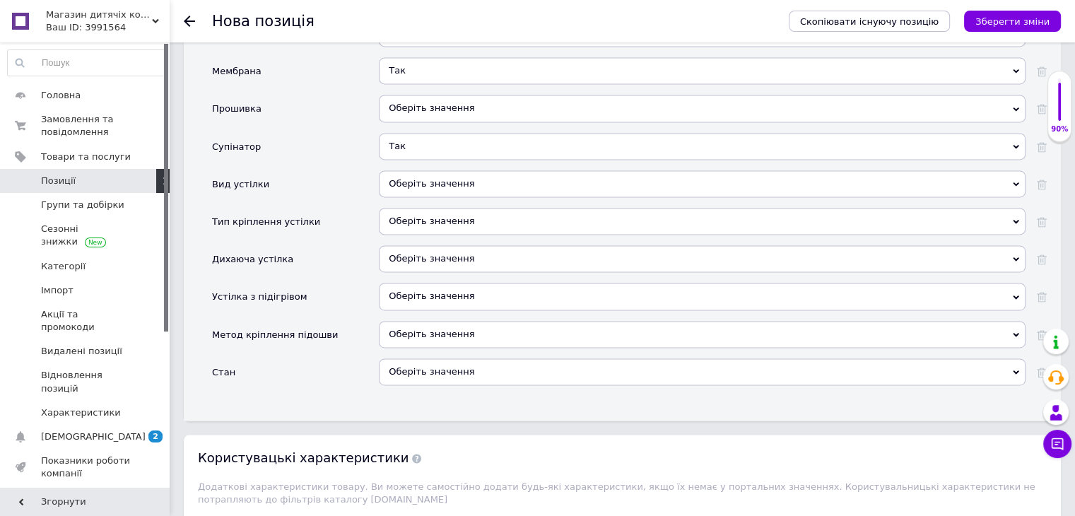
click at [451, 358] on div "Оберіть значення" at bounding box center [702, 371] width 647 height 27
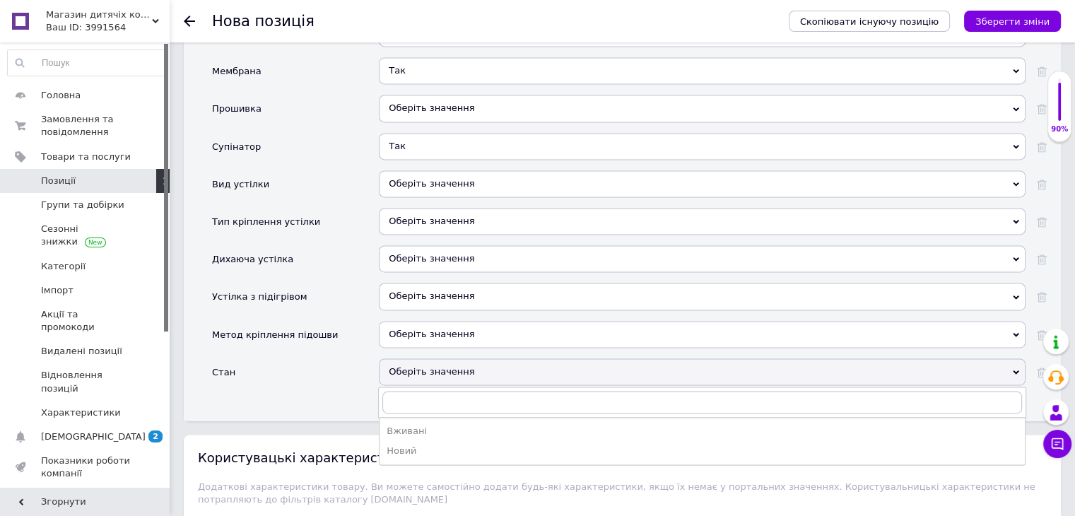
click at [391, 445] on div "Новий" at bounding box center [702, 451] width 631 height 13
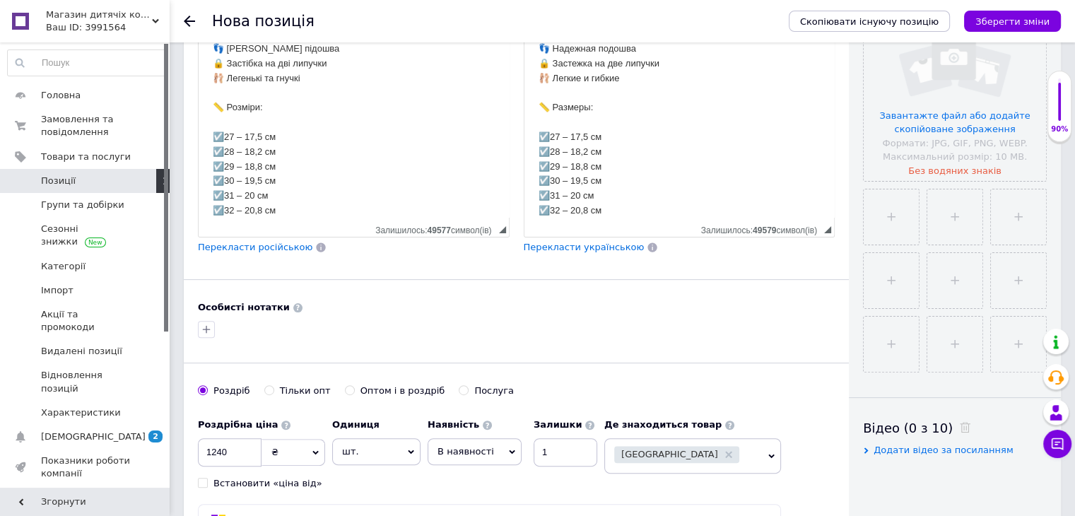
scroll to position [0, 0]
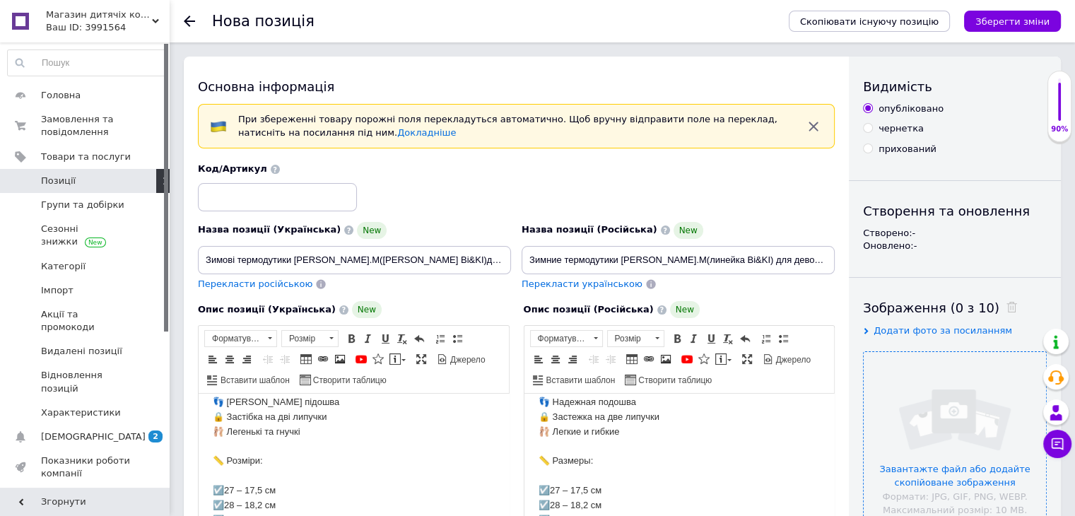
click at [920, 404] on input "file" at bounding box center [955, 443] width 182 height 182
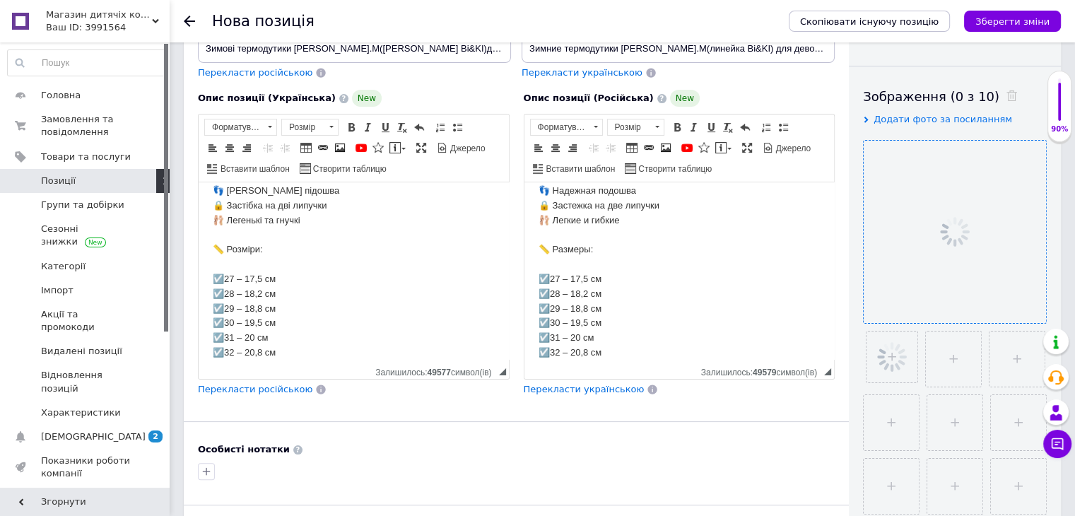
scroll to position [212, 0]
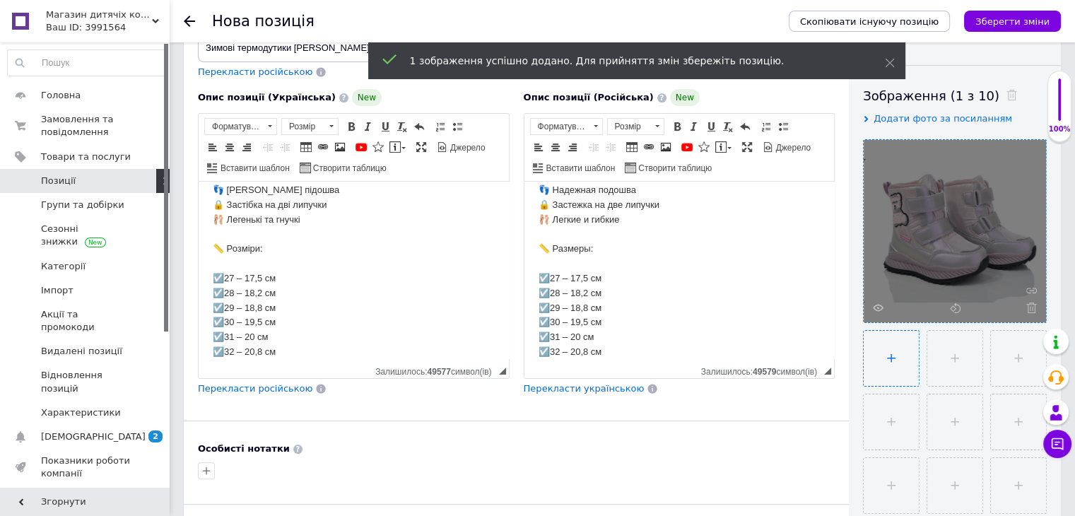
click at [888, 360] on input "file" at bounding box center [891, 358] width 55 height 55
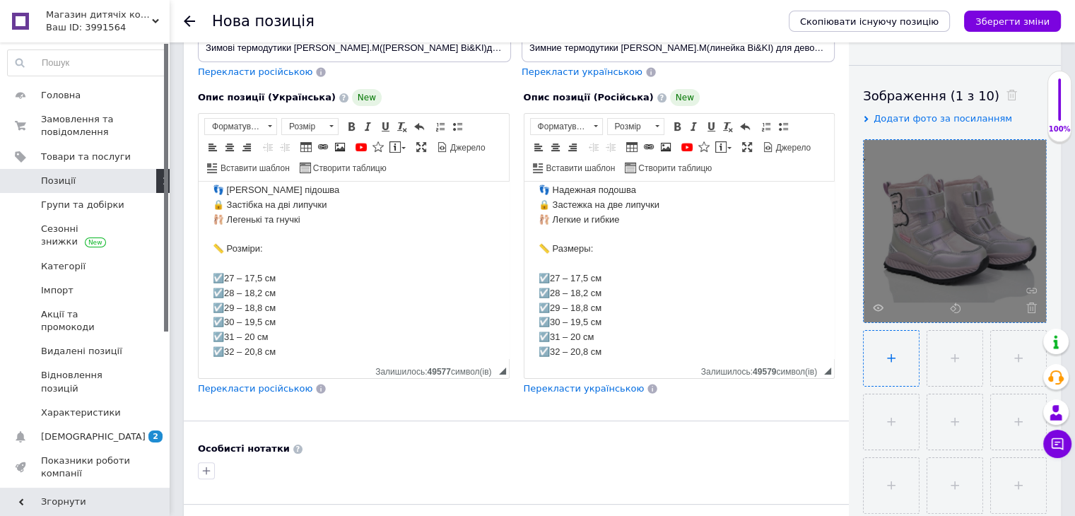
type input "C:\fakepath\IMG_E4314.JPG"
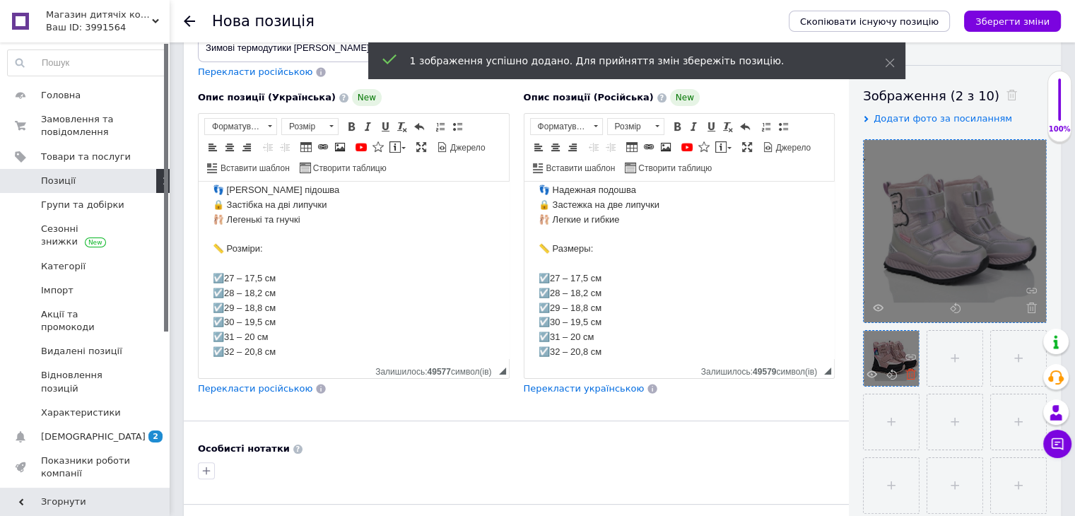
click at [909, 373] on icon at bounding box center [911, 374] width 11 height 11
click at [1029, 305] on icon at bounding box center [1031, 308] width 11 height 11
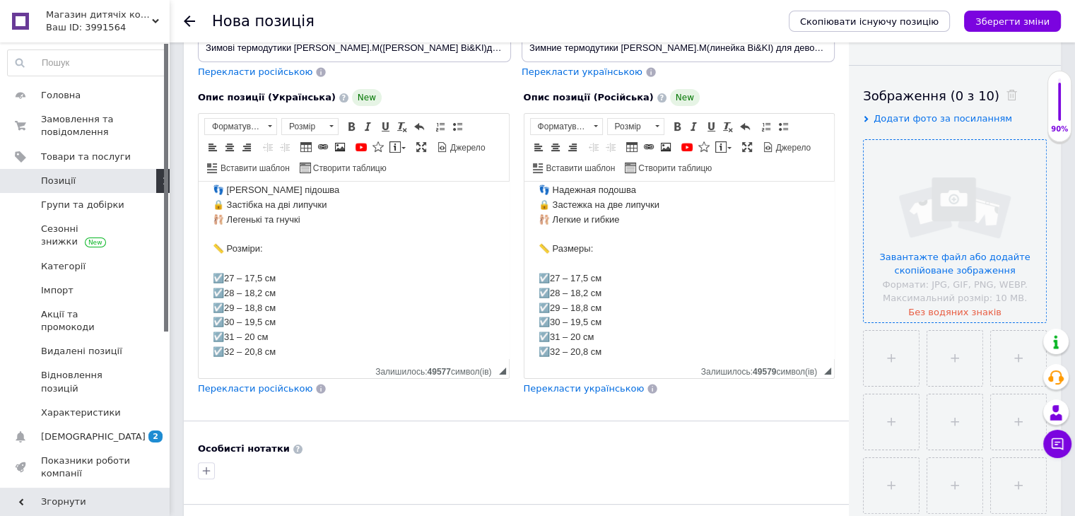
click at [950, 238] on input "file" at bounding box center [955, 231] width 182 height 182
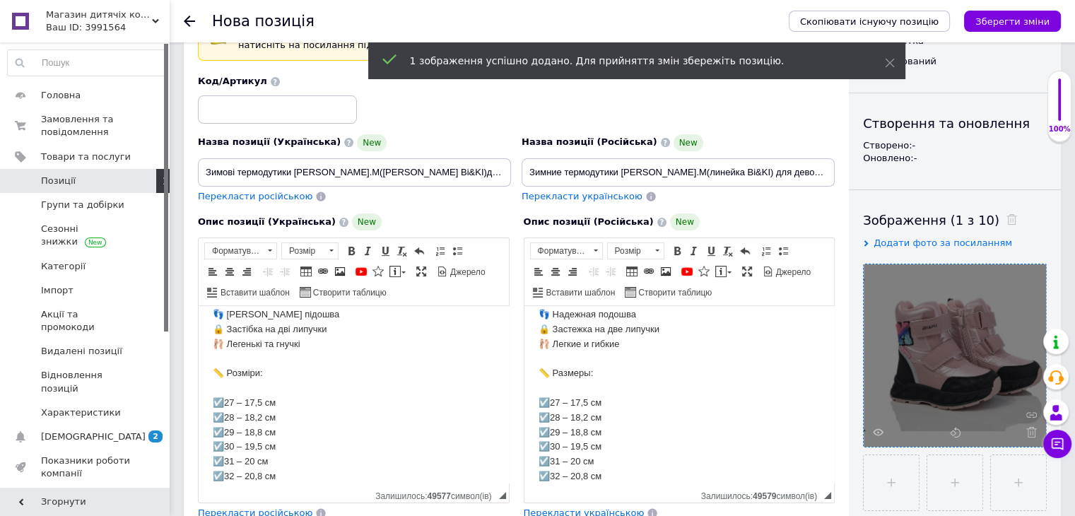
scroll to position [0, 0]
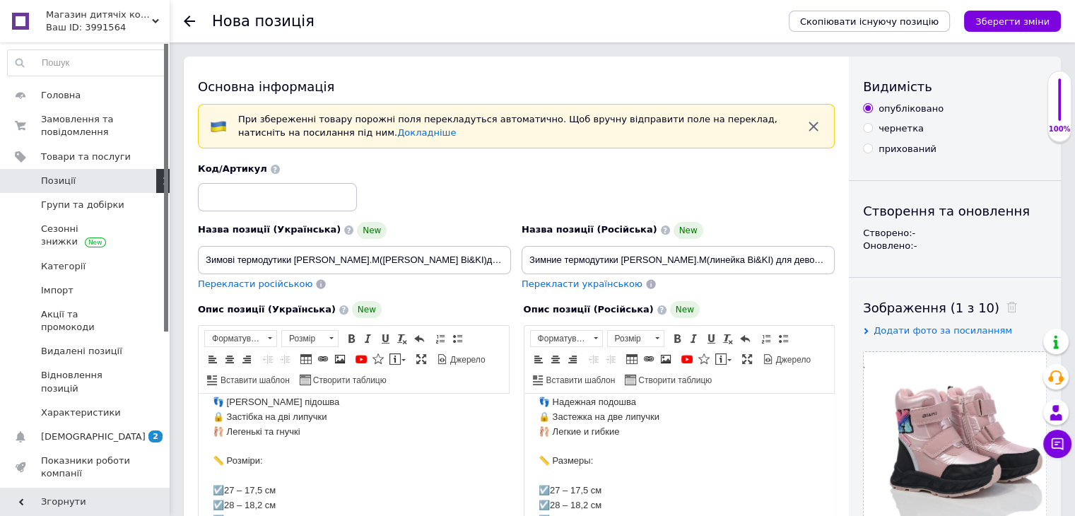
click at [867, 129] on input "чернетка" at bounding box center [867, 127] width 9 height 9
radio input "true"
click at [997, 18] on icon "Зберегти зміни" at bounding box center [1013, 21] width 74 height 11
